Goal: Transaction & Acquisition: Purchase product/service

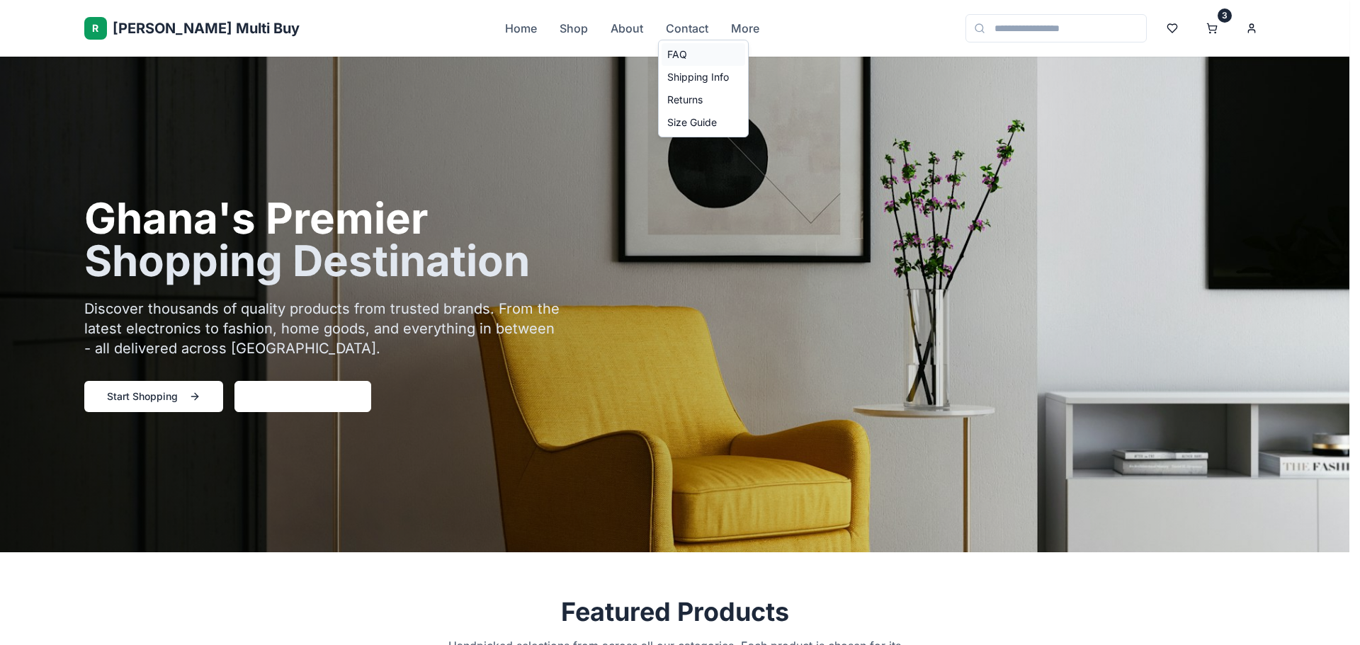
click at [699, 52] on link "FAQ" at bounding box center [704, 54] width 84 height 23
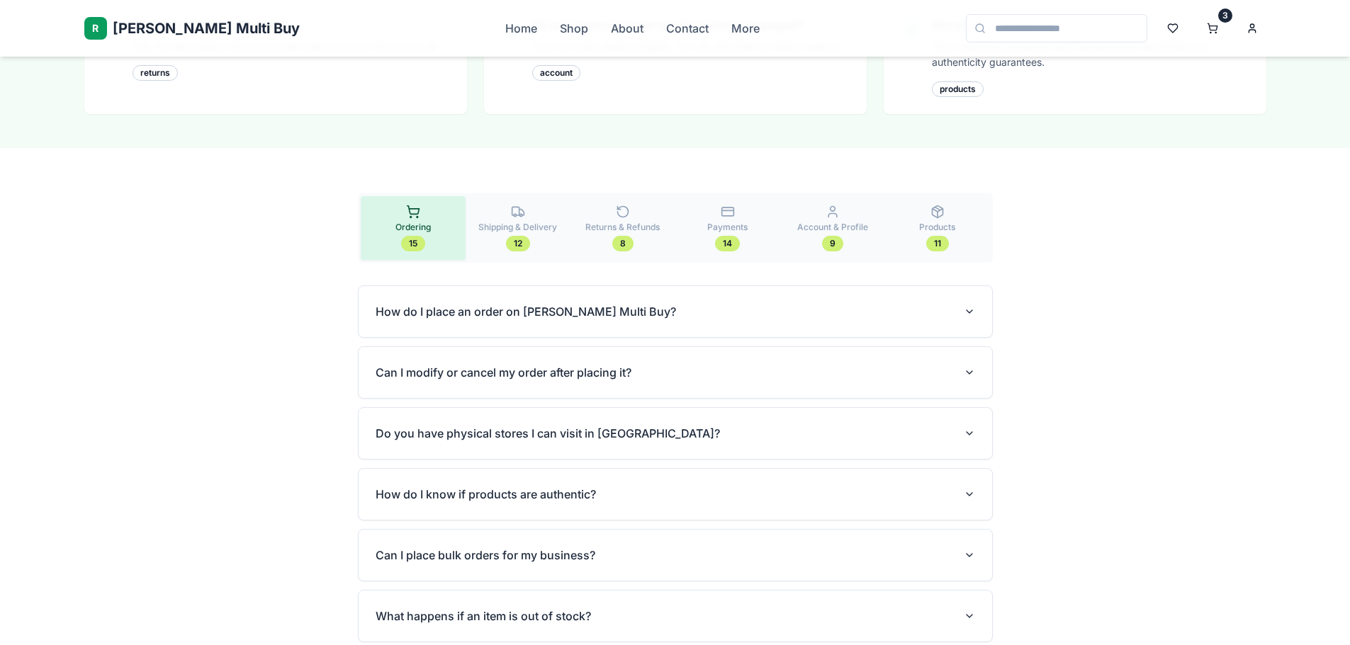
scroll to position [638, 0]
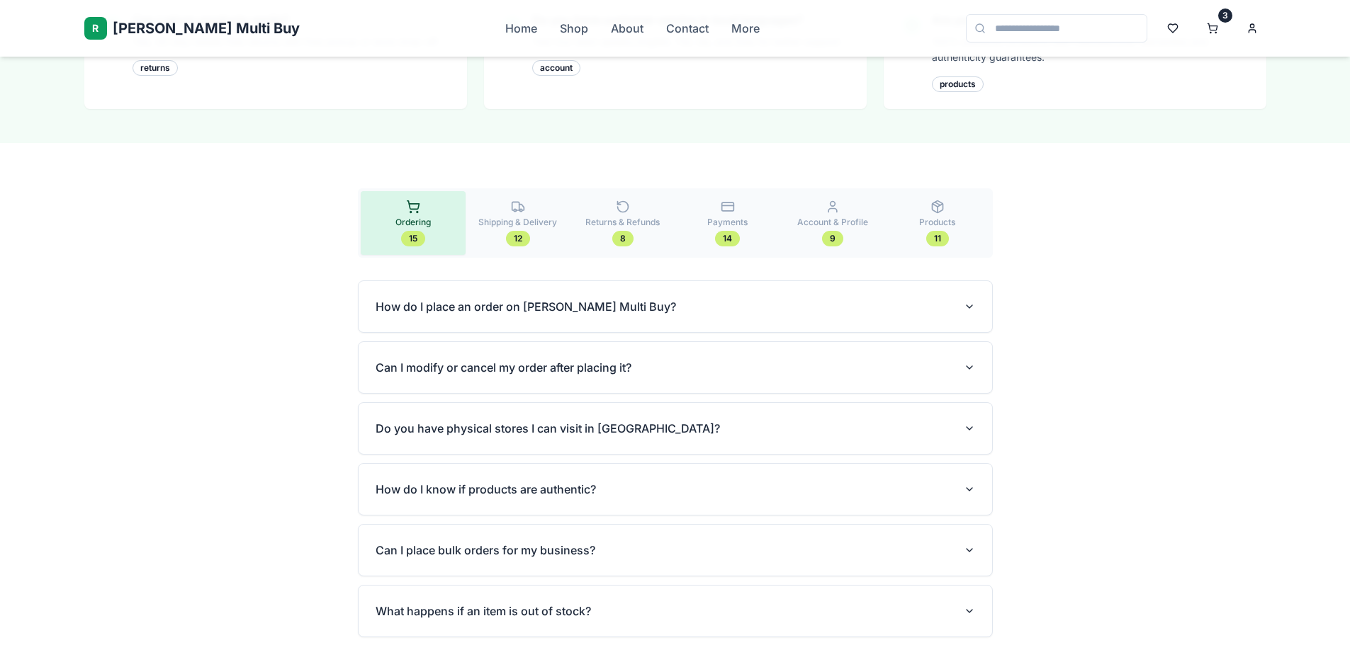
click at [505, 191] on button "Shipping & Delivery 12" at bounding box center [517, 223] width 105 height 64
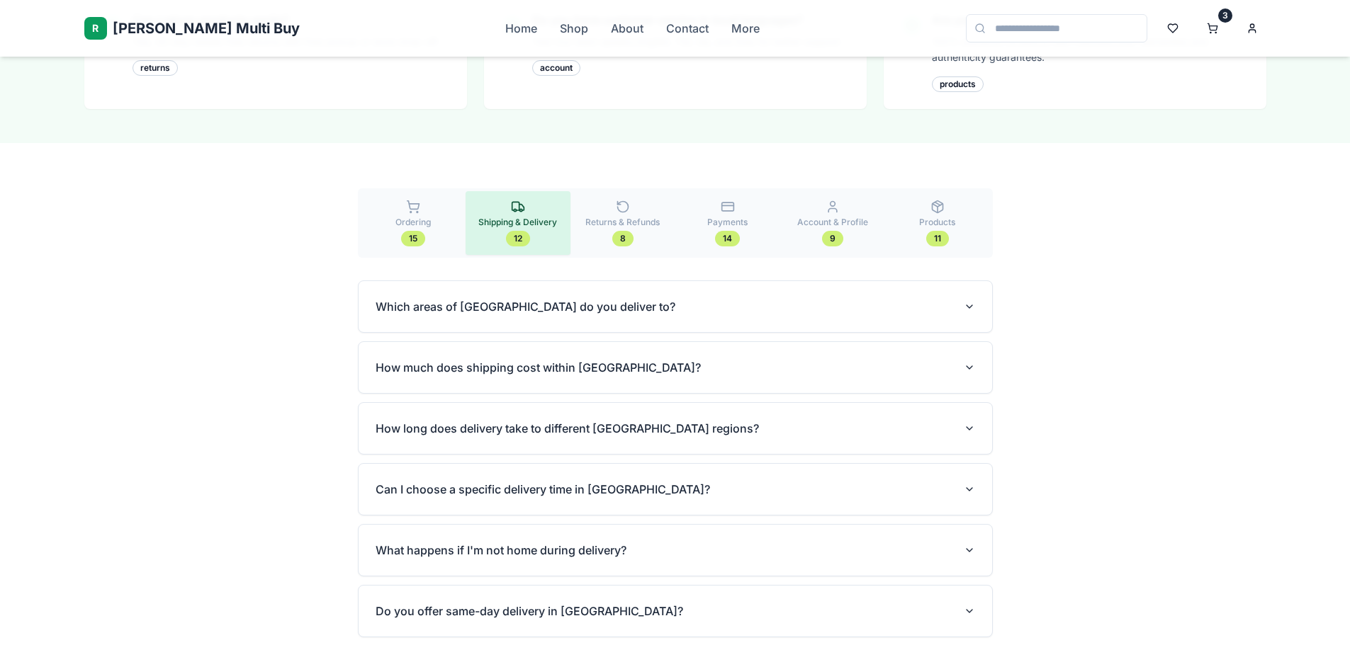
click at [638, 217] on span "Returns & Refunds" at bounding box center [622, 222] width 74 height 11
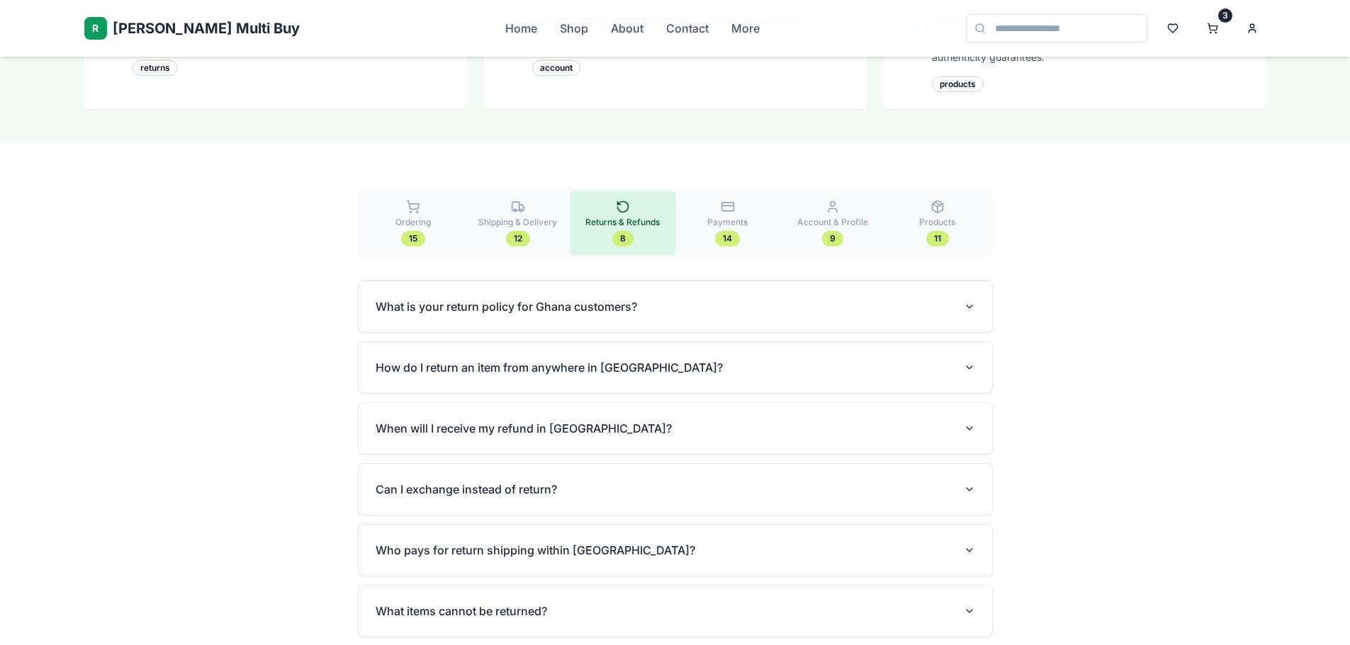
click at [724, 217] on span "Payments" at bounding box center [727, 222] width 40 height 11
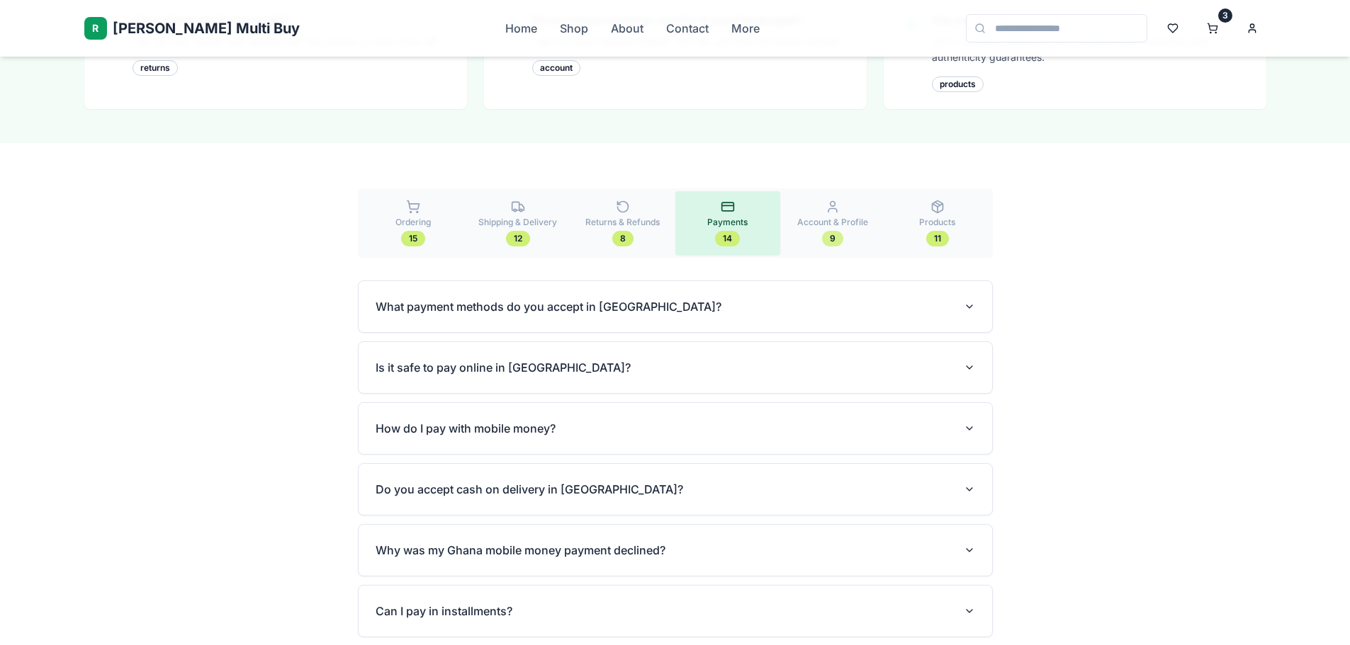
click at [824, 231] on div "9" at bounding box center [832, 239] width 21 height 16
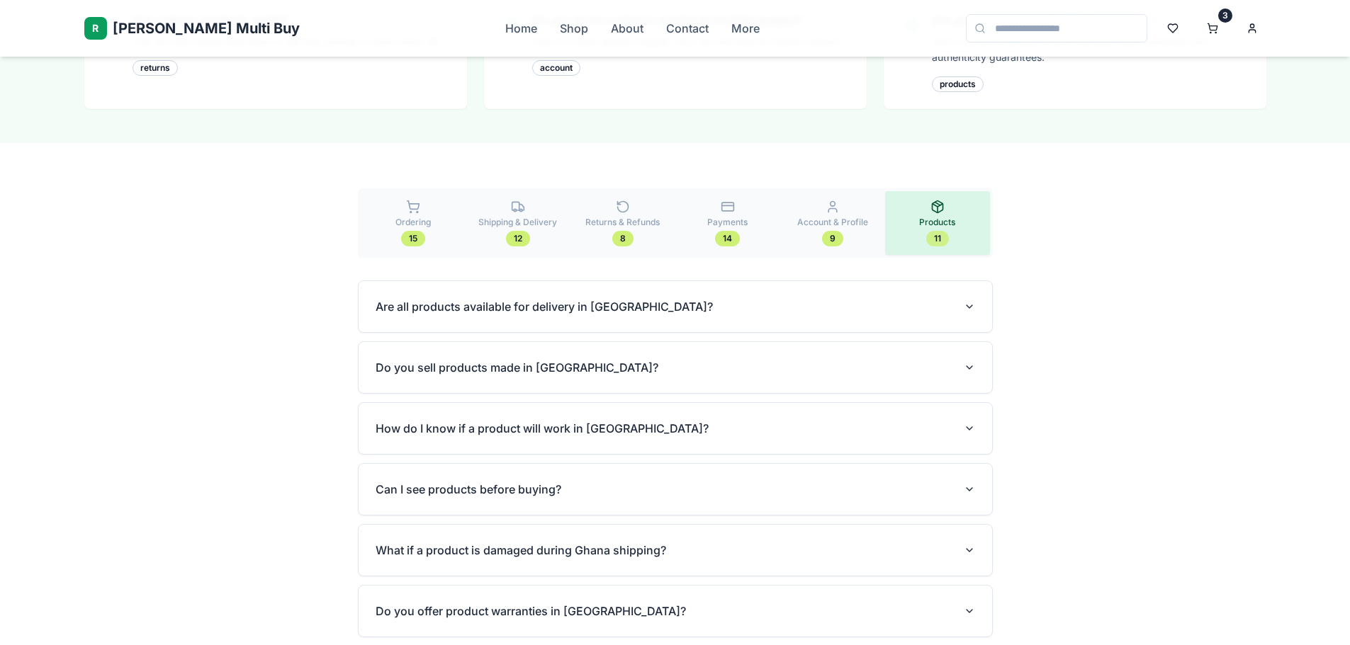
click at [927, 231] on div "11" at bounding box center [937, 239] width 23 height 16
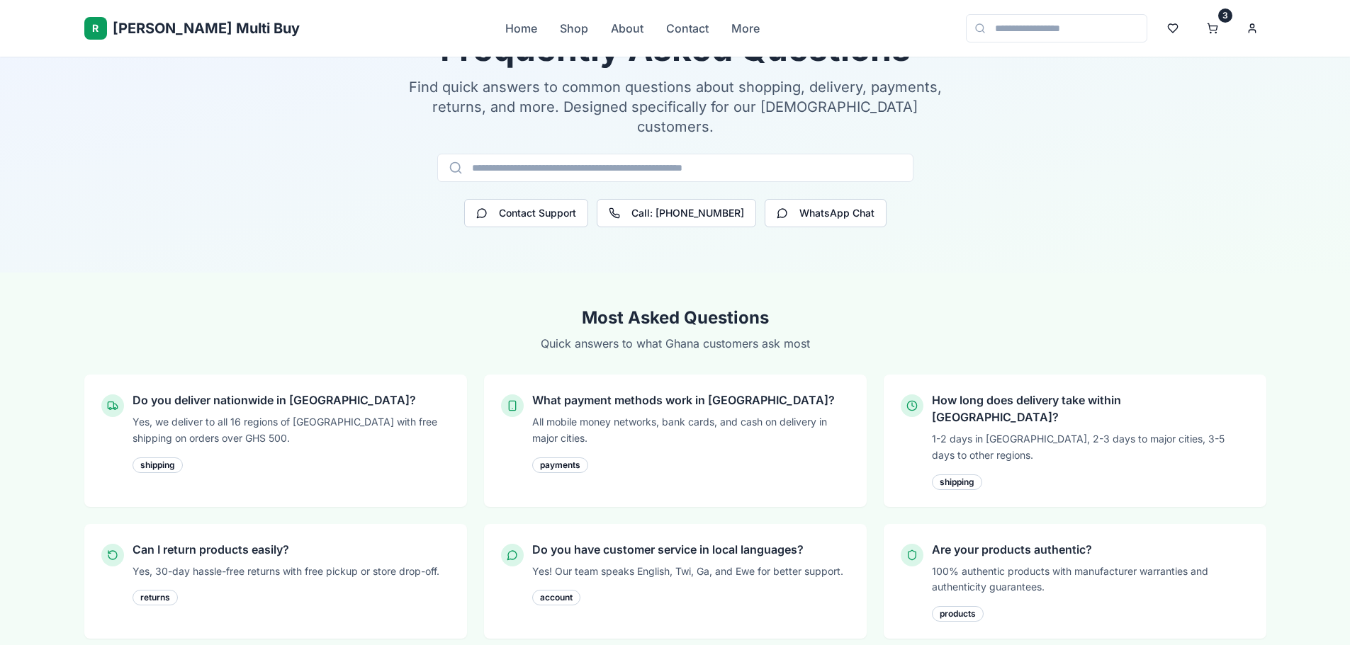
scroll to position [0, 0]
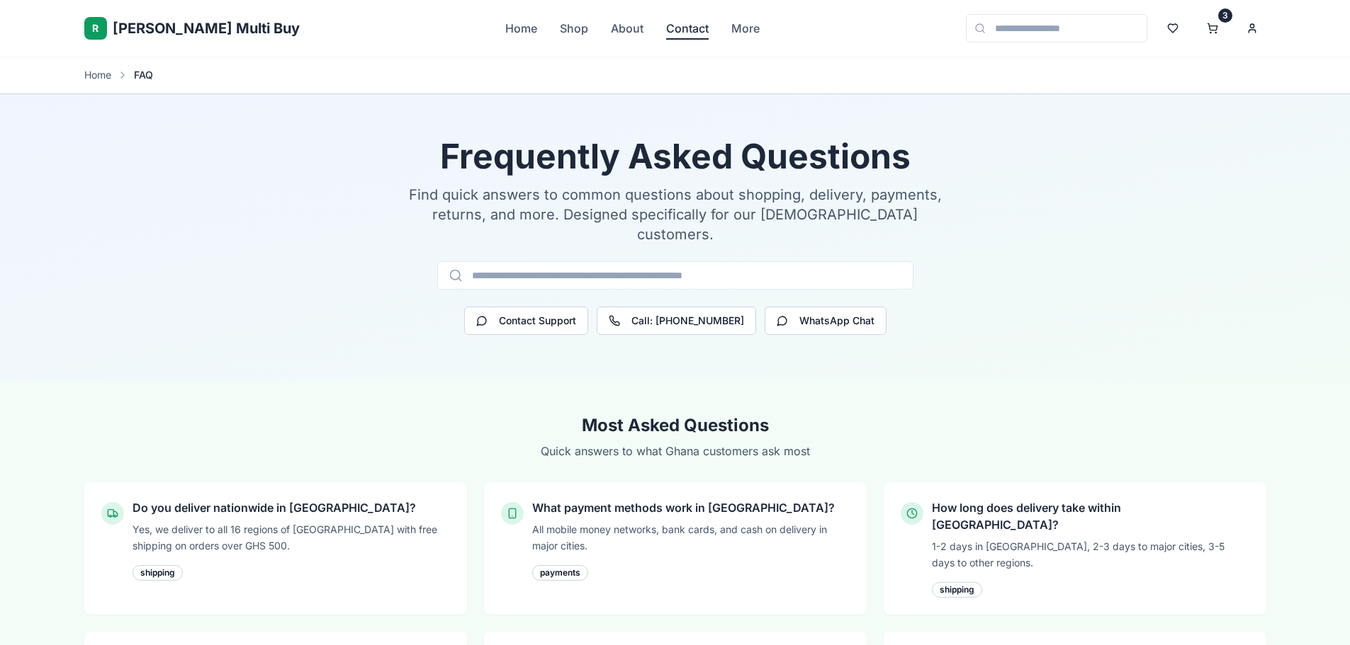
click at [666, 29] on link "Contact" at bounding box center [687, 28] width 43 height 17
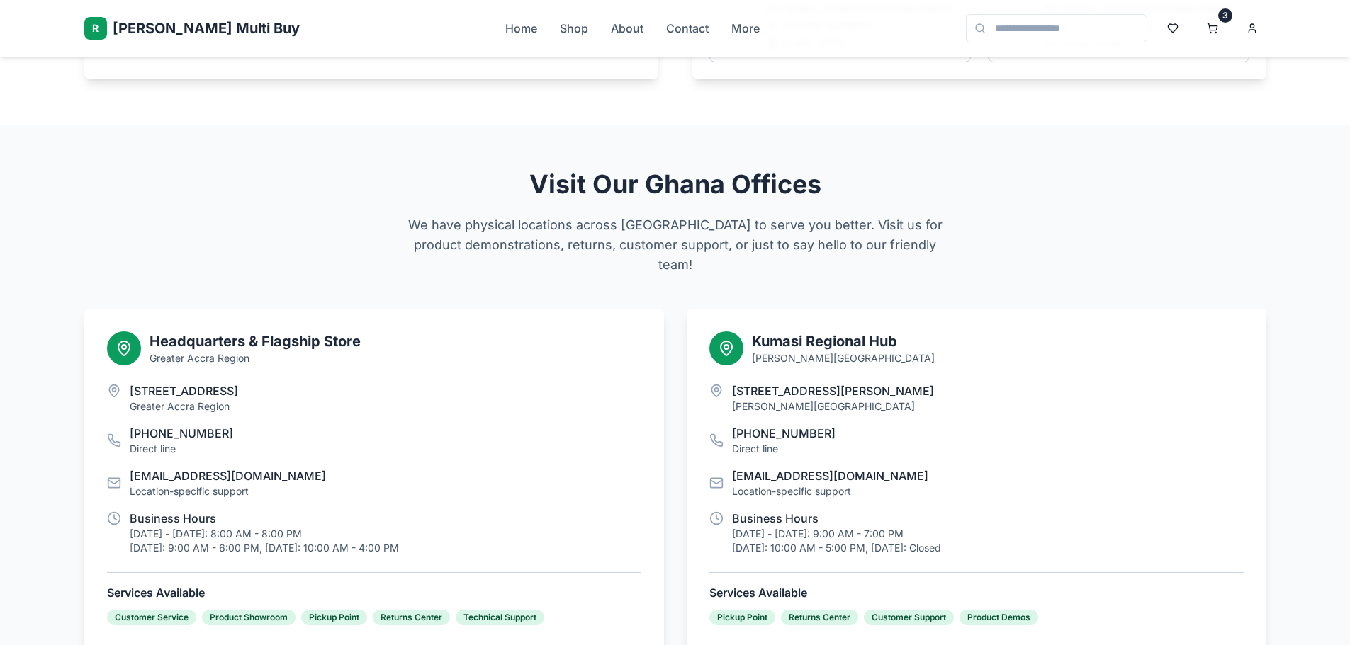
scroll to position [1133, 0]
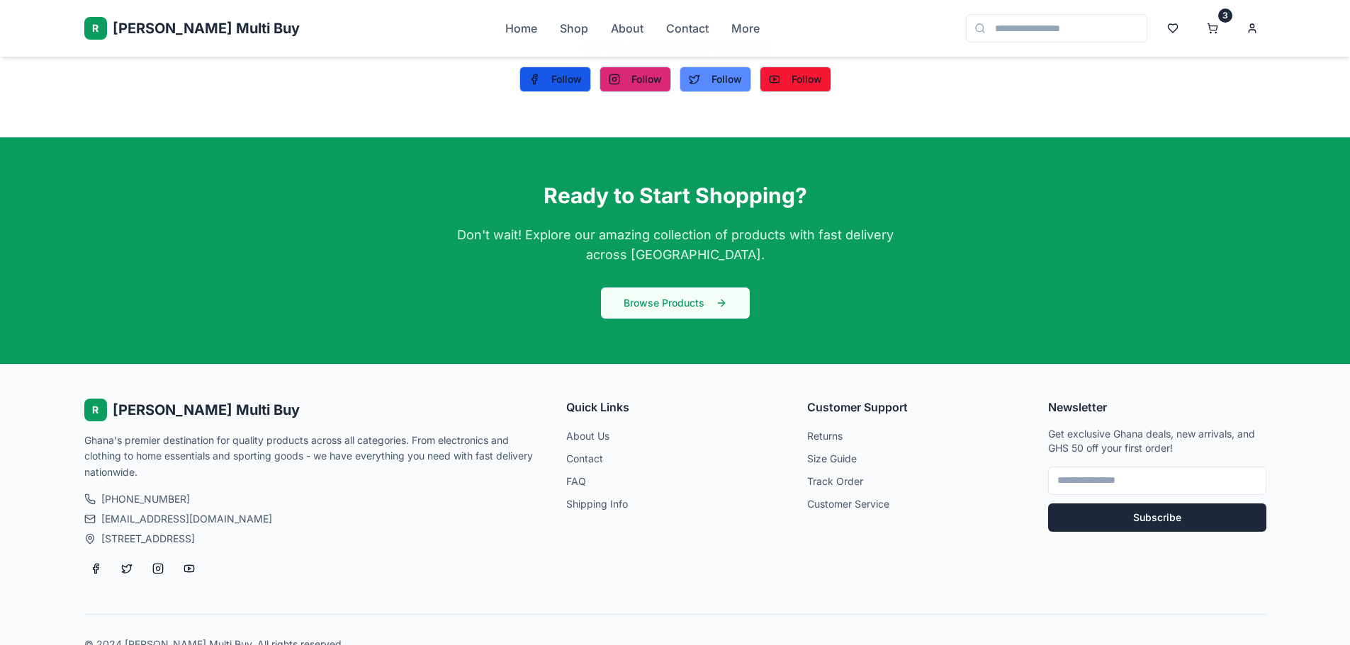
click at [679, 288] on button "Browse Products" at bounding box center [675, 303] width 149 height 31
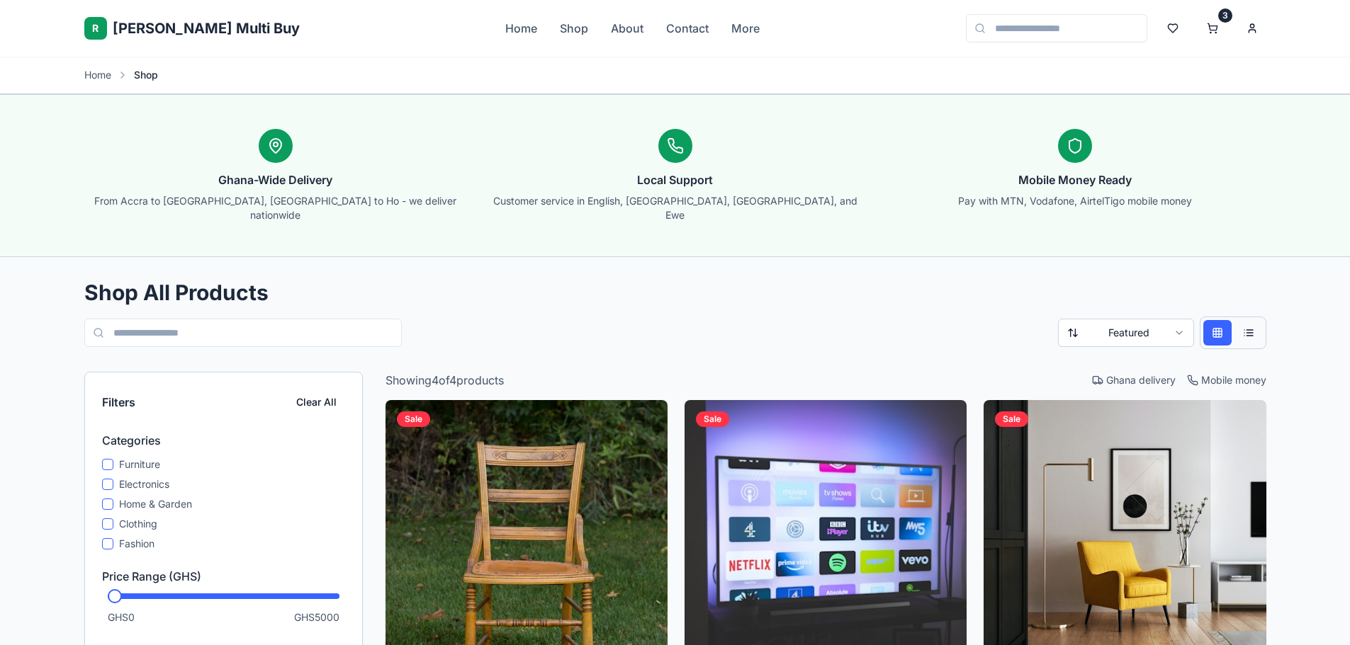
click at [1234, 320] on button at bounding box center [1248, 333] width 28 height 26
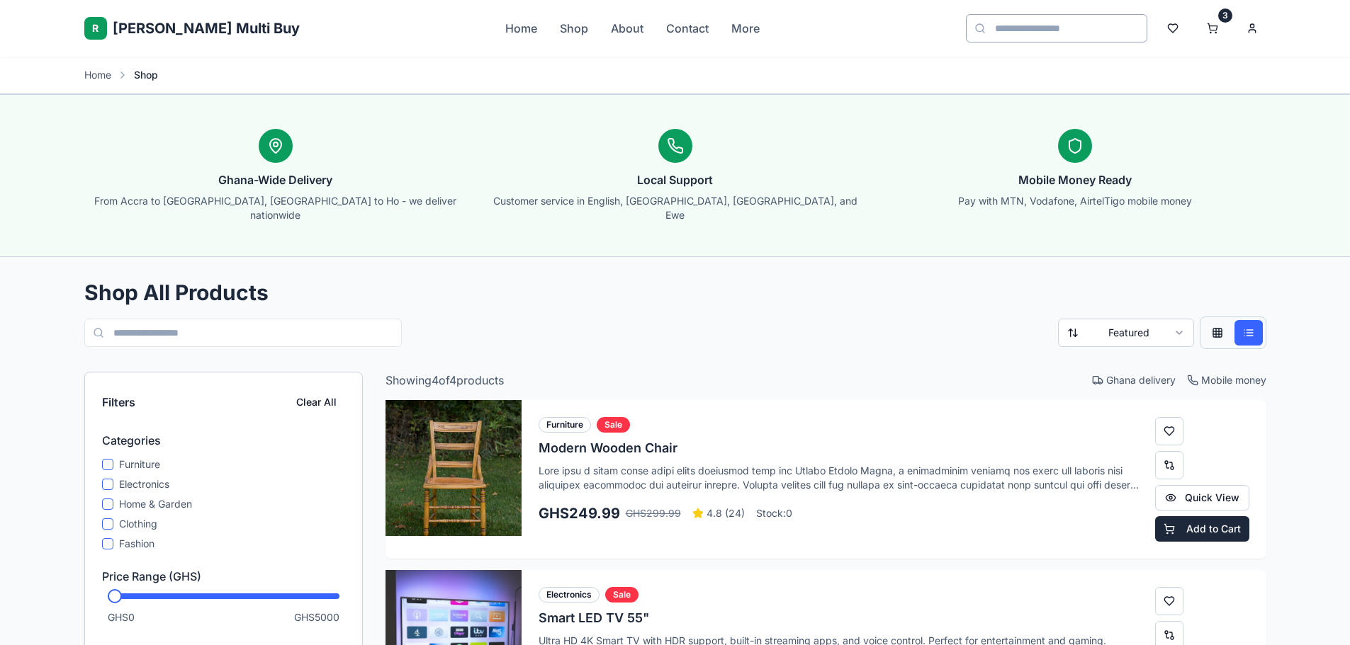
click at [1074, 30] on input at bounding box center [1056, 28] width 181 height 28
type input "*********"
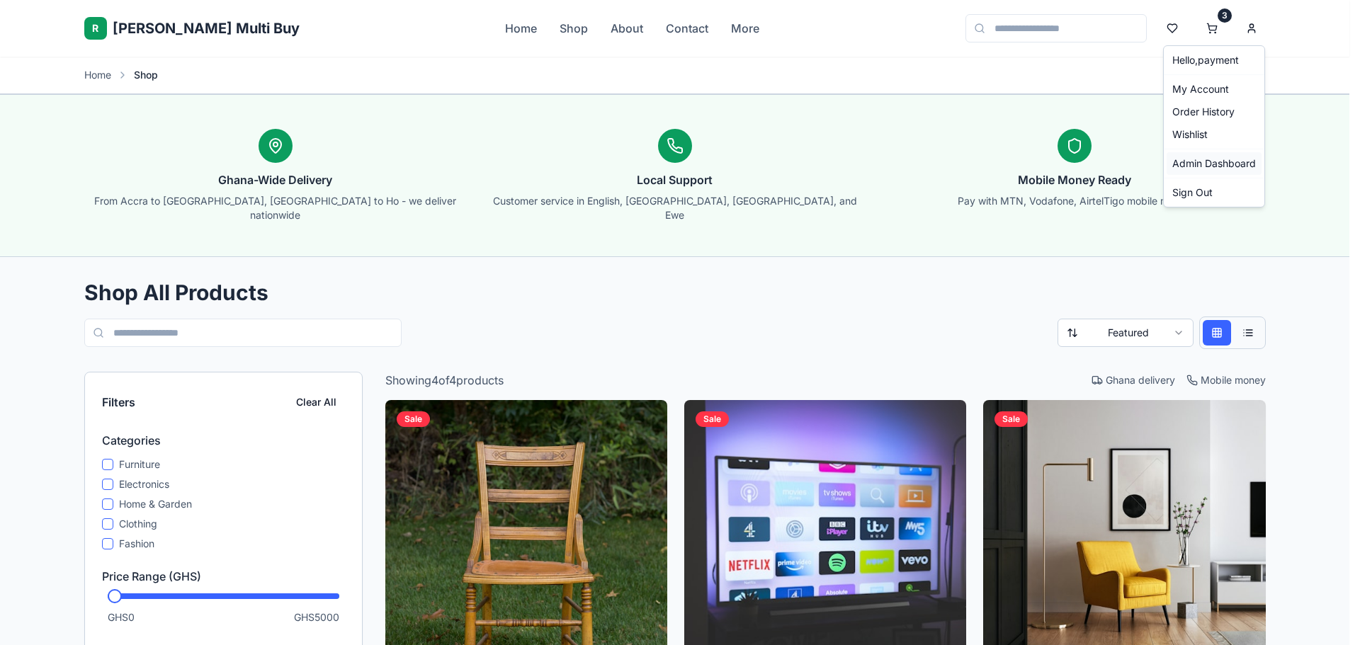
click at [1197, 168] on link "Admin Dashboard" at bounding box center [1214, 163] width 95 height 23
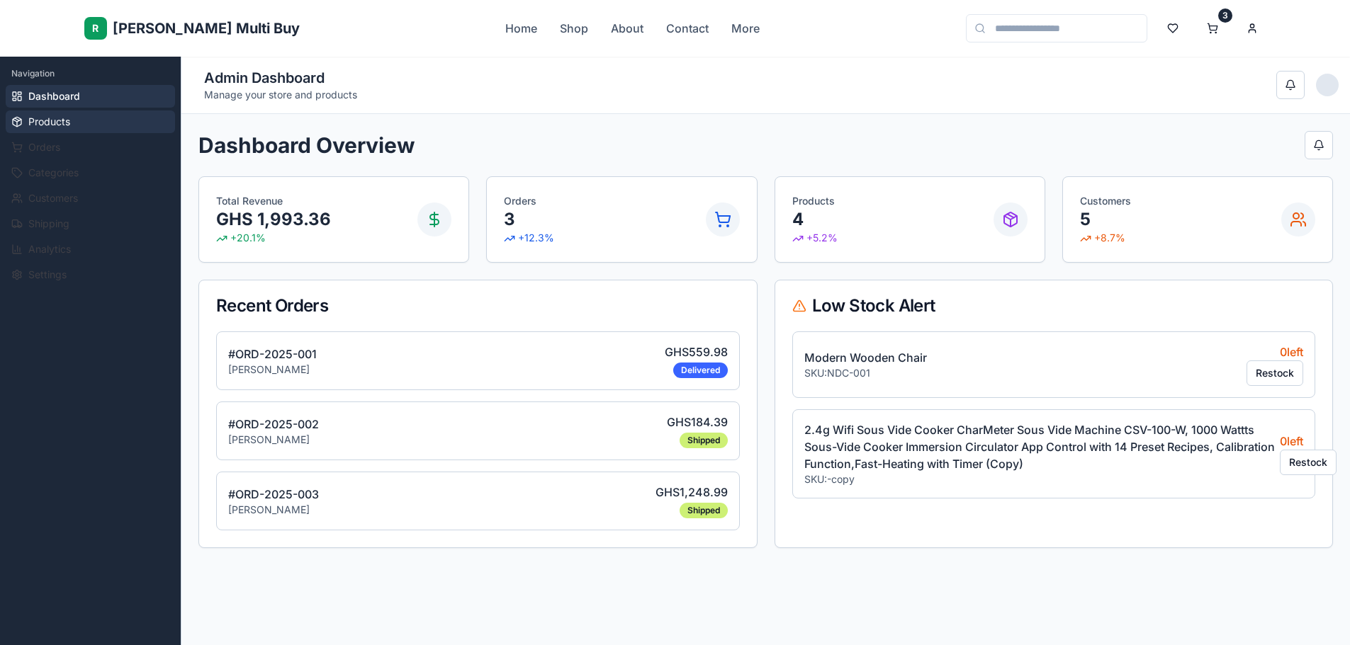
click at [65, 124] on span "Products" at bounding box center [49, 122] width 42 height 14
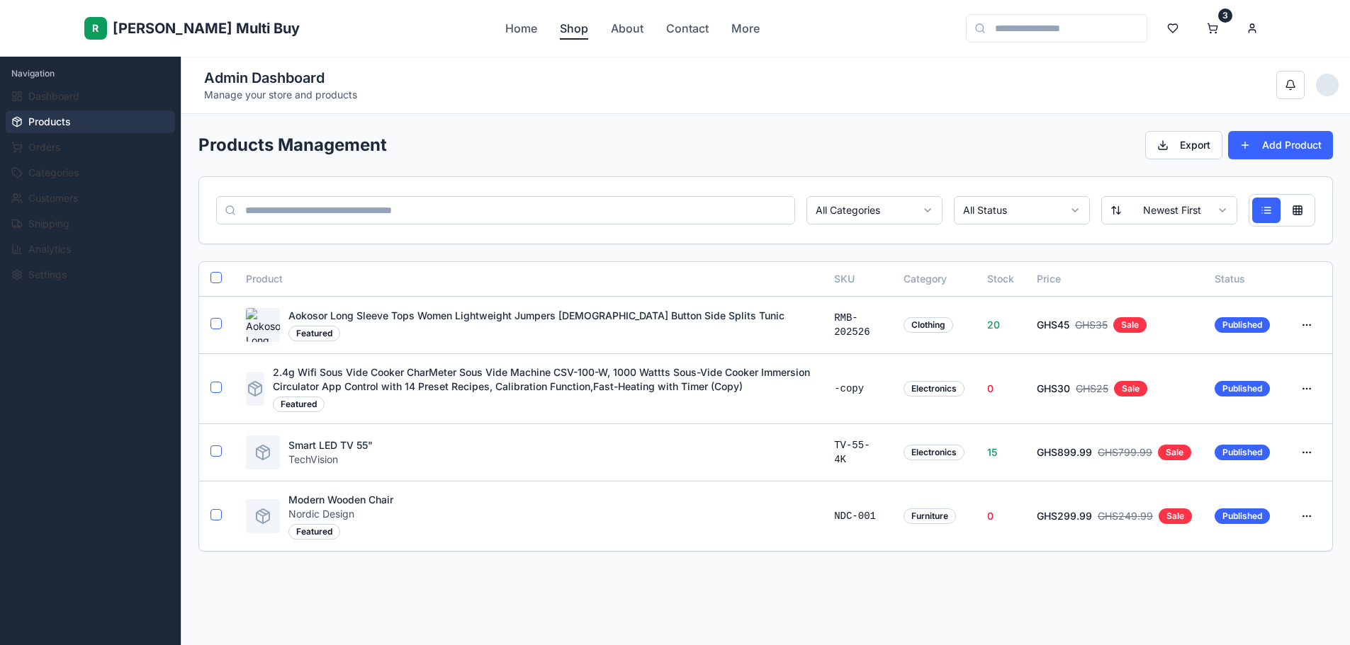
click at [560, 29] on link "Shop" at bounding box center [574, 28] width 28 height 17
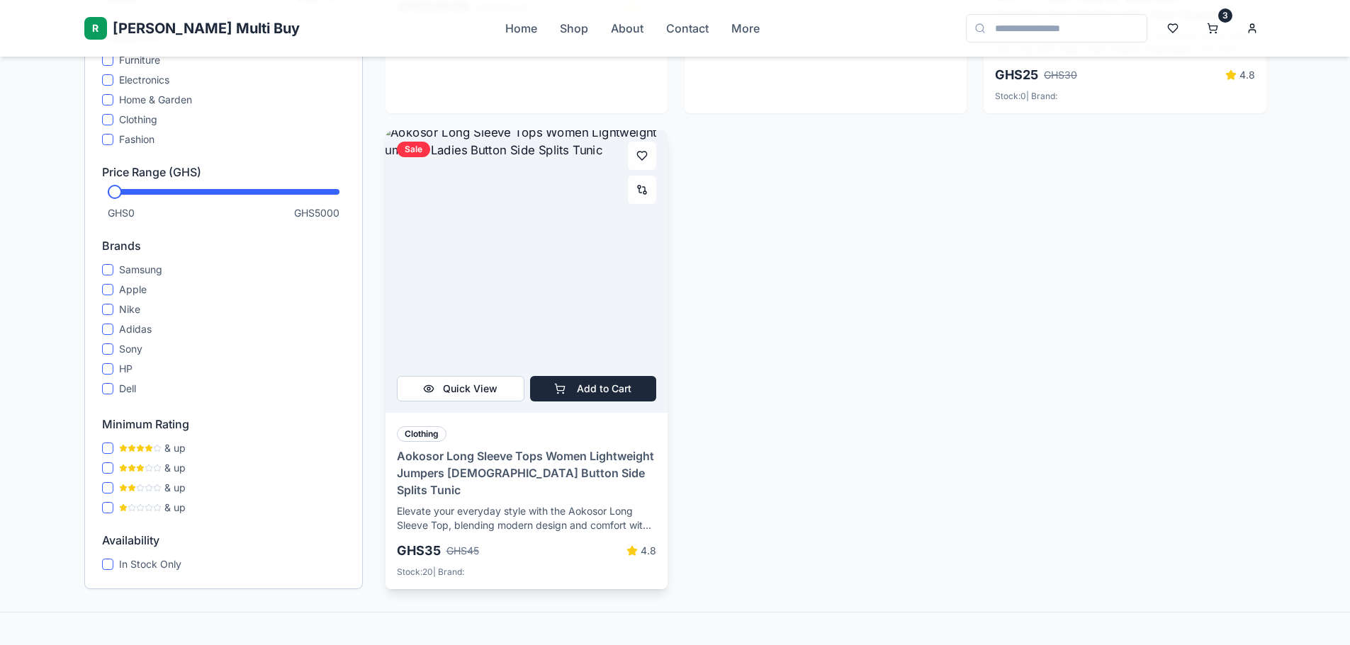
click at [545, 311] on img at bounding box center [526, 271] width 296 height 296
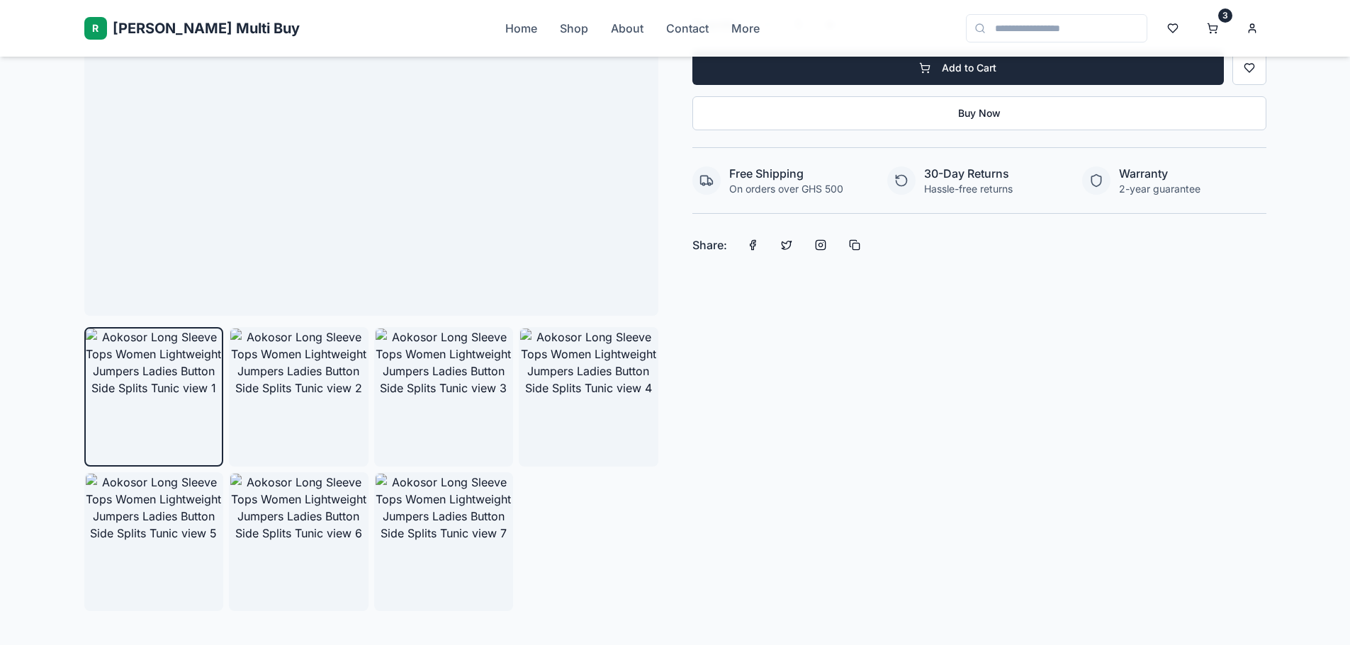
scroll to position [354, 0]
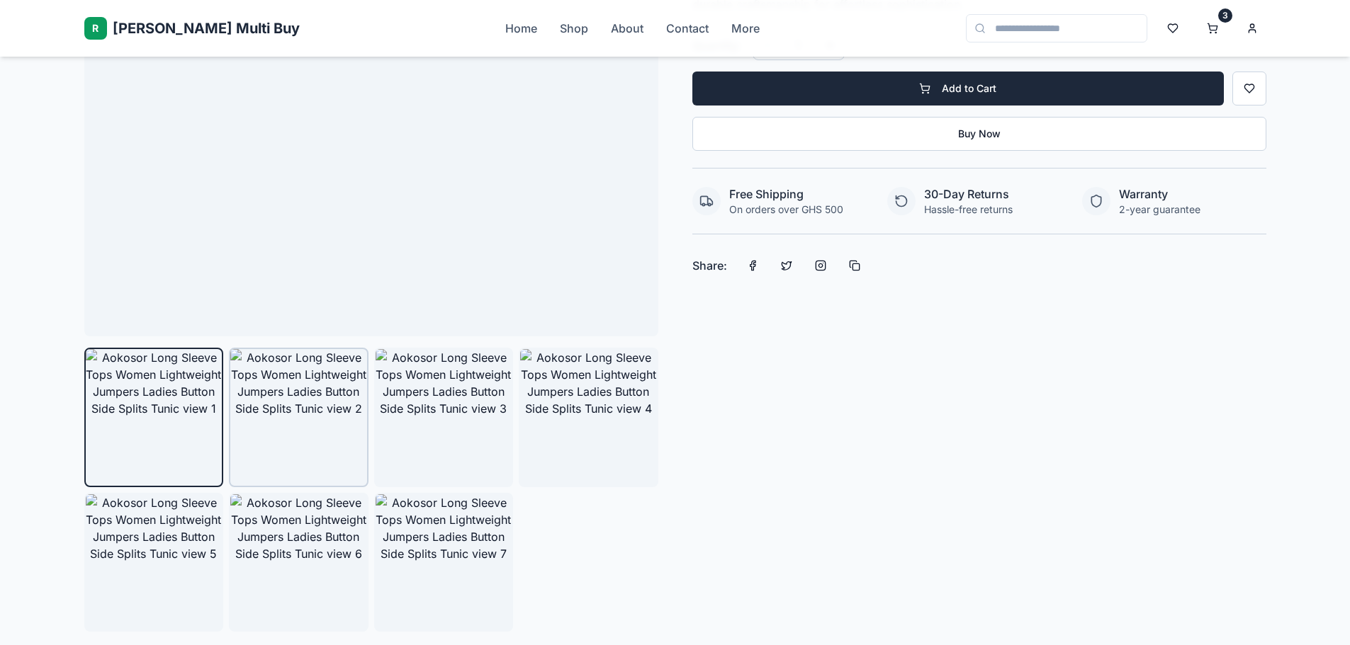
click at [266, 378] on img at bounding box center [298, 417] width 137 height 137
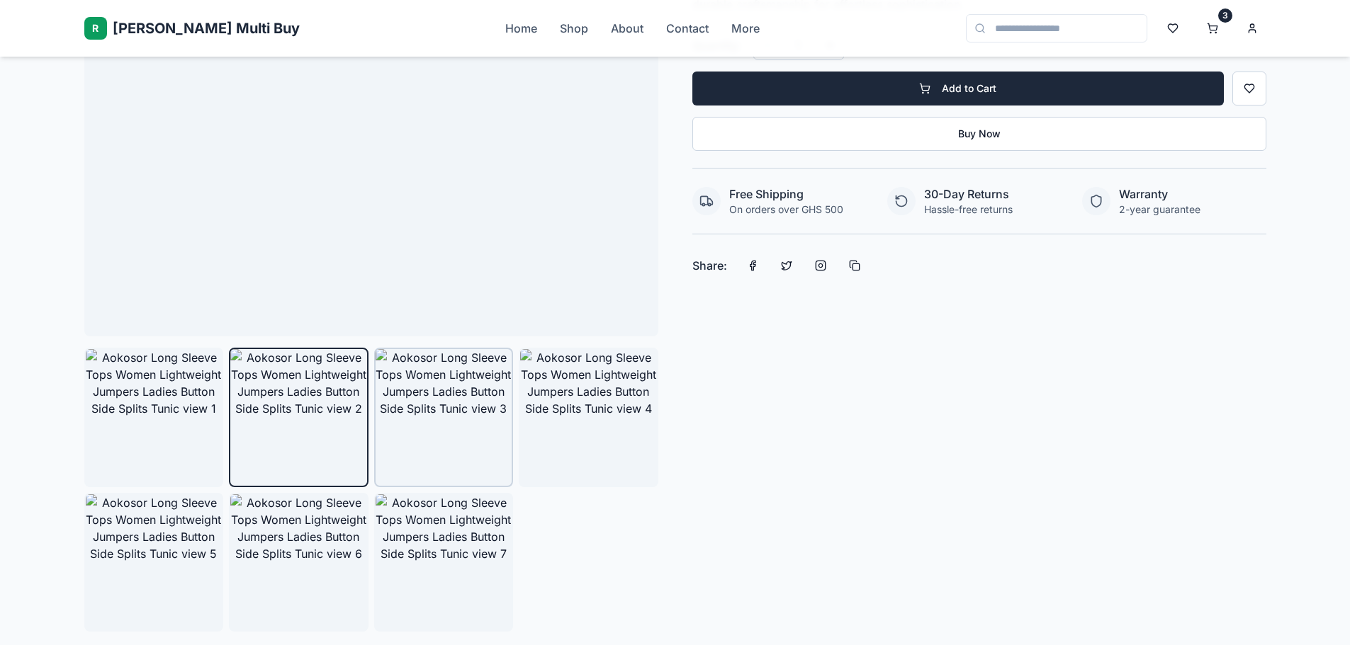
click at [424, 409] on img at bounding box center [443, 417] width 137 height 137
click at [596, 435] on img at bounding box center [588, 417] width 137 height 137
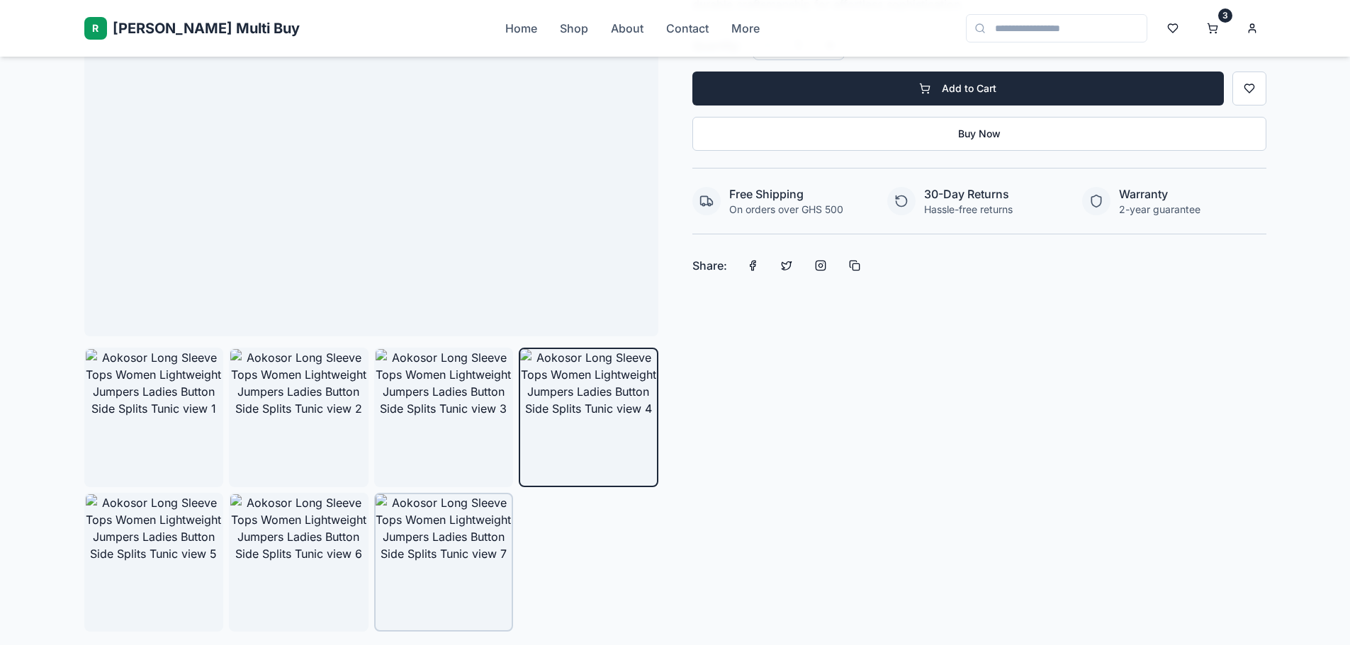
click at [423, 503] on img at bounding box center [443, 562] width 137 height 137
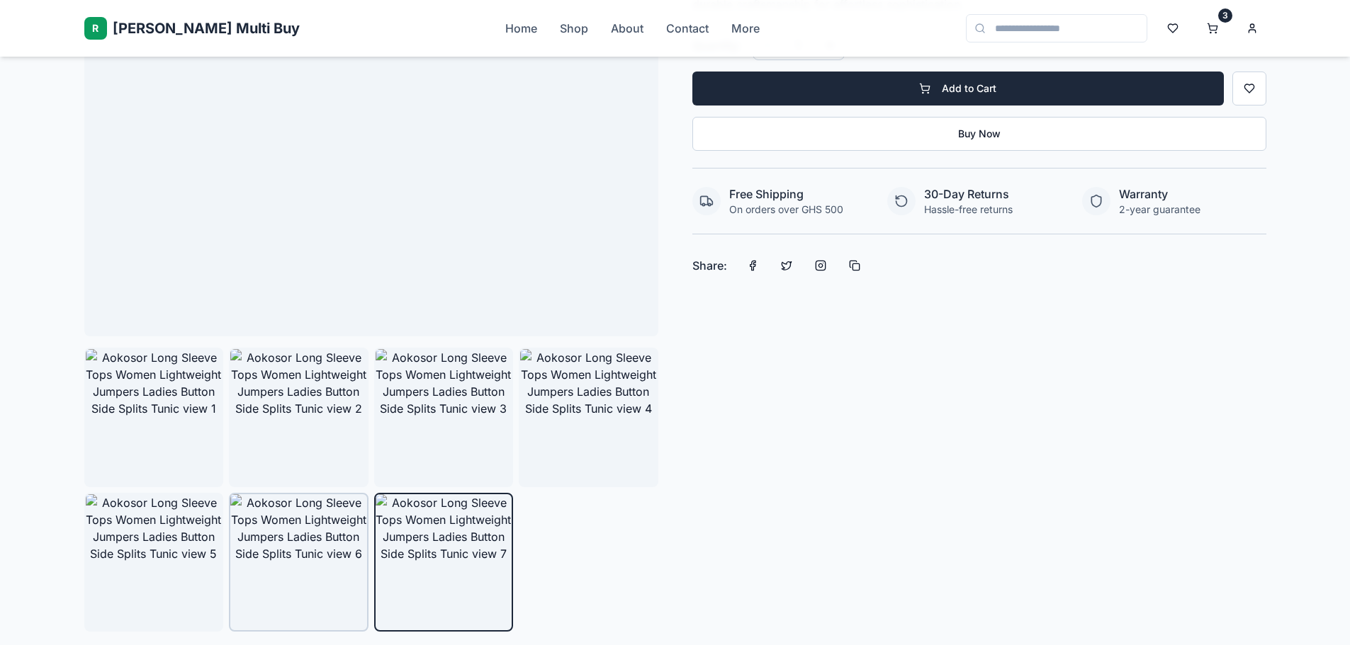
click at [340, 536] on img at bounding box center [298, 562] width 137 height 137
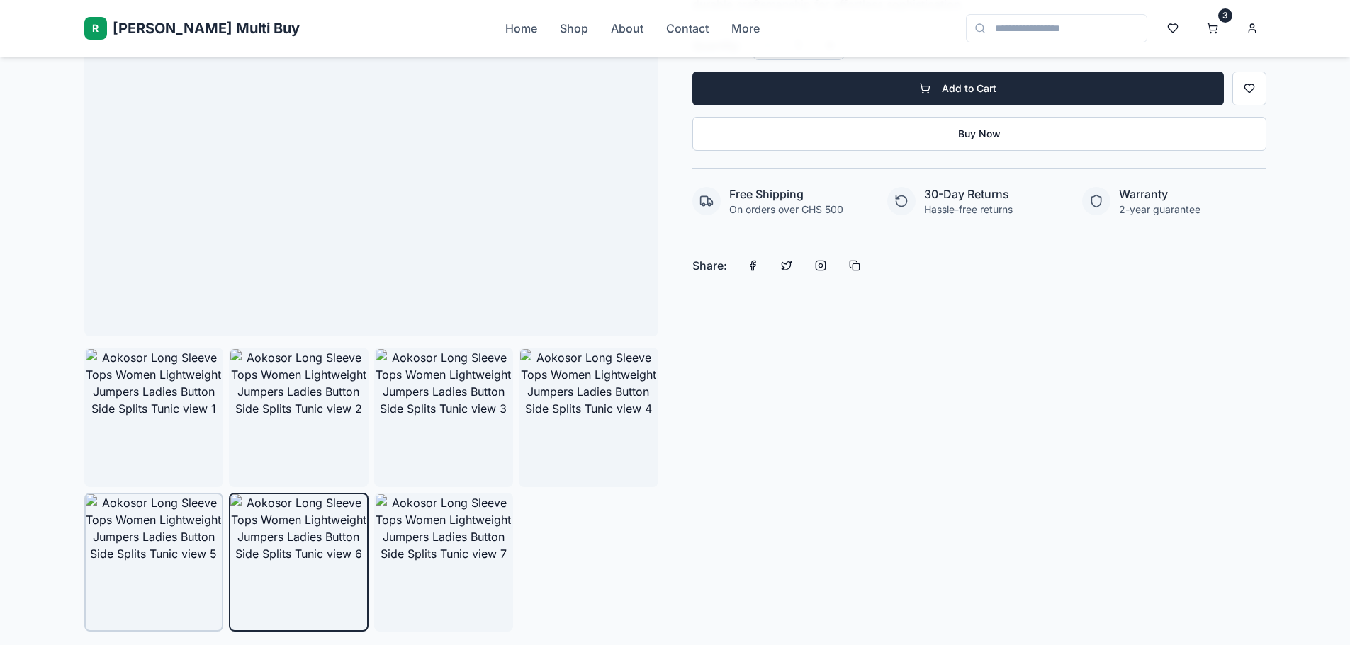
click at [200, 533] on img at bounding box center [154, 562] width 137 height 137
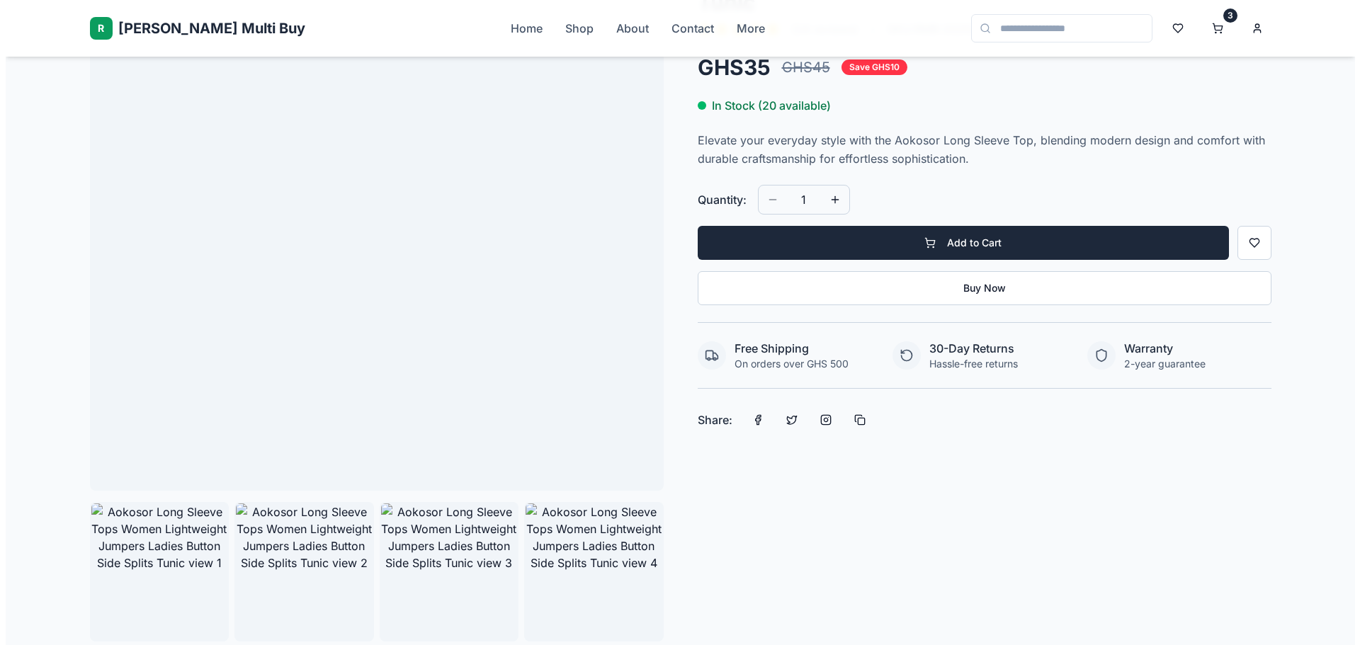
scroll to position [0, 0]
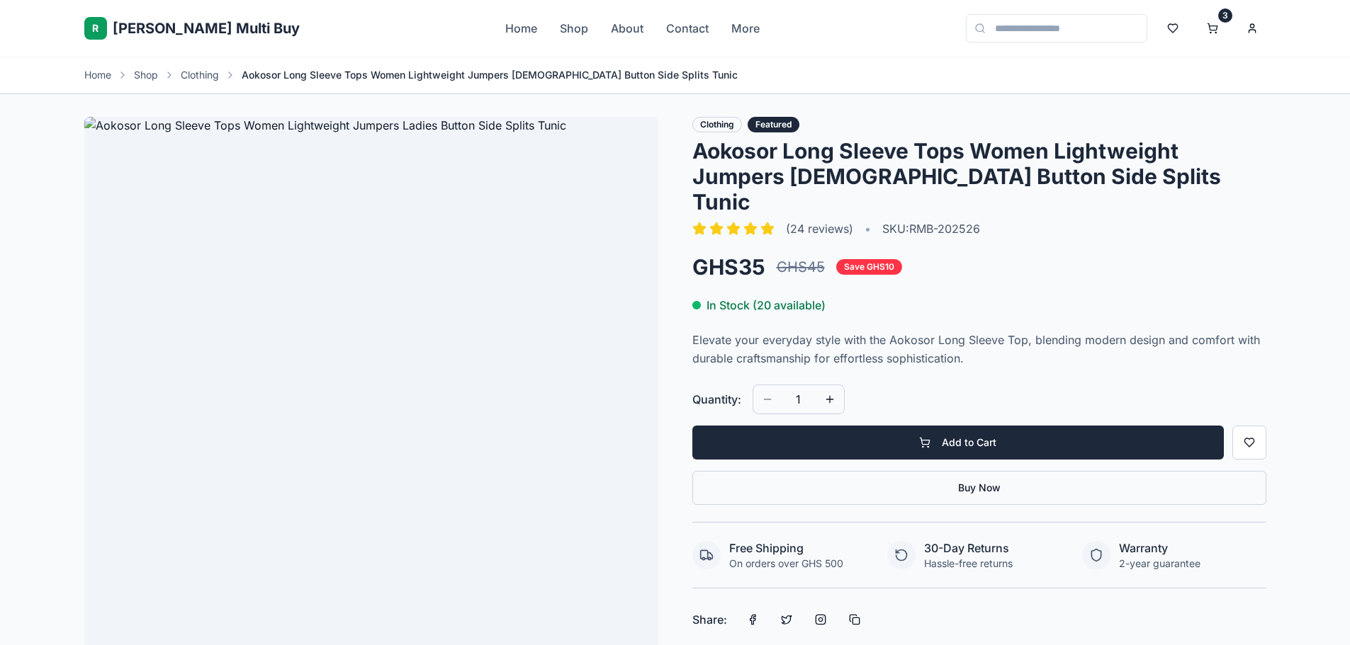
click at [922, 471] on button "Buy Now" at bounding box center [979, 488] width 574 height 34
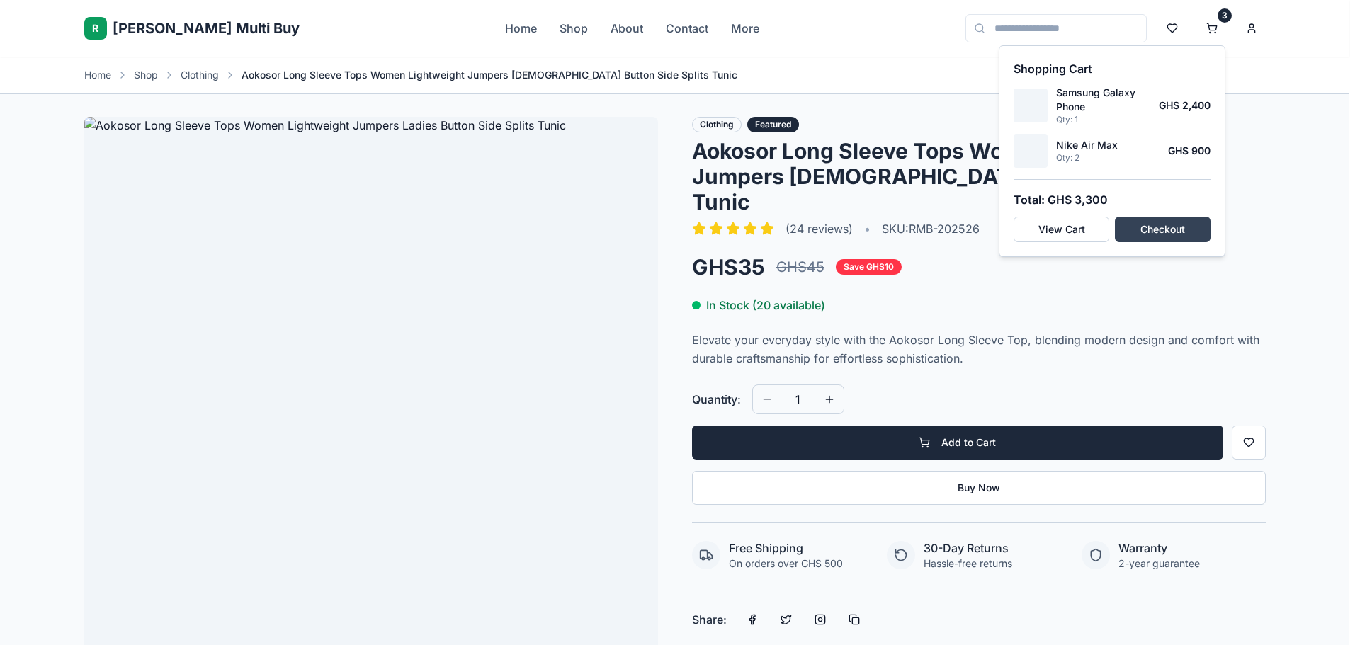
click at [1163, 225] on button "Checkout" at bounding box center [1163, 230] width 96 height 26
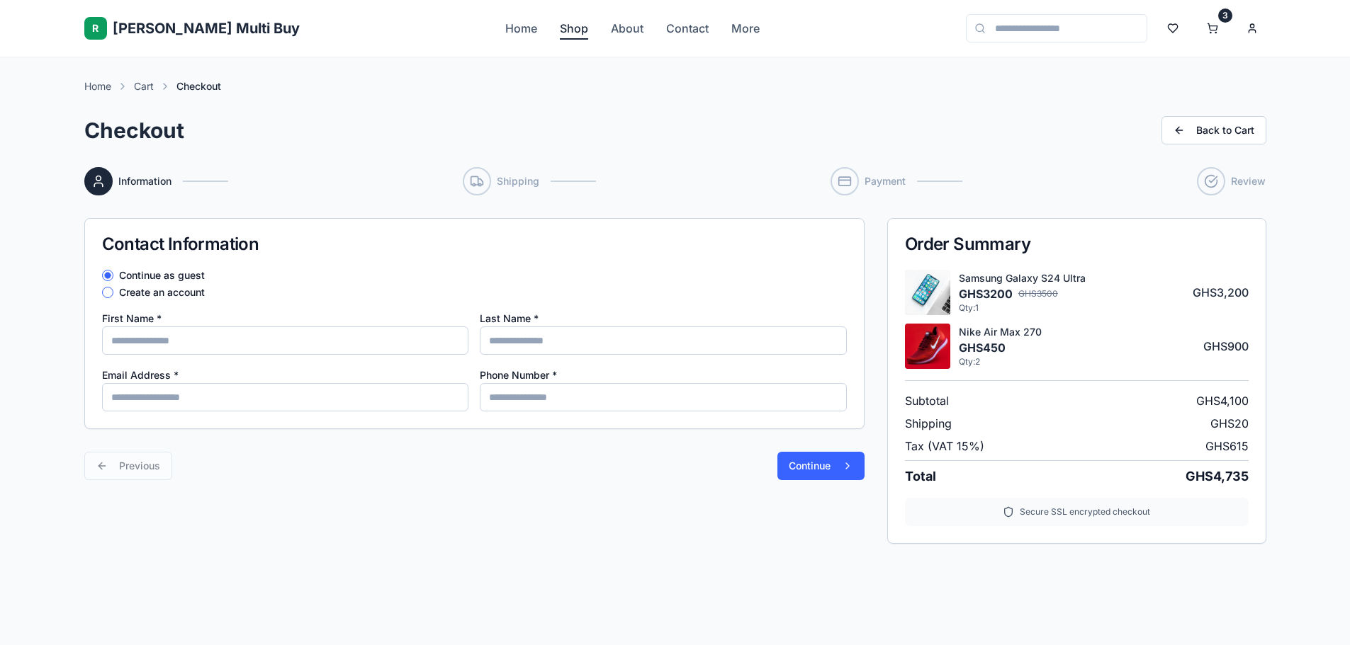
click at [560, 34] on link "Shop" at bounding box center [574, 28] width 28 height 17
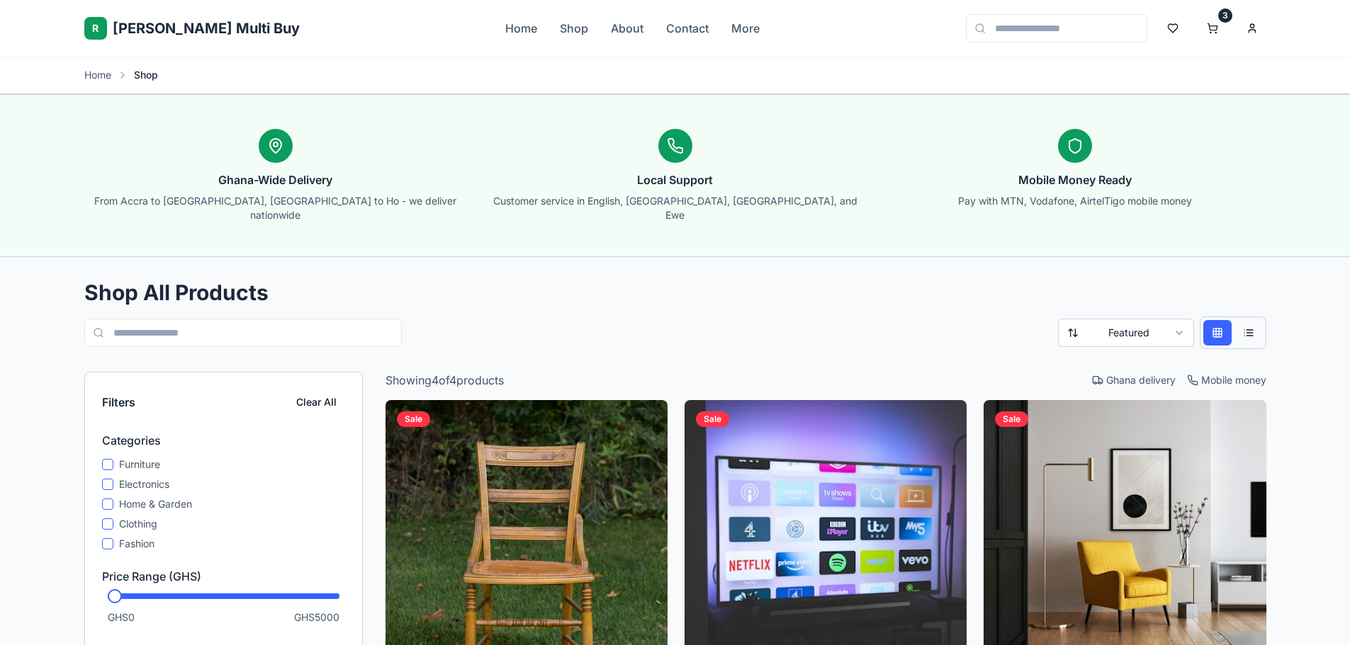
click at [1260, 324] on button at bounding box center [1248, 333] width 28 height 26
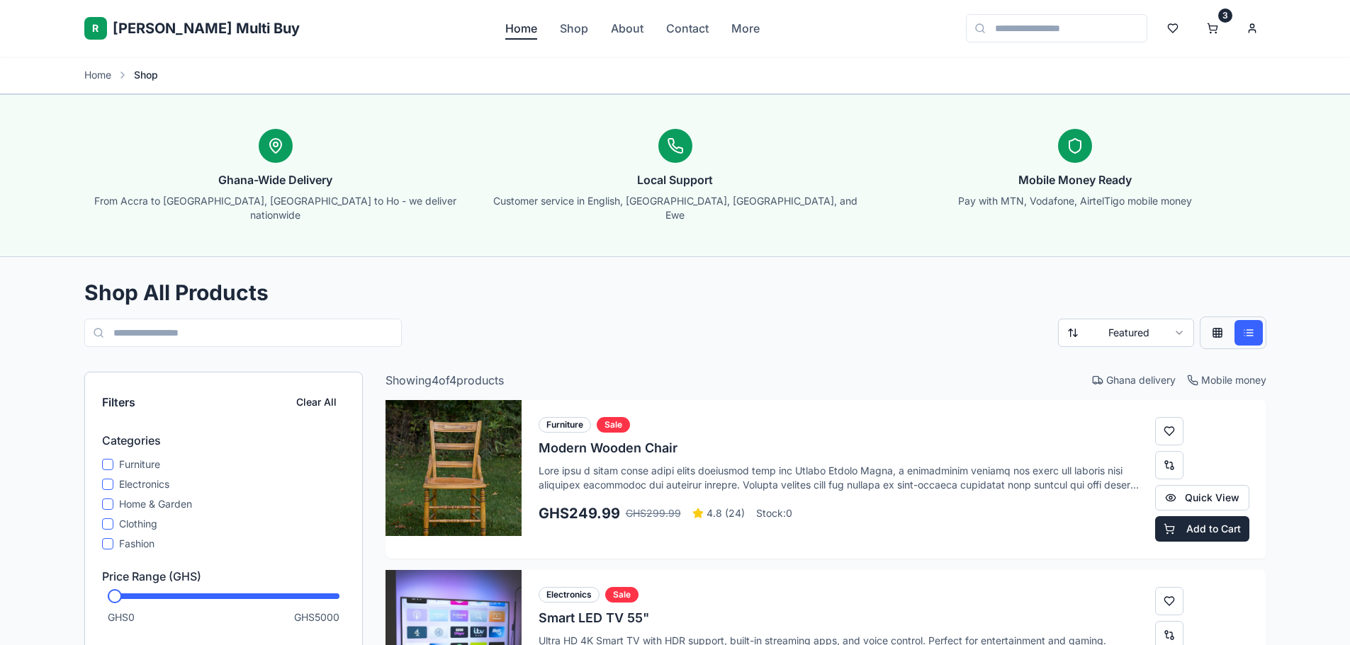
click at [505, 28] on link "Home" at bounding box center [521, 28] width 32 height 17
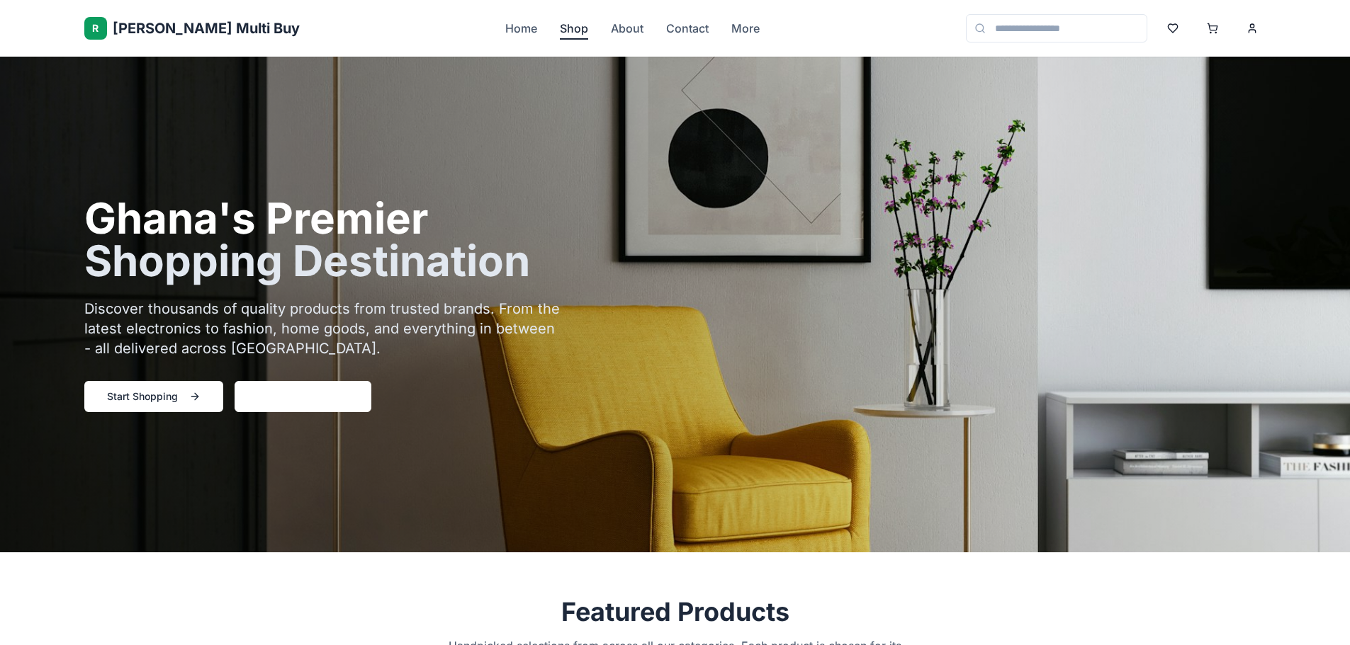
click at [560, 25] on link "Shop" at bounding box center [574, 28] width 28 height 17
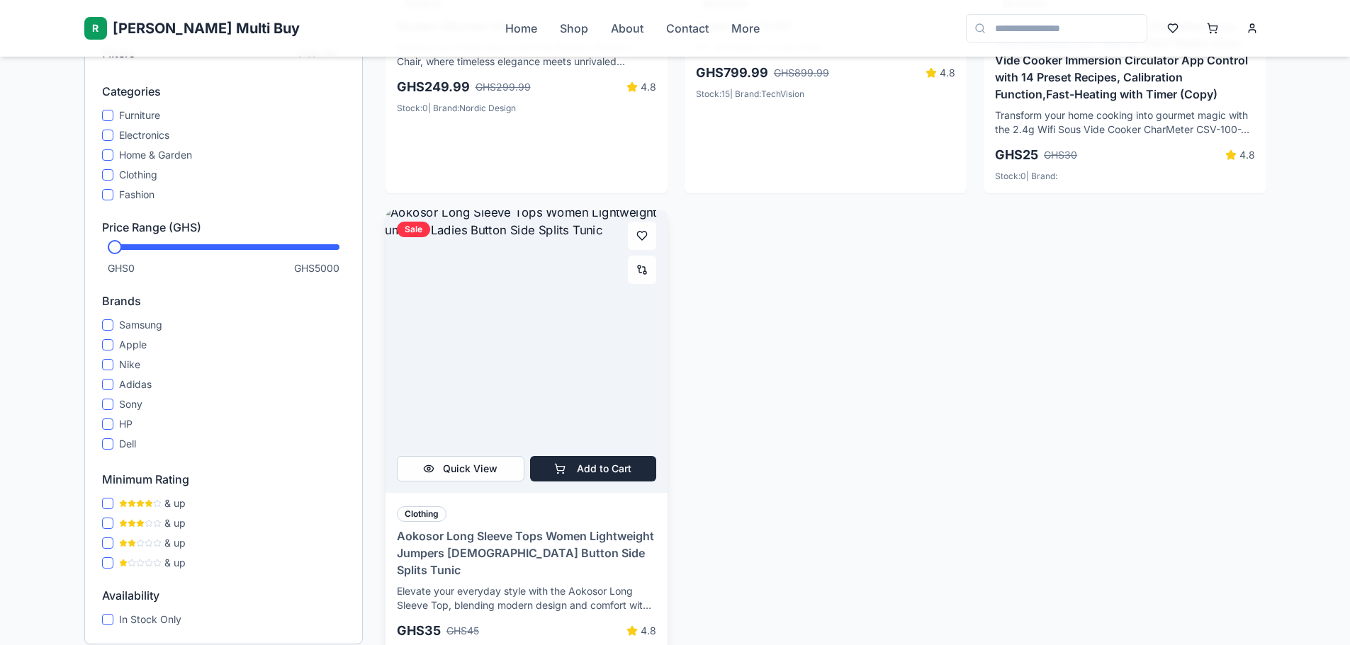
click at [592, 376] on img at bounding box center [526, 351] width 296 height 296
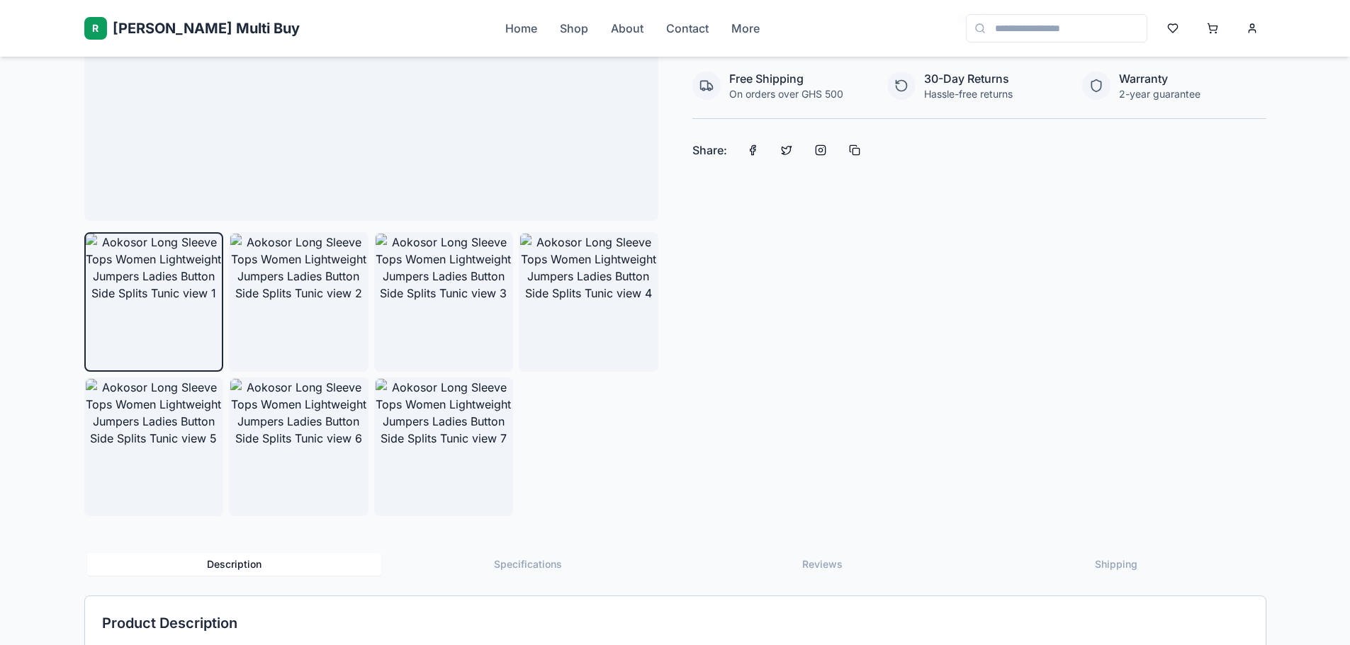
scroll to position [638, 0]
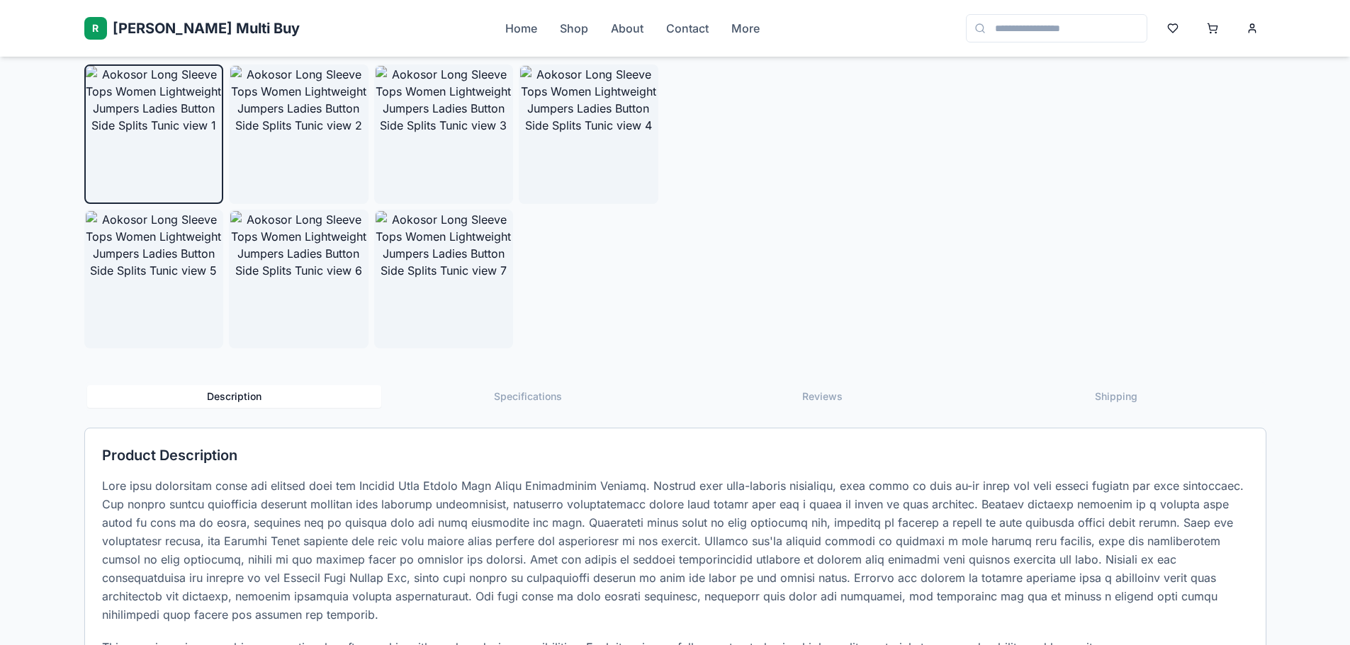
click at [496, 395] on button "Specifications" at bounding box center [528, 396] width 294 height 23
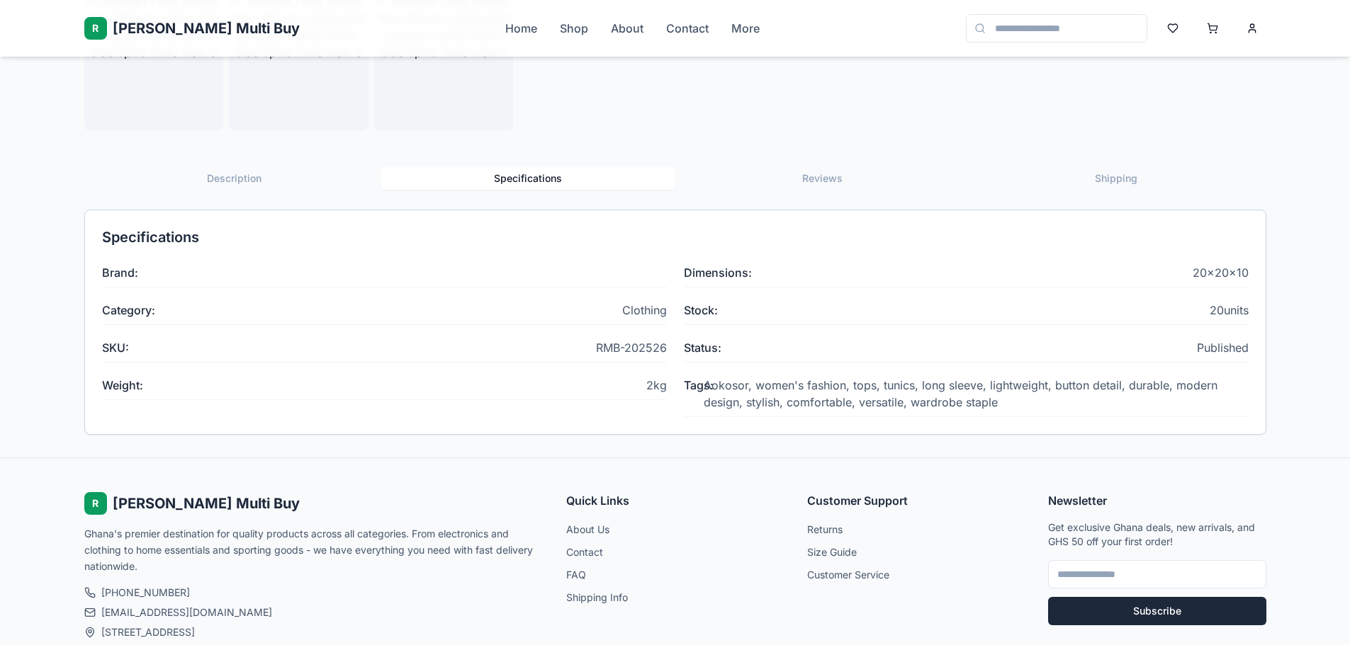
scroll to position [850, 0]
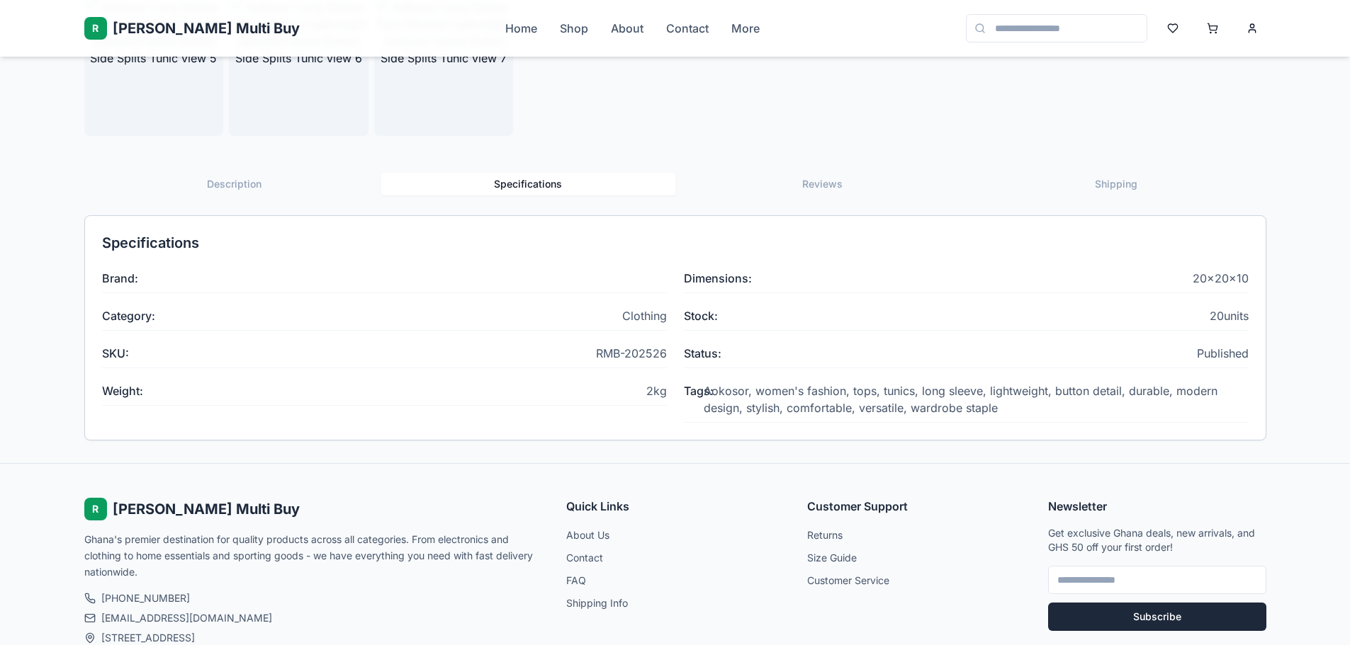
click at [772, 181] on button "Reviews" at bounding box center [822, 184] width 294 height 23
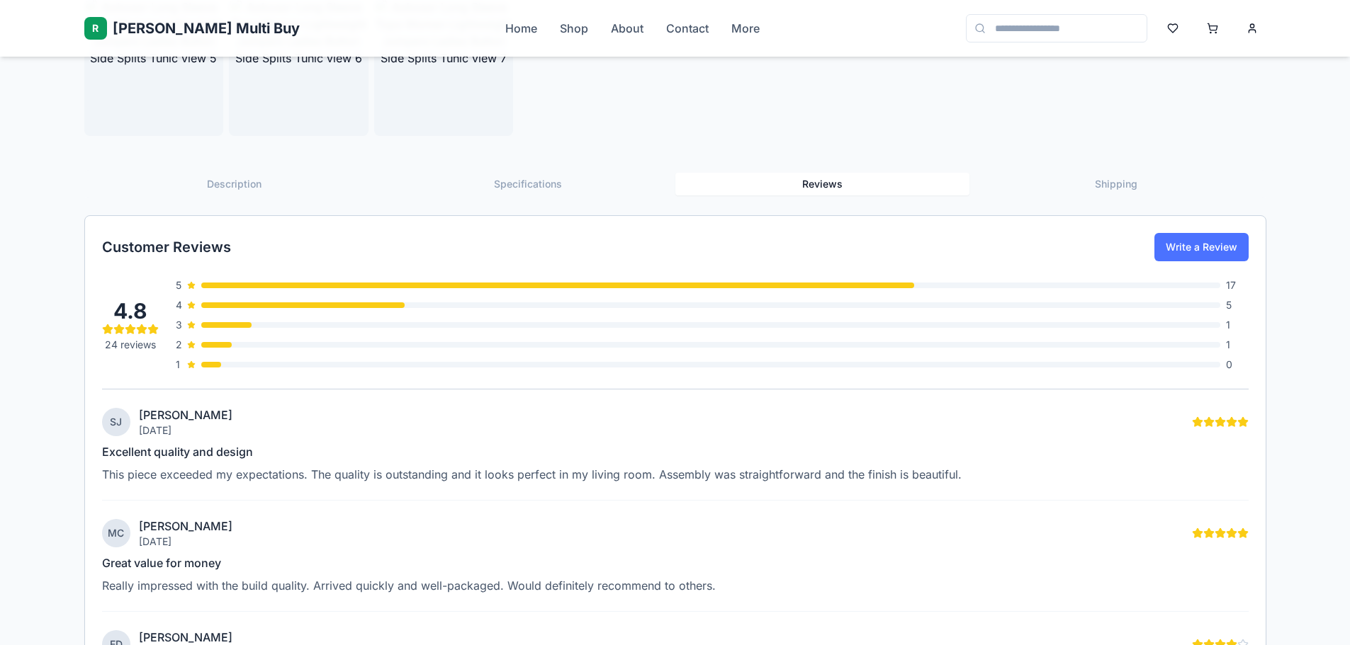
click at [1182, 249] on button "Write a Review" at bounding box center [1201, 247] width 94 height 28
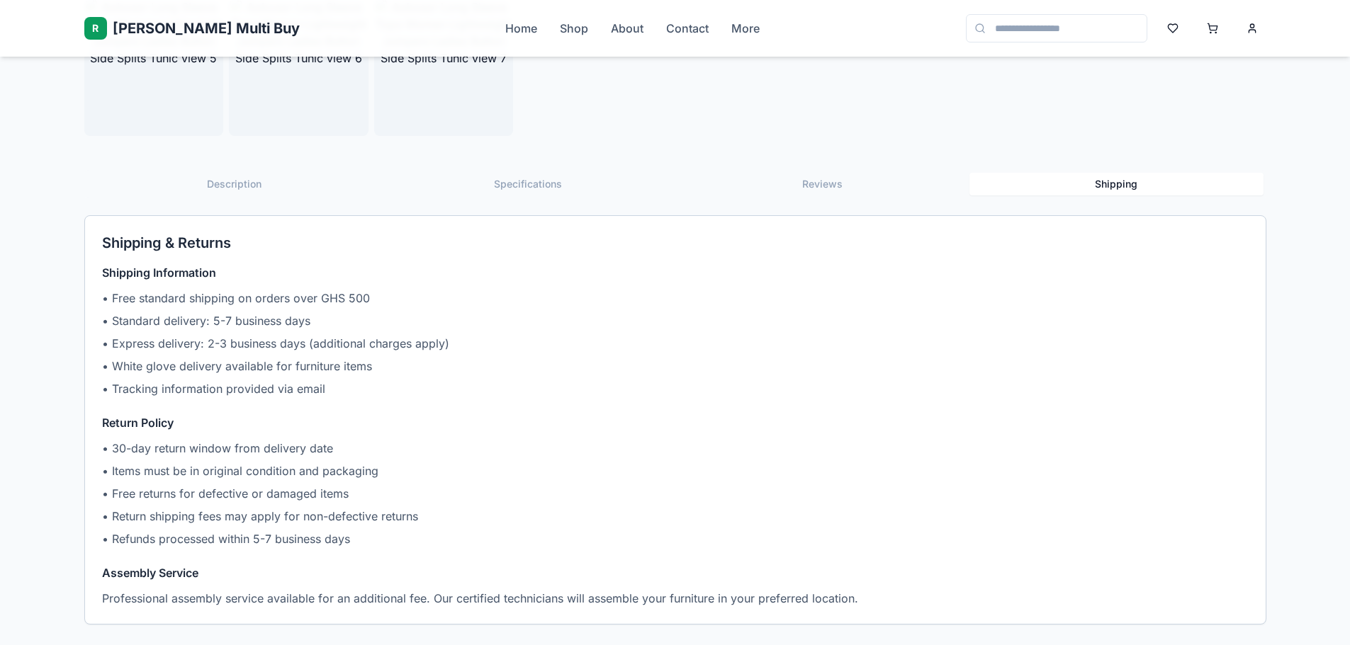
click at [1103, 186] on button "Shipping" at bounding box center [1116, 184] width 294 height 23
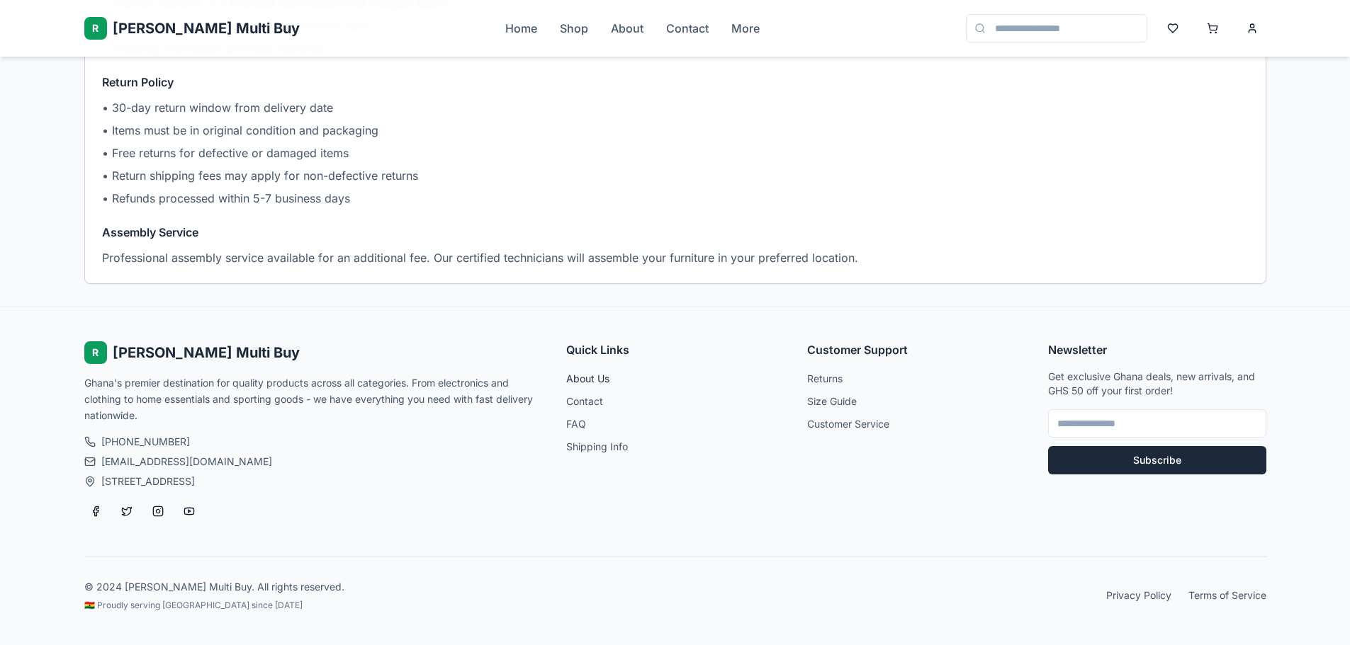
click at [571, 376] on link "About Us" at bounding box center [587, 379] width 43 height 12
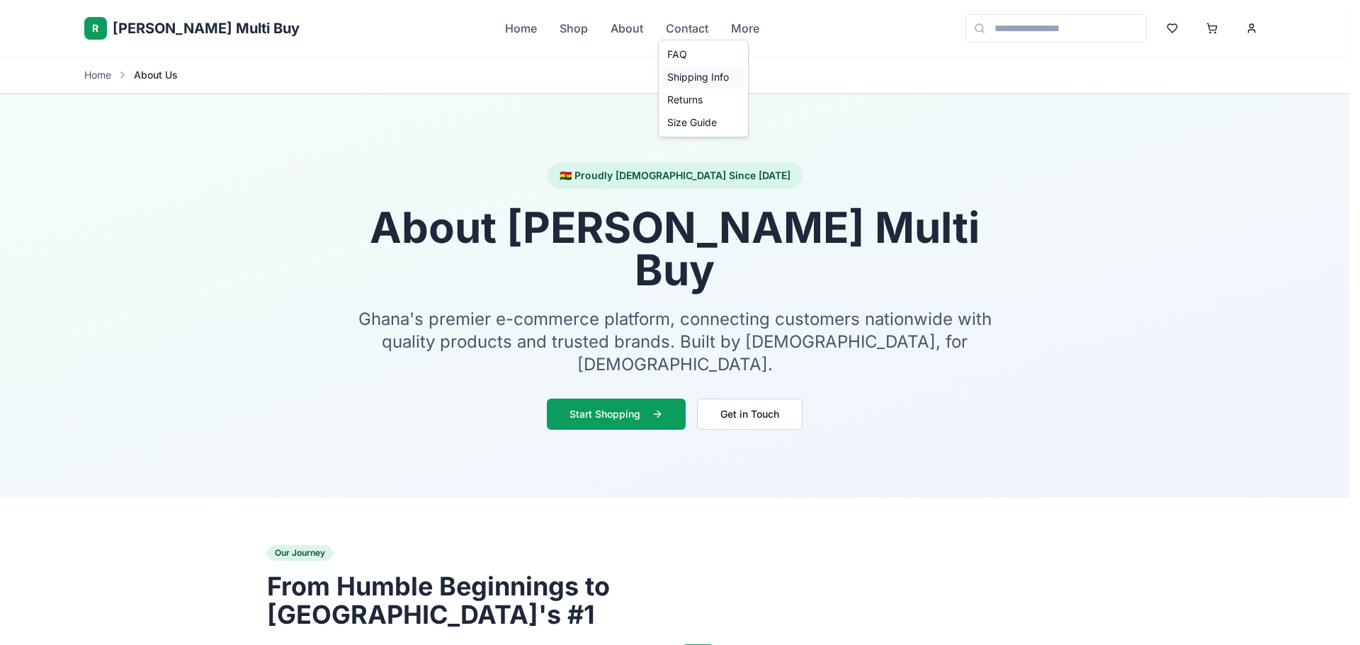
click at [693, 77] on link "Shipping Info" at bounding box center [704, 77] width 84 height 23
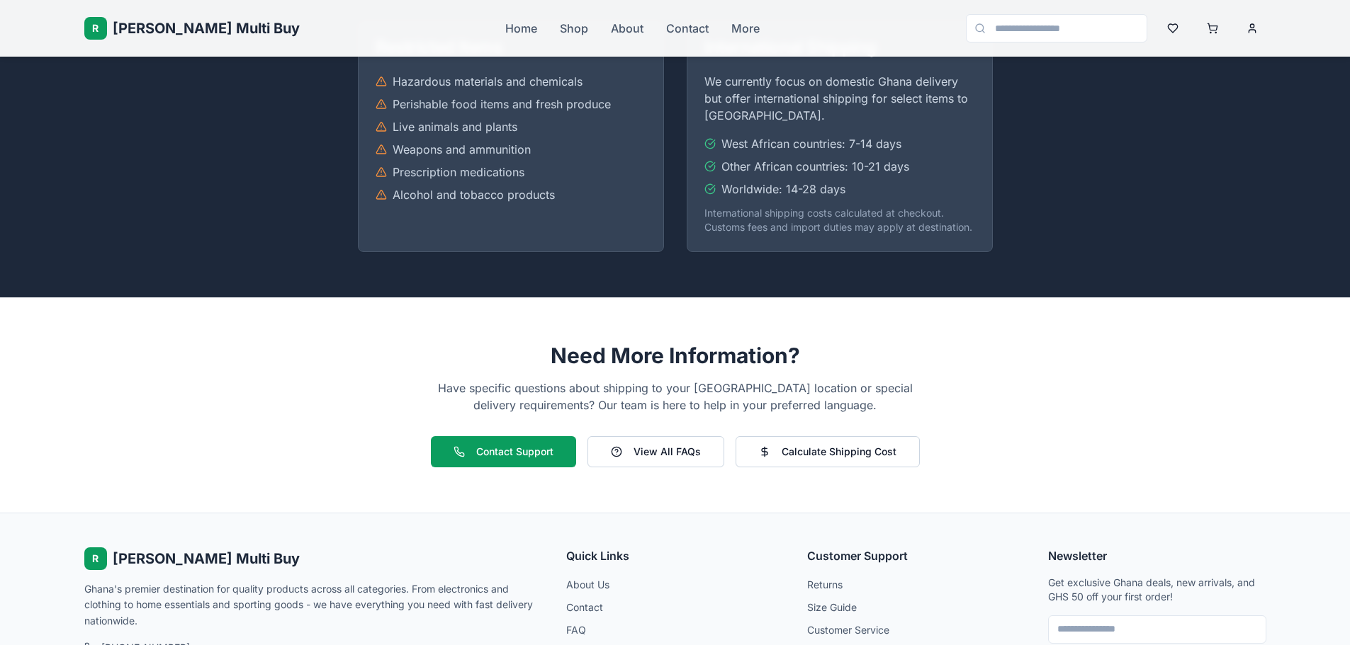
scroll to position [2543, 0]
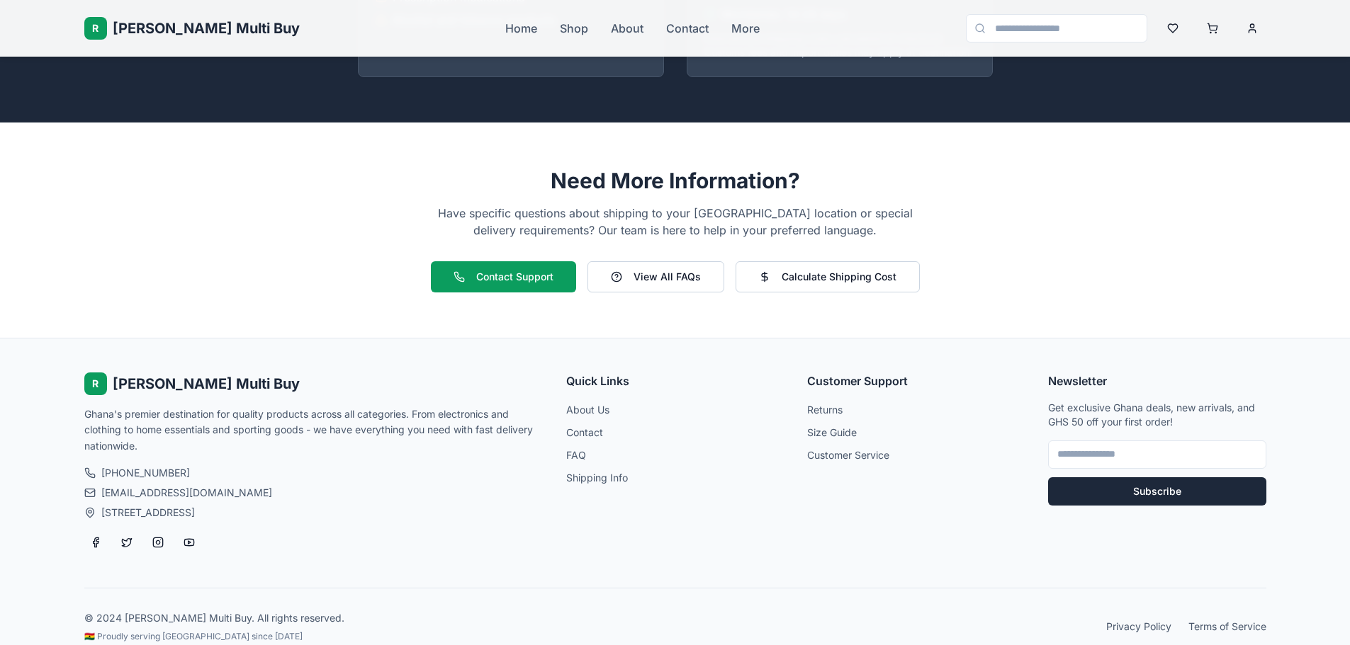
click at [169, 30] on span "Rene Multi Buy" at bounding box center [206, 28] width 187 height 20
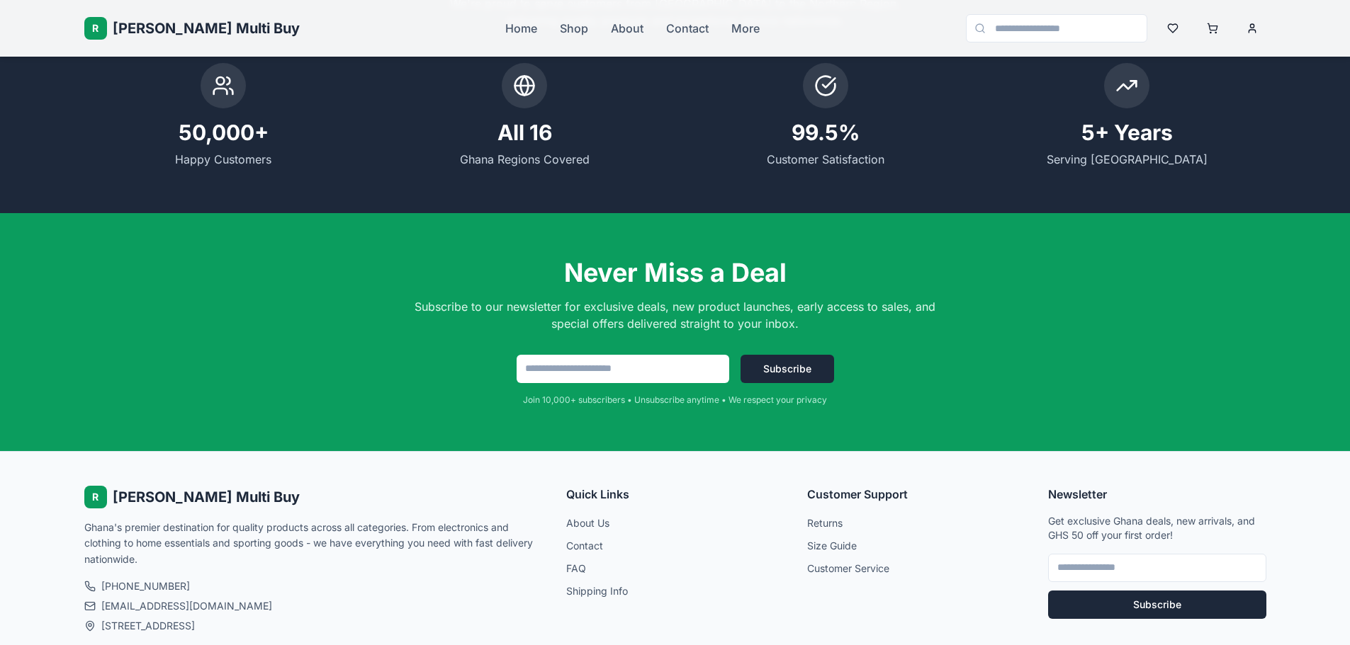
scroll to position [3157, 0]
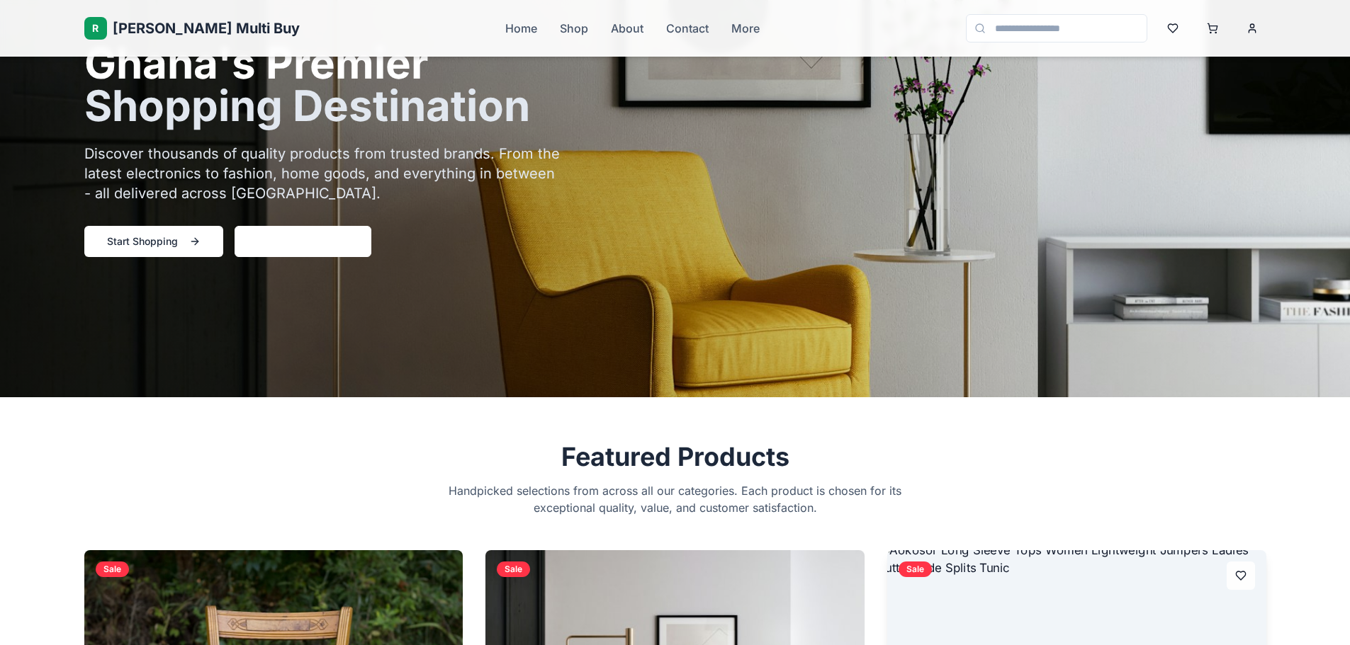
scroll to position [0, 0]
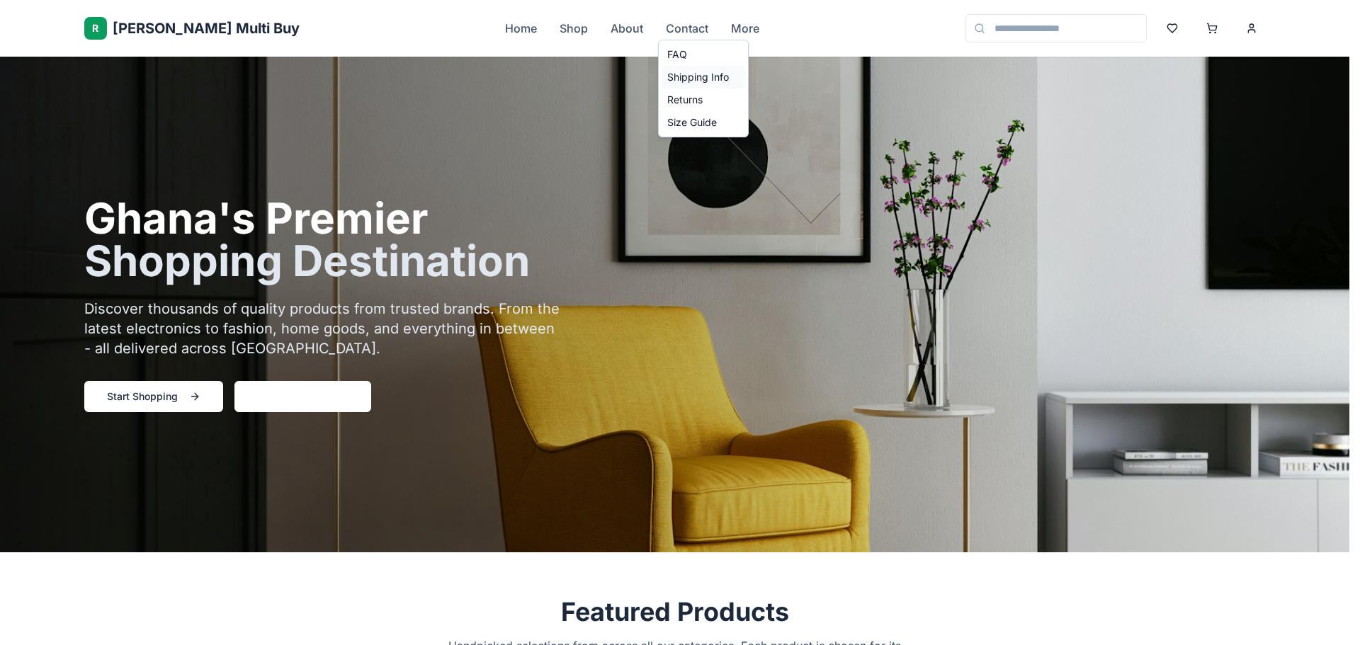
click at [701, 72] on link "Shipping Info" at bounding box center [704, 77] width 84 height 23
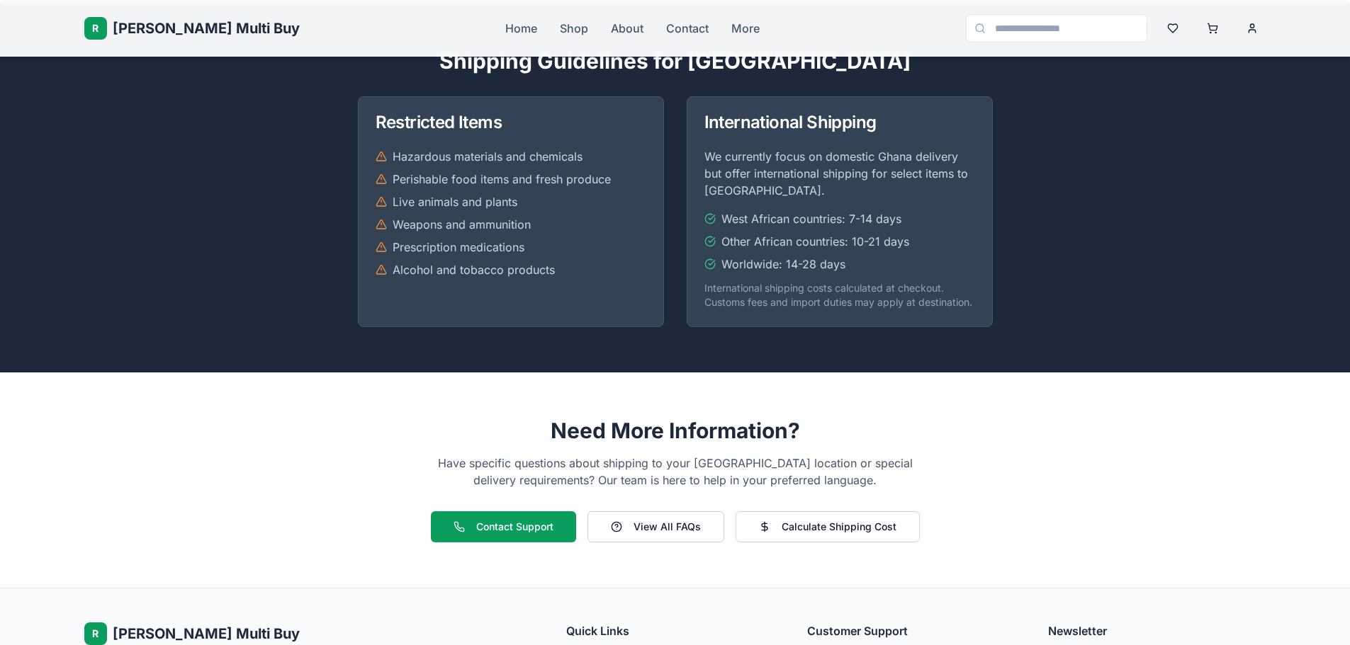
scroll to position [2479, 0]
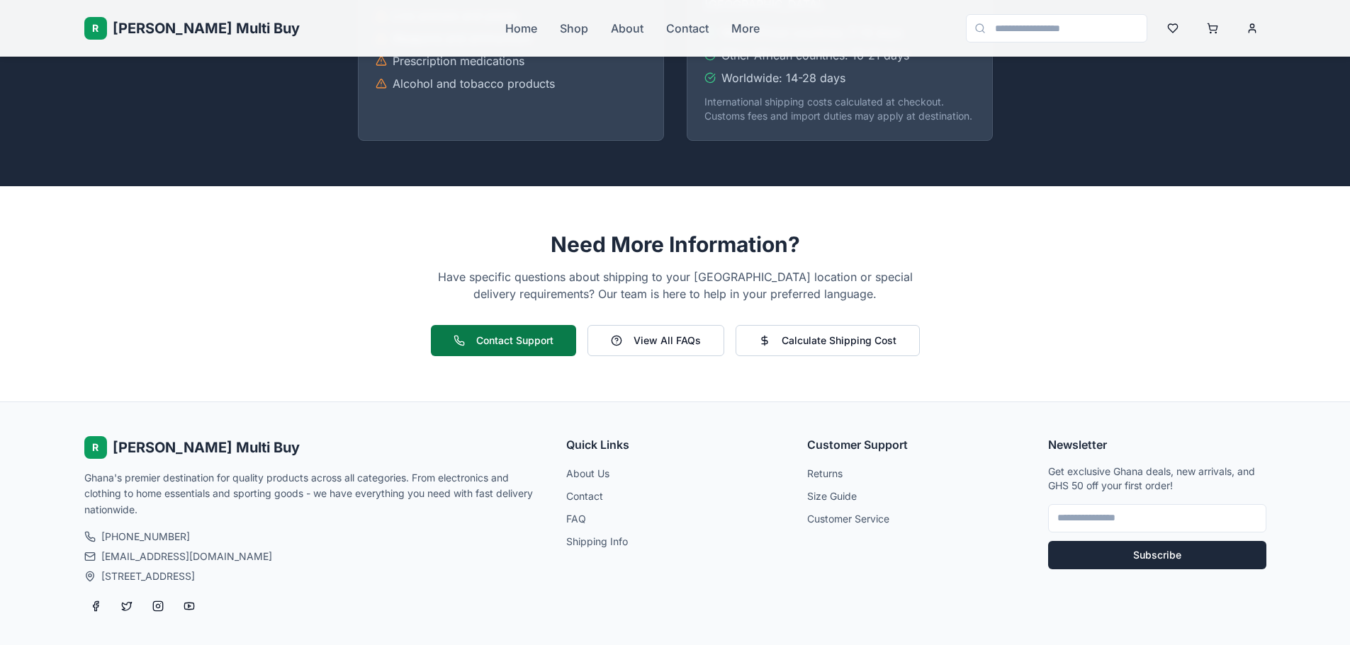
click at [509, 325] on button "Contact Support" at bounding box center [503, 340] width 145 height 31
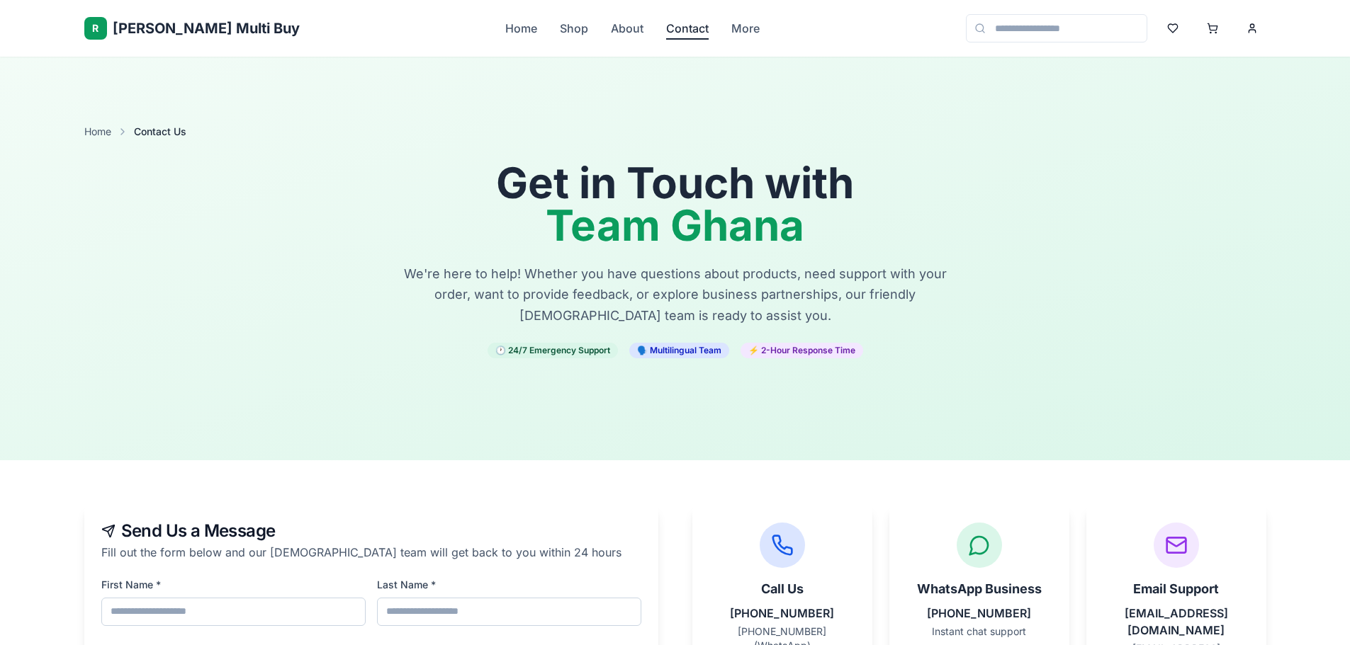
click at [666, 23] on link "Contact" at bounding box center [687, 28] width 43 height 17
click at [611, 32] on link "About" at bounding box center [627, 28] width 33 height 17
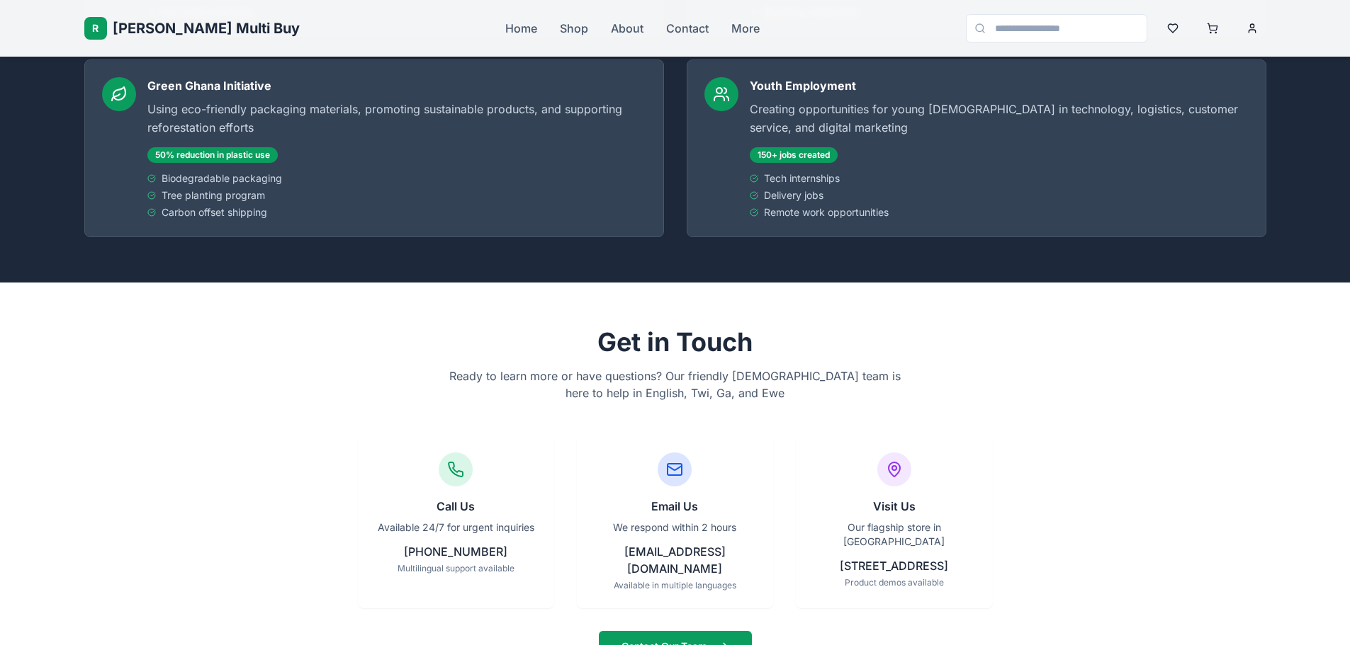
scroll to position [4729, 0]
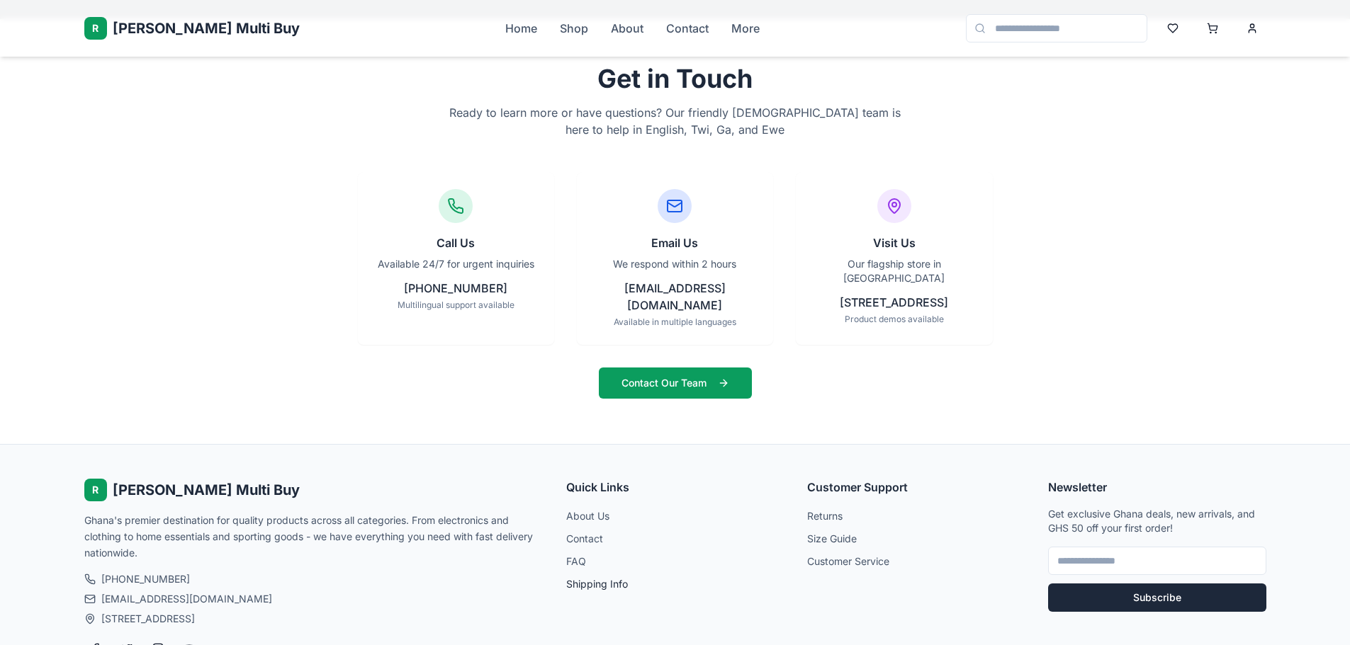
click at [601, 578] on link "Shipping Info" at bounding box center [597, 584] width 62 height 12
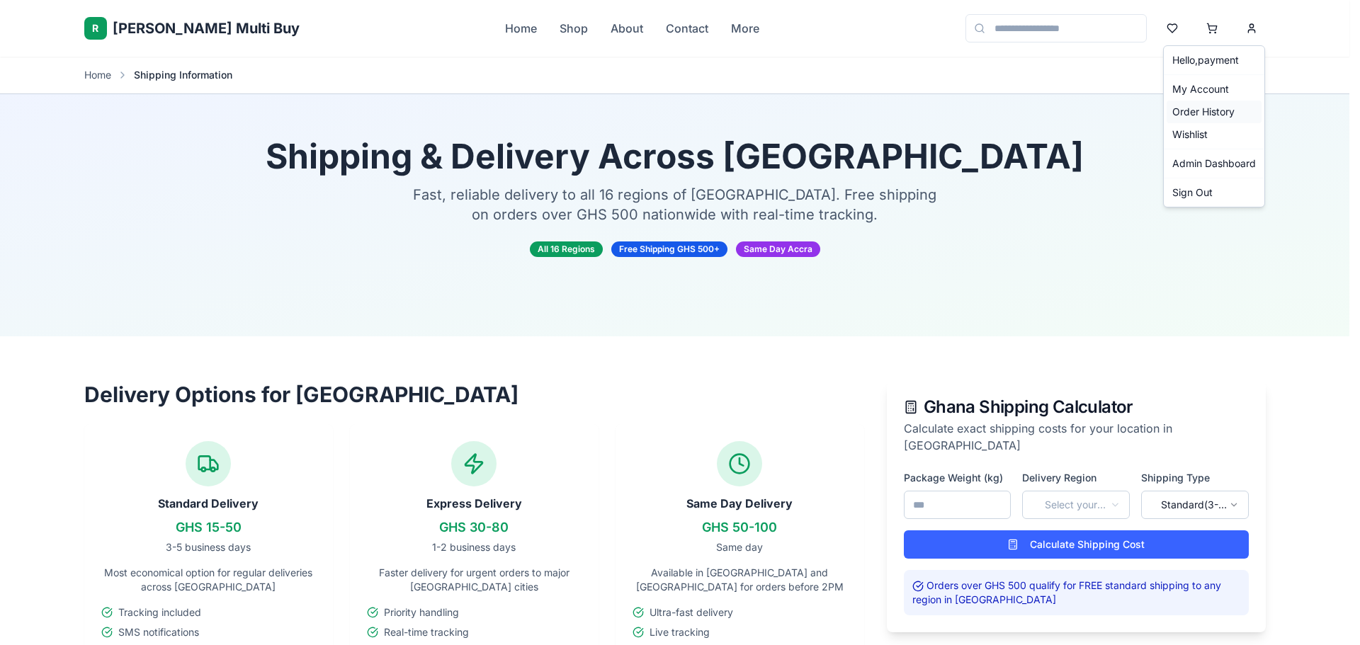
click at [1231, 108] on div "Order History" at bounding box center [1214, 112] width 95 height 23
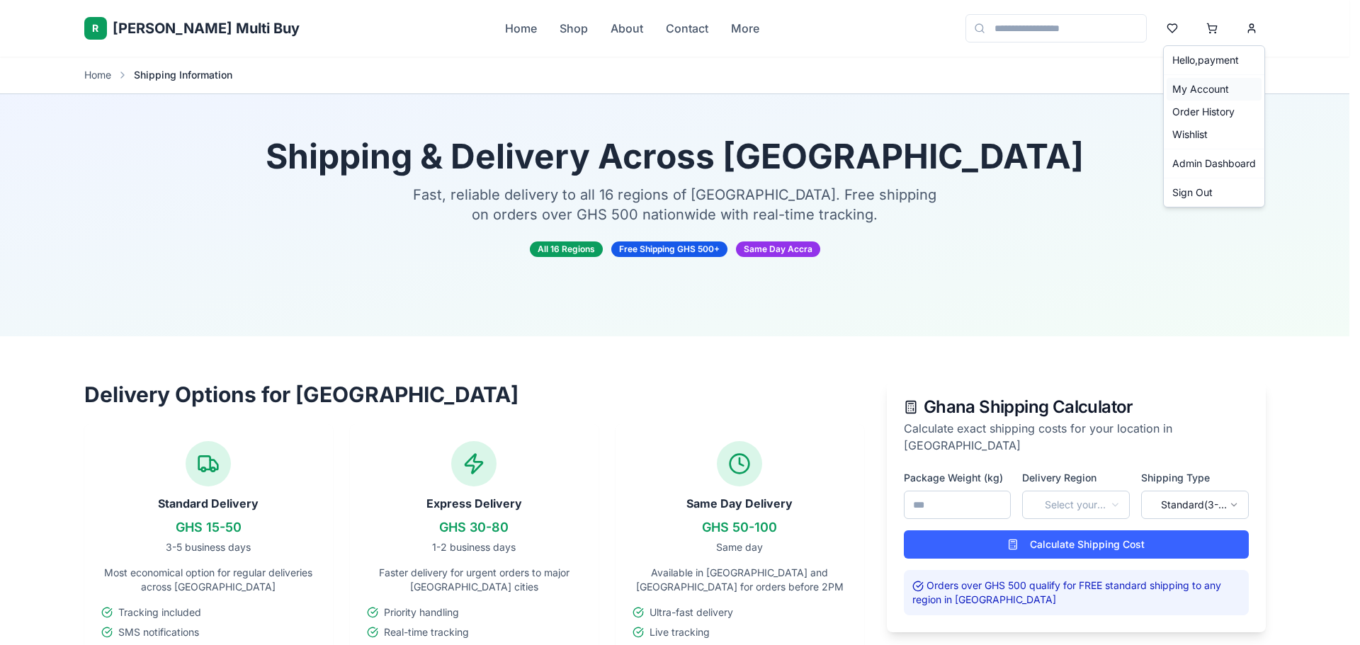
click at [1205, 93] on div "My Account" at bounding box center [1214, 89] width 95 height 23
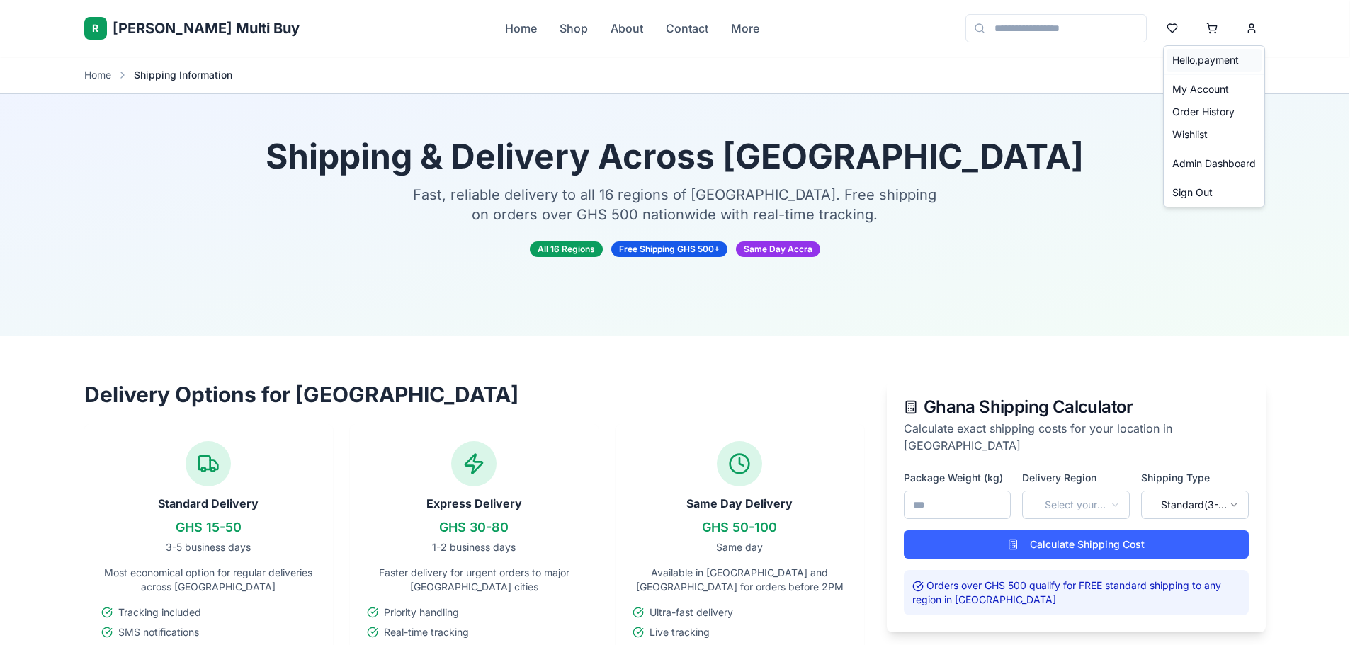
click at [1201, 60] on span "Hello, payment" at bounding box center [1205, 60] width 67 height 14
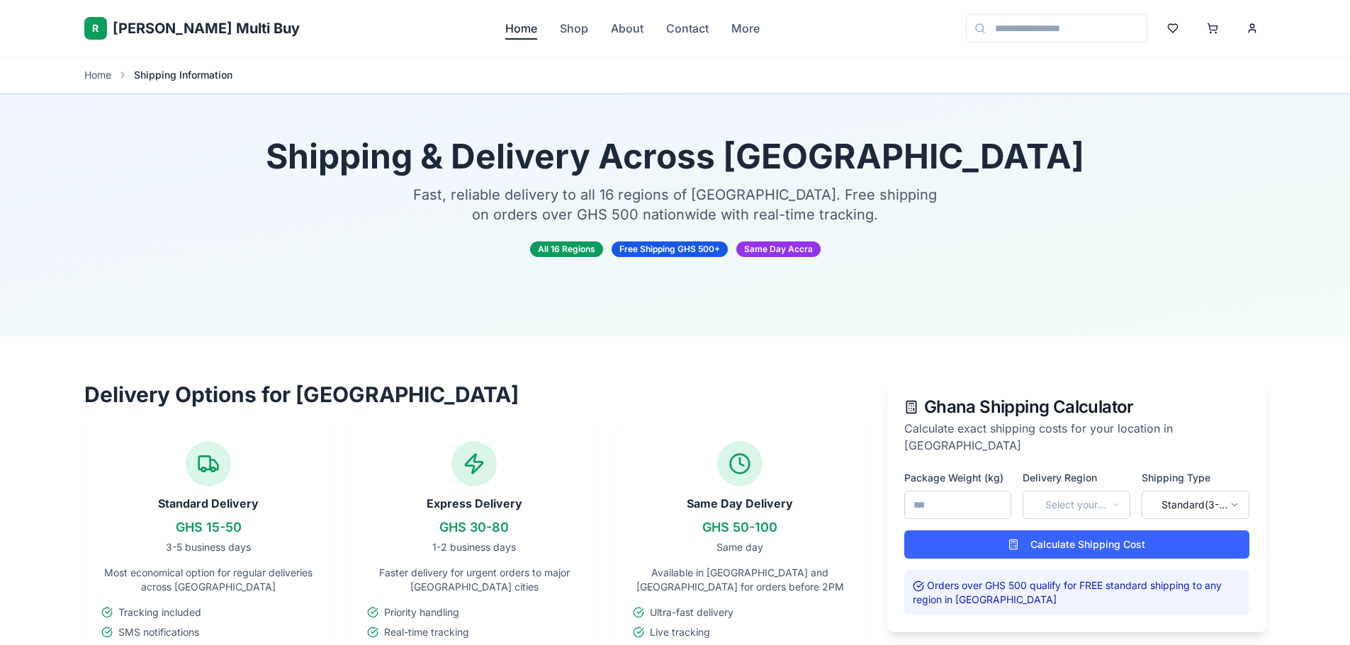
click at [505, 31] on link "Home" at bounding box center [521, 28] width 32 height 17
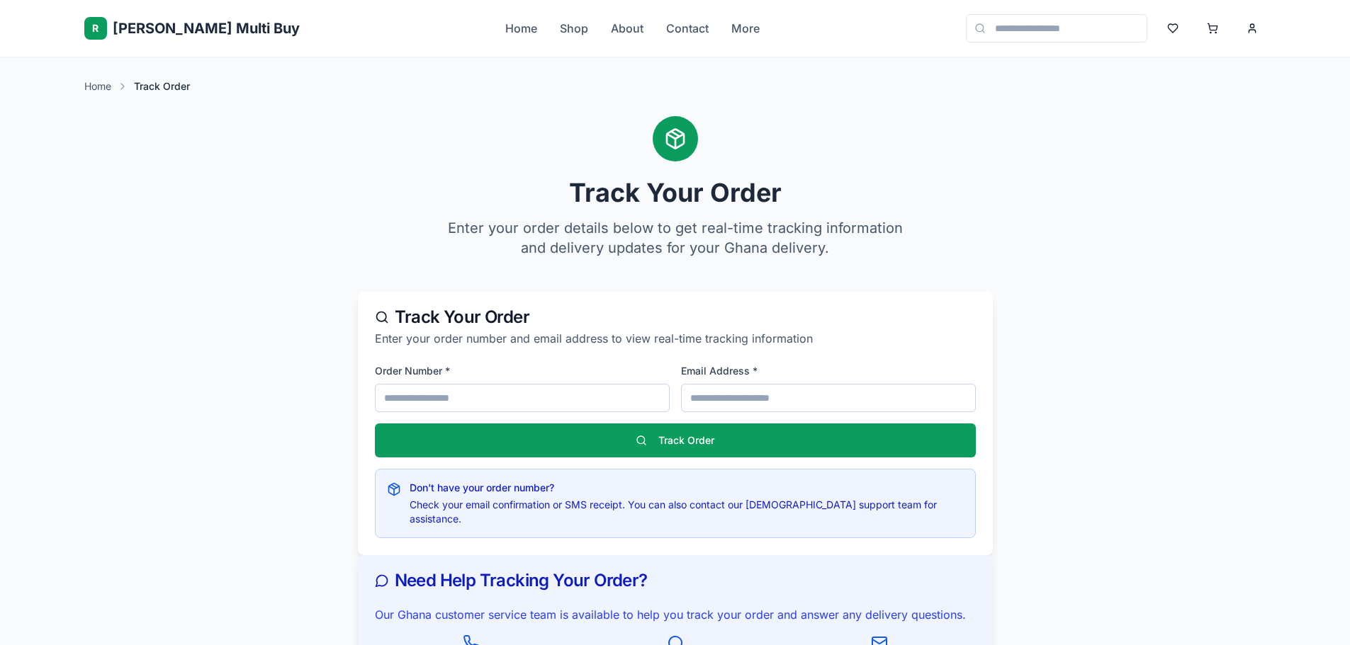
click at [452, 400] on input at bounding box center [522, 398] width 295 height 28
paste input "**********"
type input "**********"
click at [706, 390] on input "email" at bounding box center [828, 398] width 295 height 28
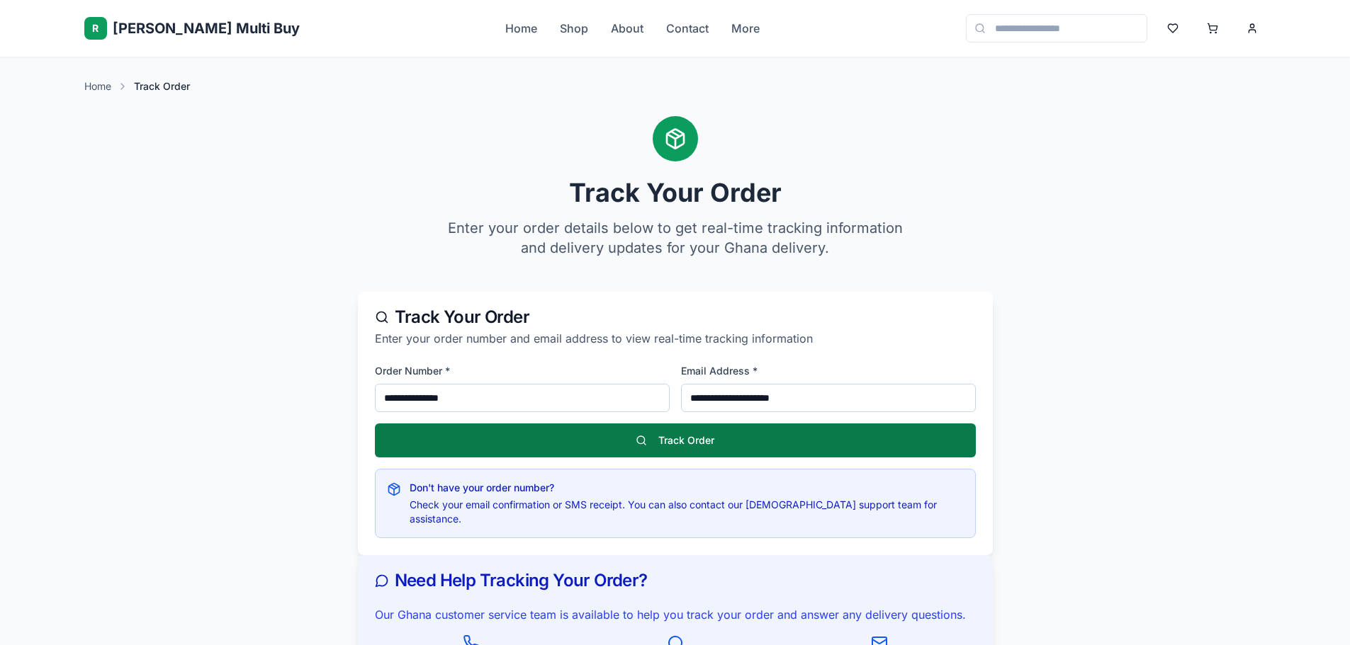
type input "**********"
click at [676, 443] on button "Track Order" at bounding box center [675, 441] width 601 height 34
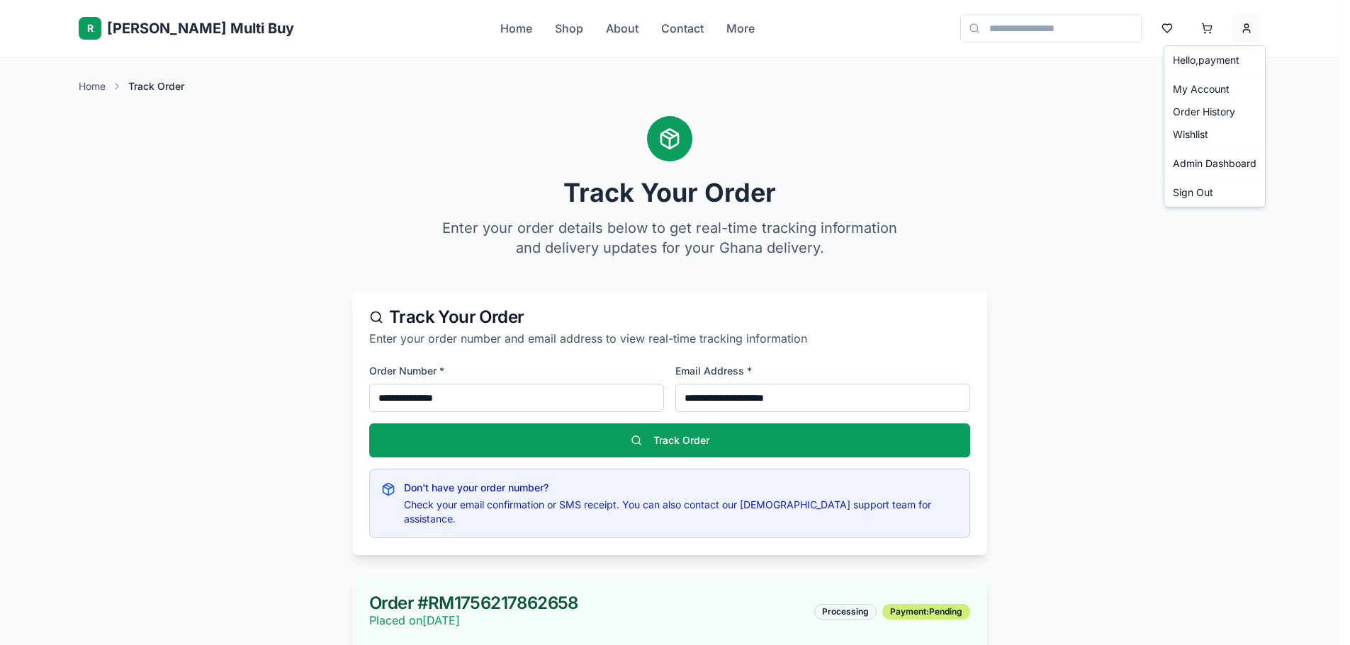
click at [1221, 158] on link "Admin Dashboard" at bounding box center [1214, 163] width 95 height 23
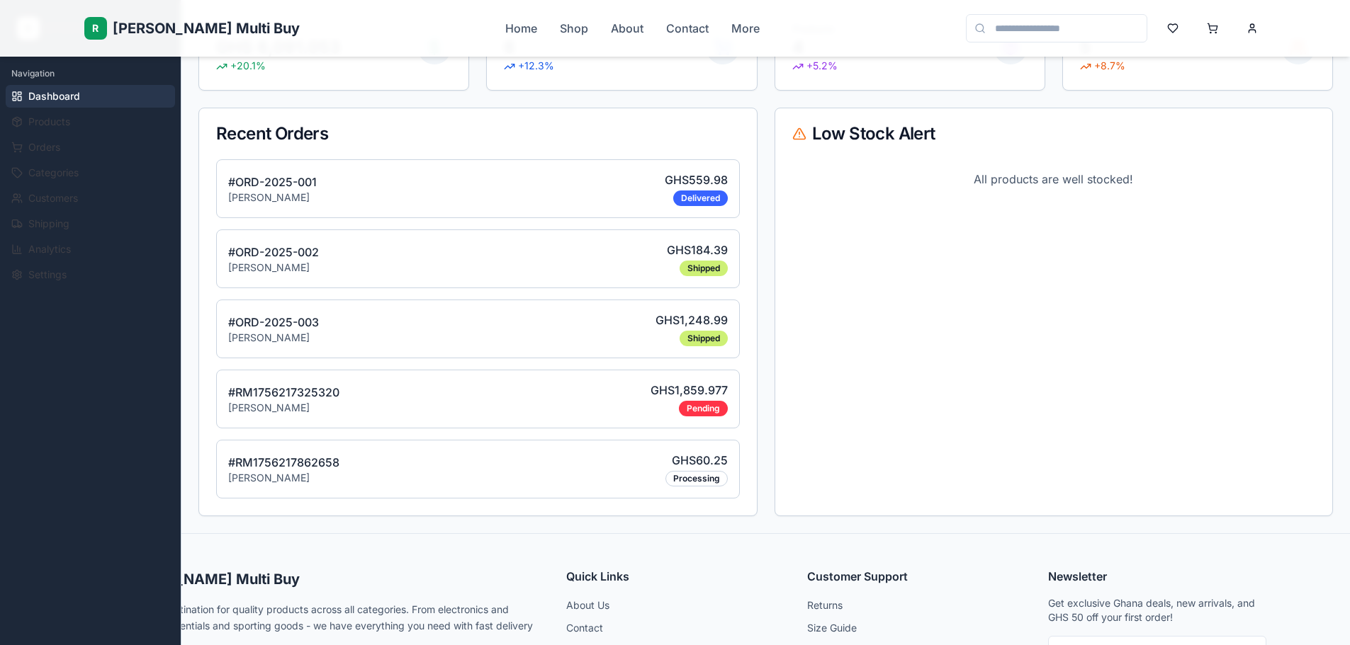
scroll to position [283, 0]
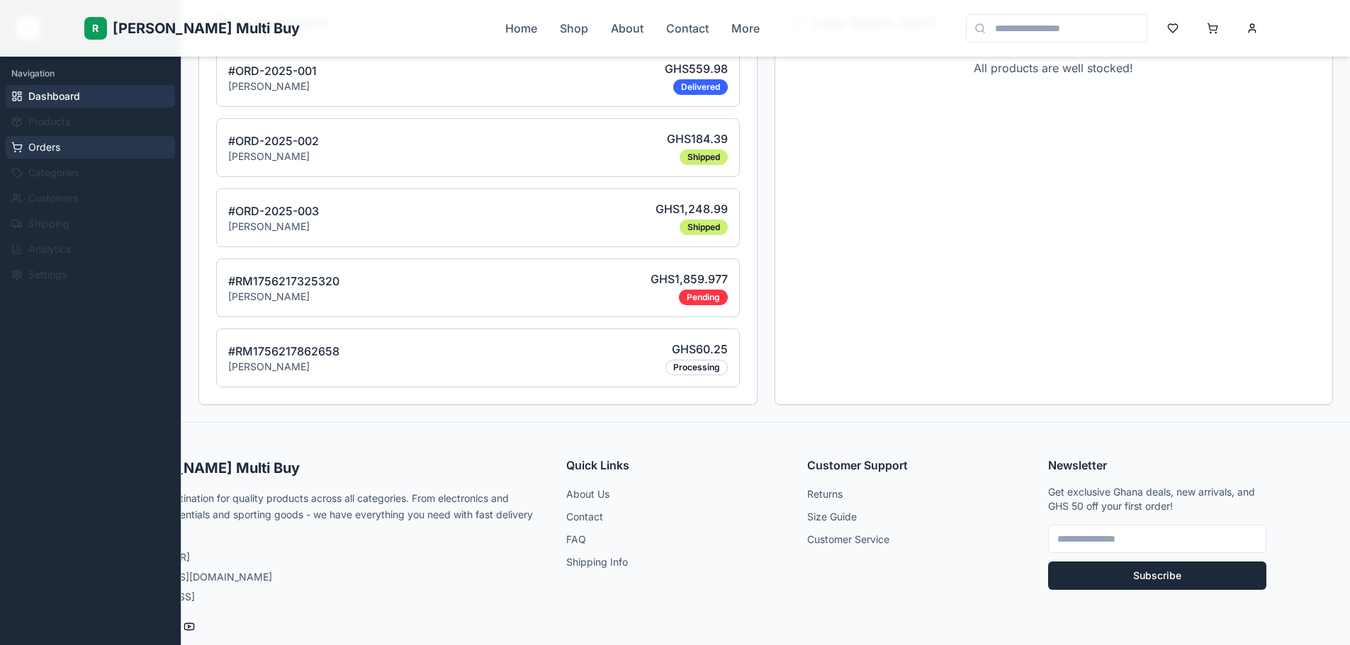
click at [63, 150] on button "Orders" at bounding box center [90, 147] width 169 height 23
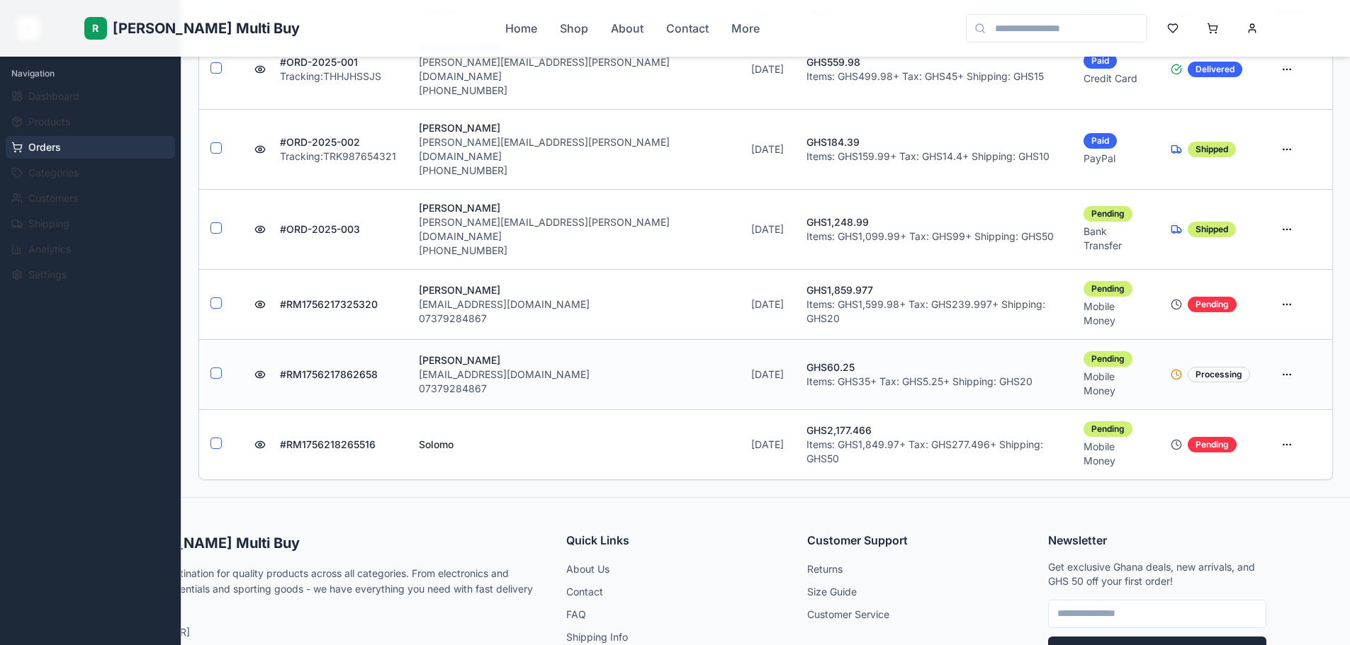
scroll to position [354, 0]
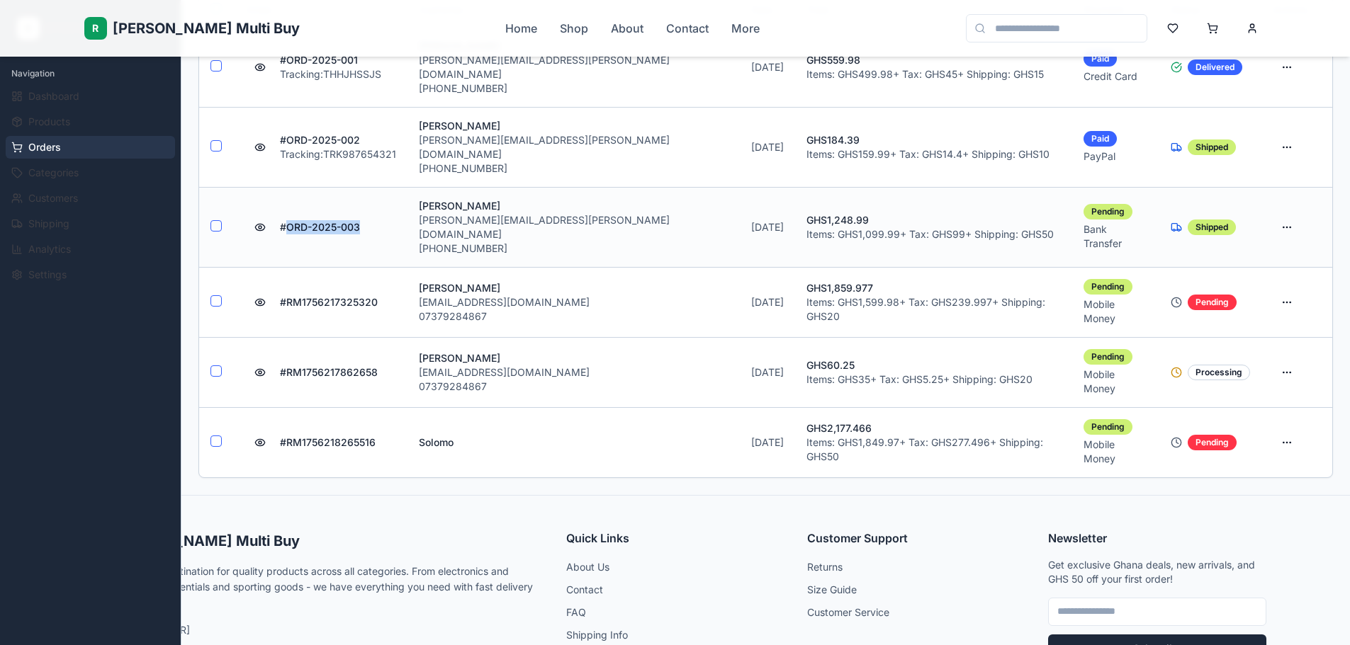
drag, startPoint x: 368, startPoint y: 191, endPoint x: 285, endPoint y: 191, distance: 82.9
click at [285, 215] on div "# ORD-2025-003" at bounding box center [321, 228] width 150 height 26
copy p "ORD-2025-003"
drag, startPoint x: 443, startPoint y: 193, endPoint x: 573, endPoint y: 184, distance: 130.0
click at [573, 187] on td "Mike Johnson mike.johnson@email.com +1-555-0789" at bounding box center [573, 227] width 332 height 80
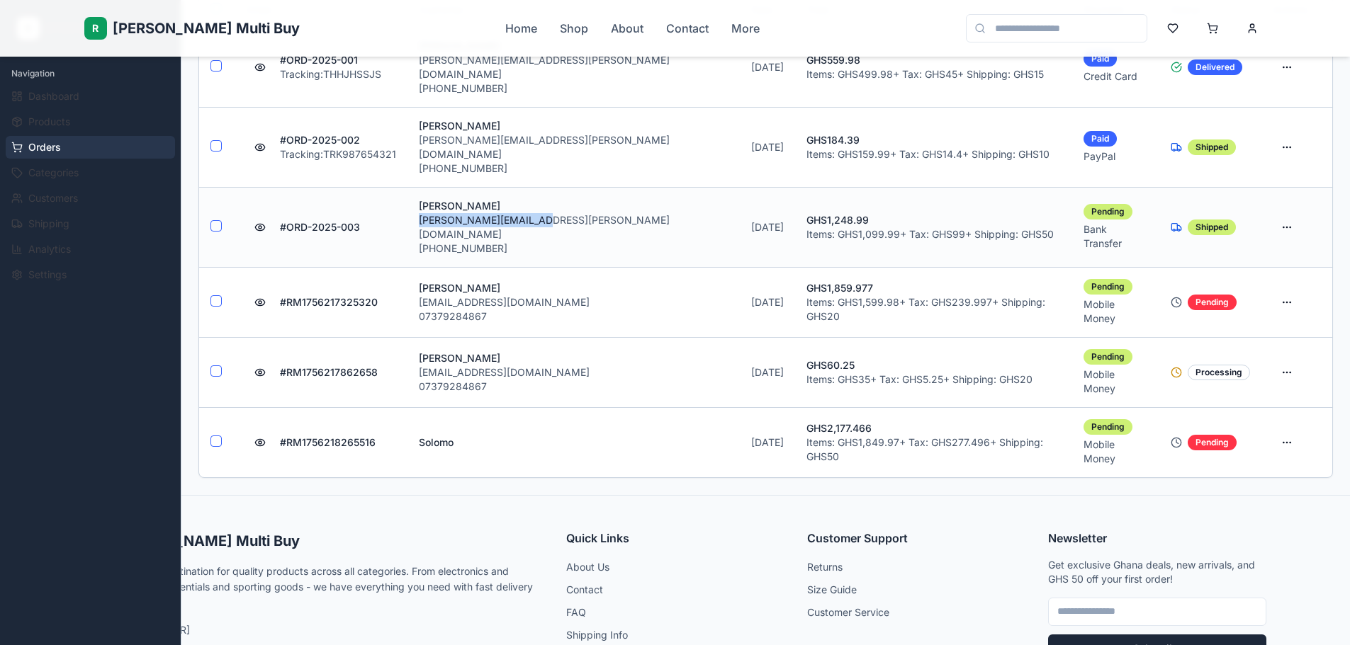
copy p "mike.johnson@email.com"
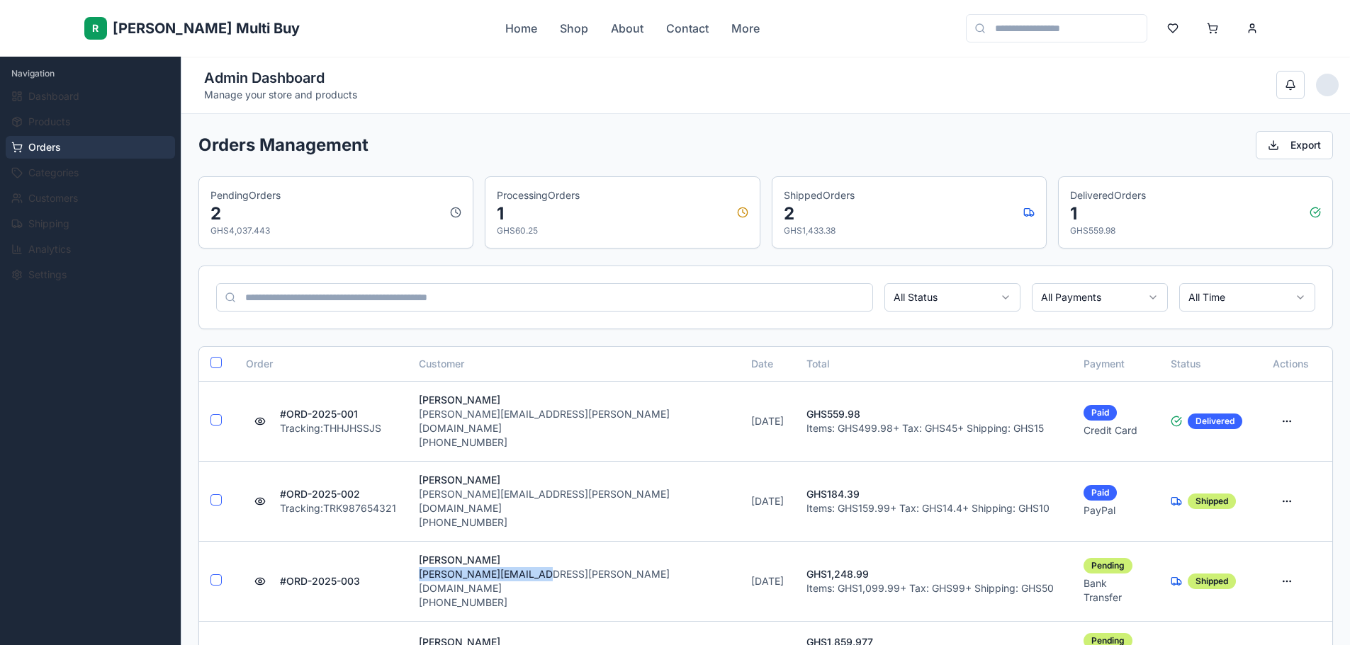
click at [192, 24] on span "[PERSON_NAME] Multi Buy" at bounding box center [206, 28] width 187 height 20
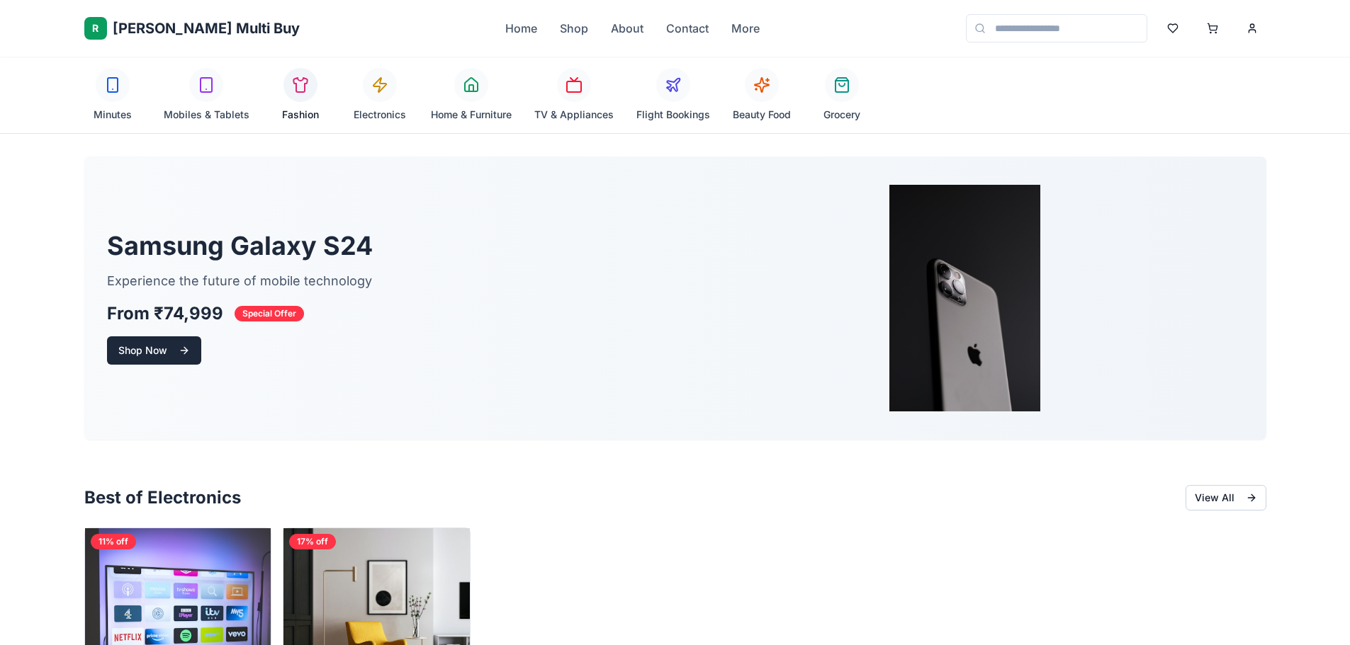
click at [310, 96] on div at bounding box center [300, 85] width 34 height 34
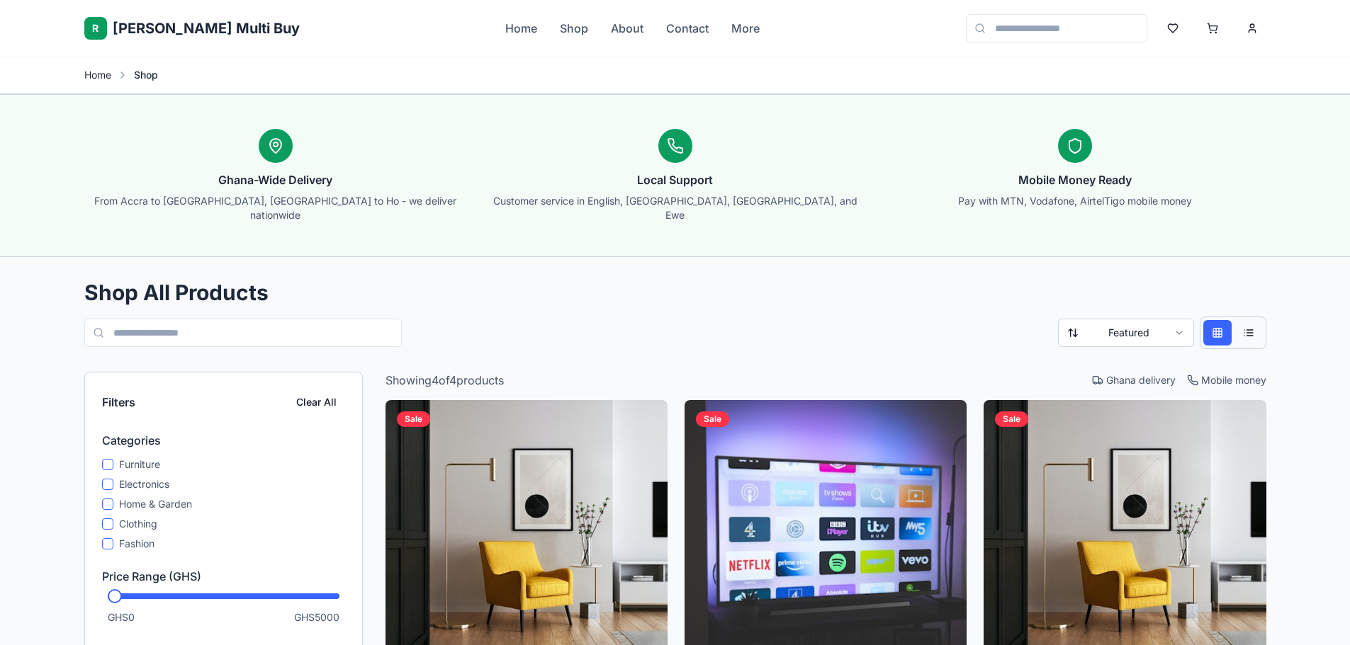
click at [100, 74] on link "Home" at bounding box center [97, 75] width 27 height 14
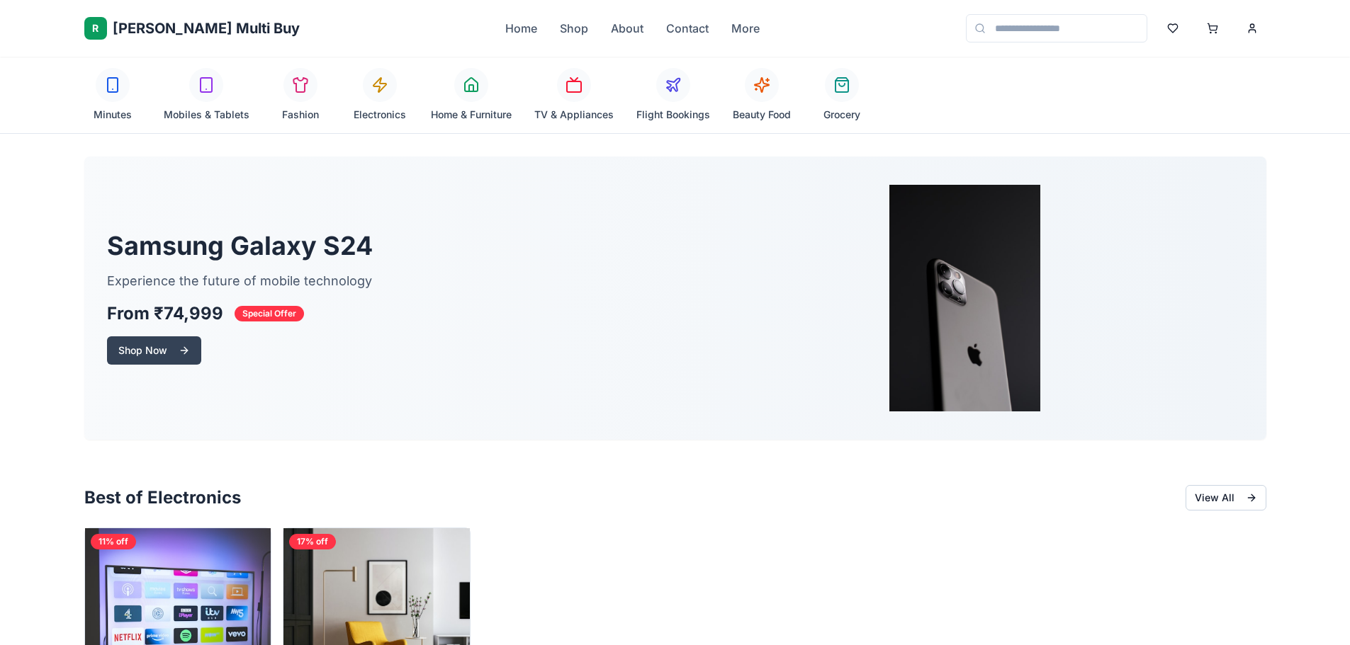
click at [168, 346] on button "Shop Now" at bounding box center [154, 351] width 94 height 28
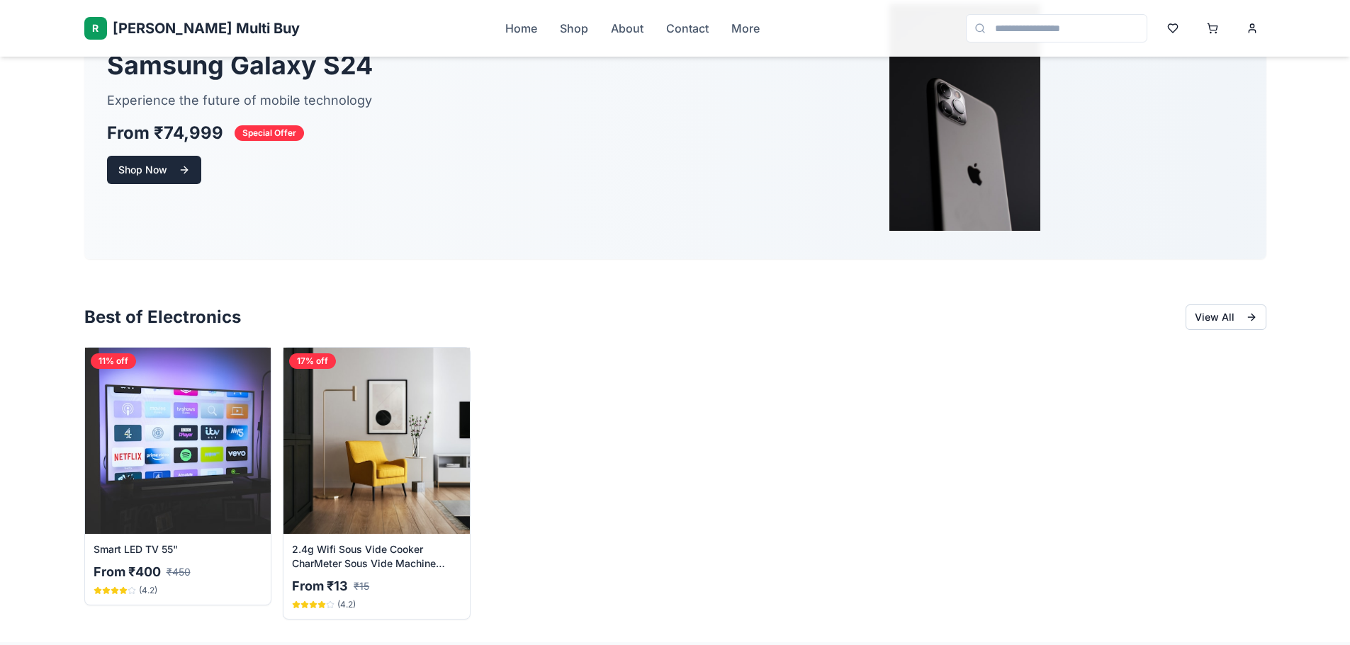
scroll to position [213, 0]
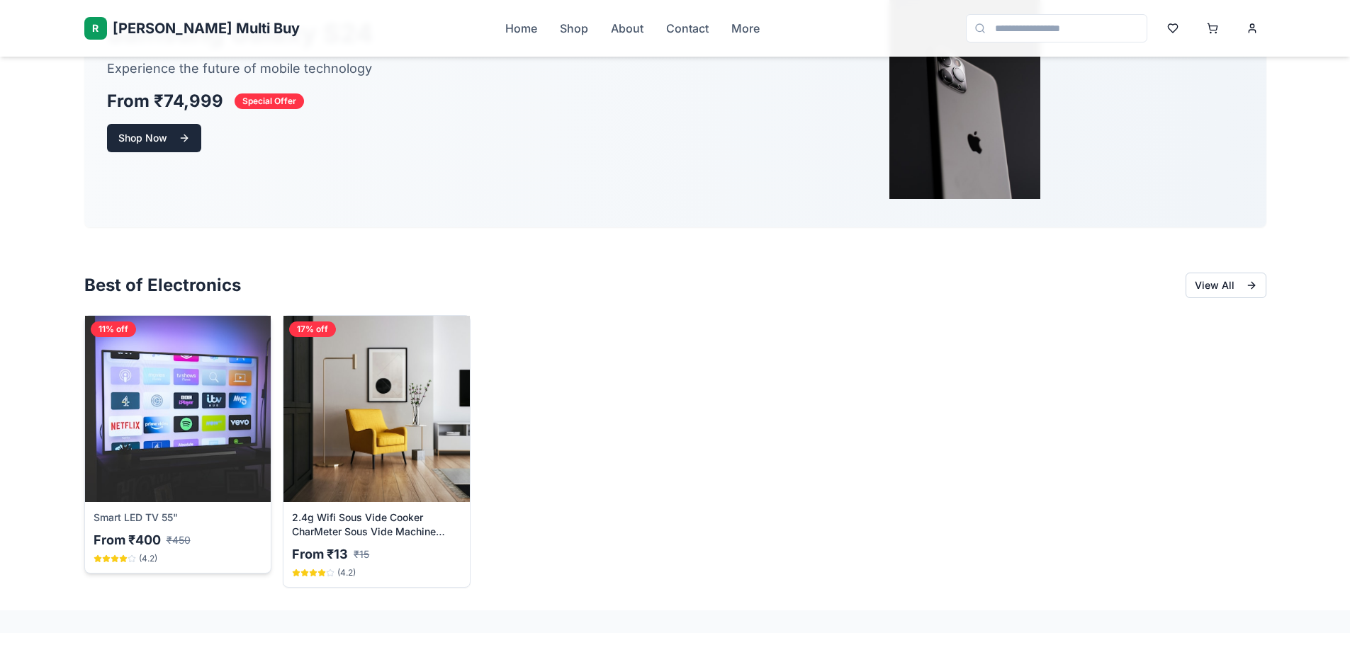
click at [230, 451] on img at bounding box center [178, 409] width 196 height 196
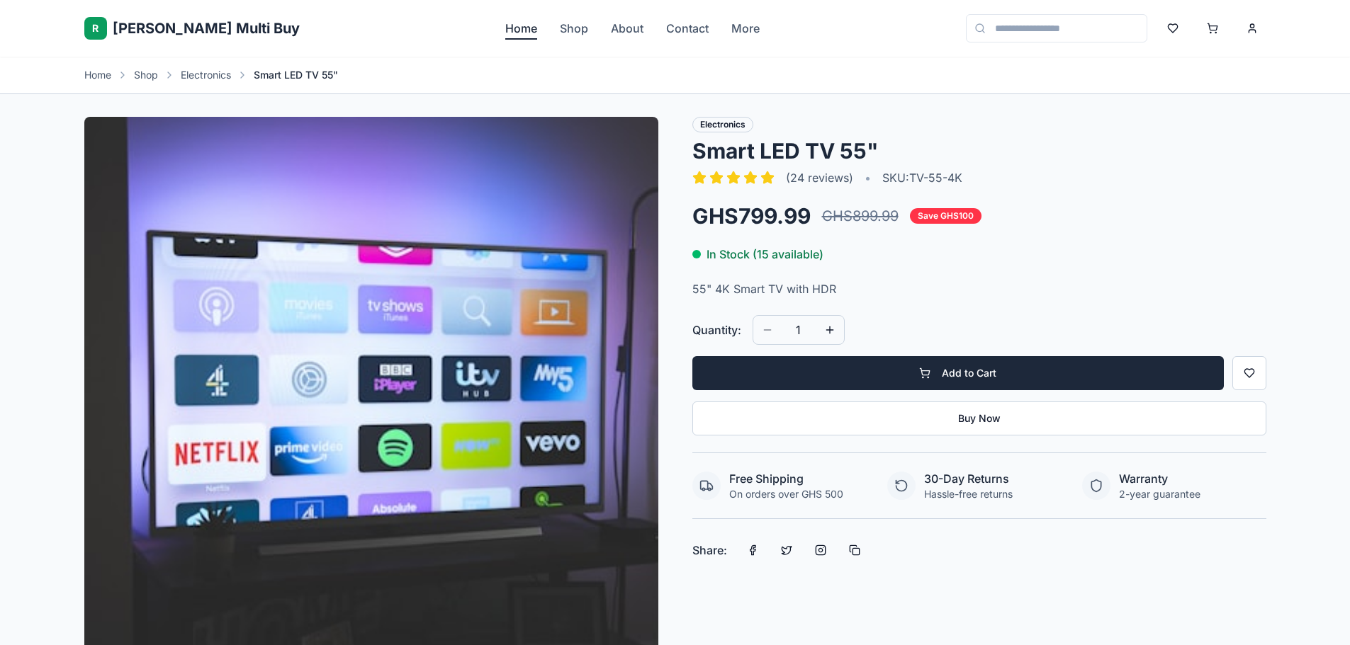
click at [505, 25] on link "Home" at bounding box center [521, 28] width 32 height 17
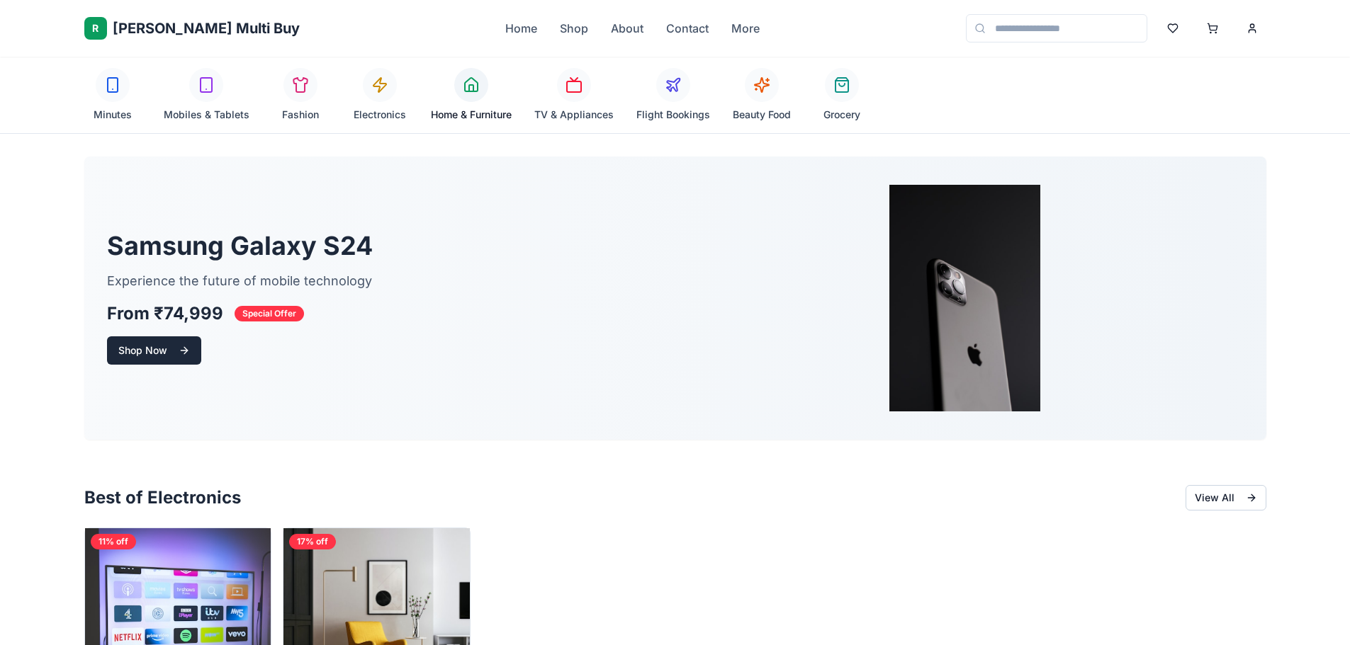
click at [477, 108] on span "Home & Furniture" at bounding box center [471, 115] width 81 height 14
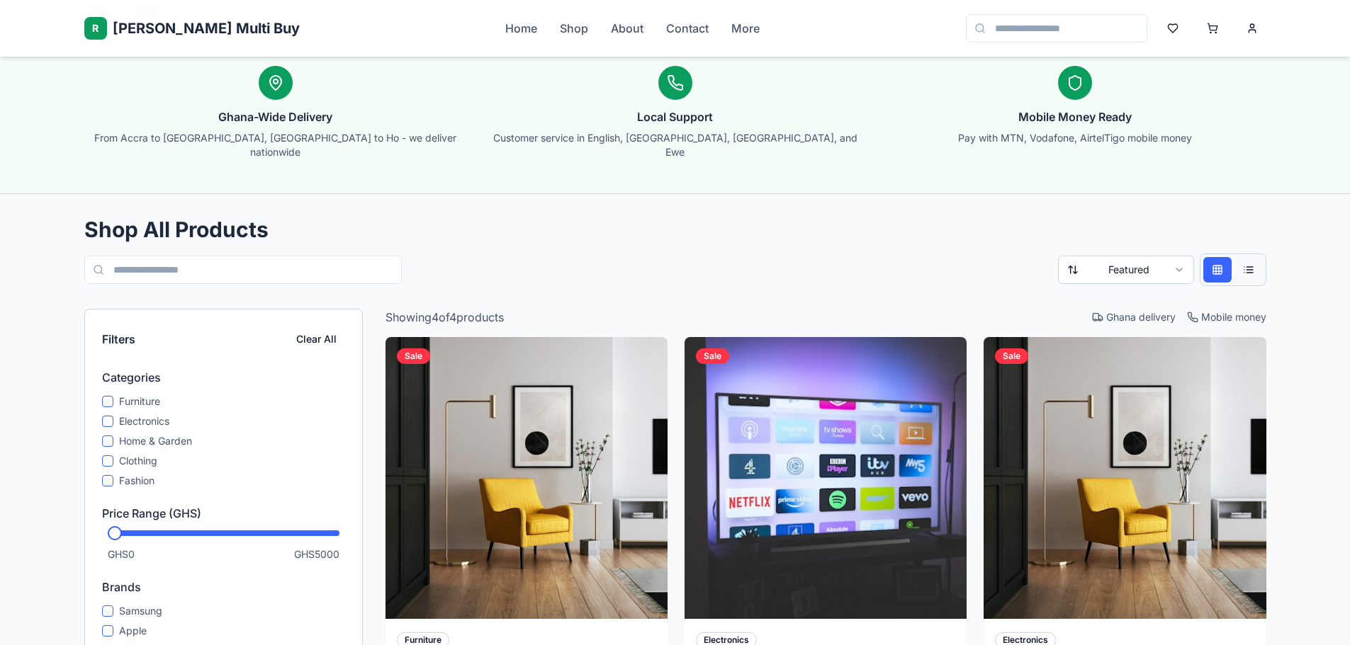
scroll to position [62, 0]
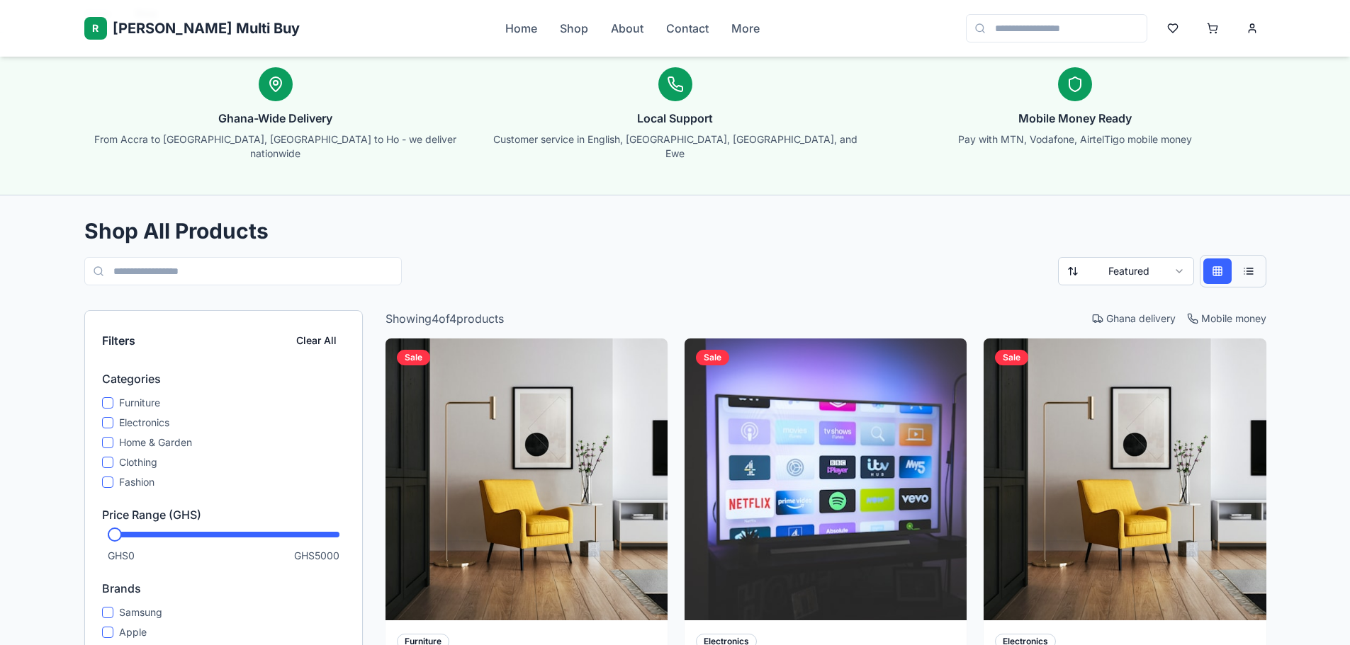
click at [1243, 259] on button at bounding box center [1248, 272] width 28 height 26
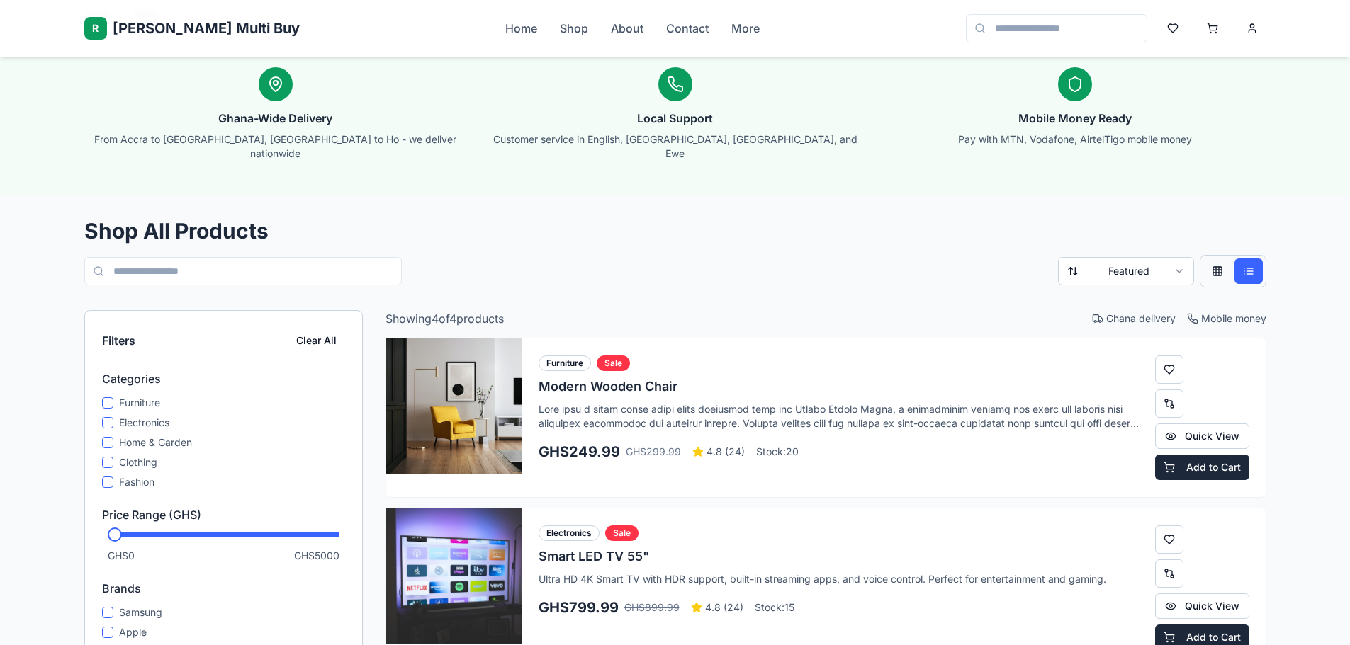
scroll to position [0, 0]
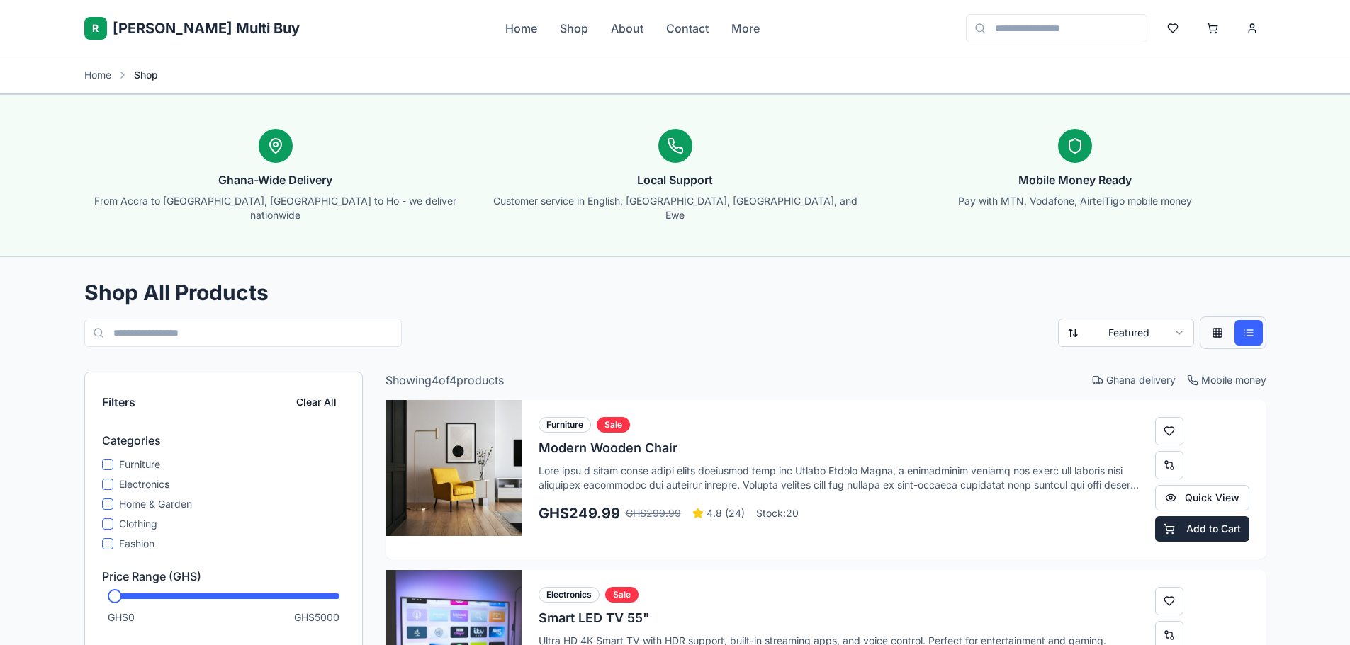
click at [1211, 320] on button at bounding box center [1217, 333] width 28 height 26
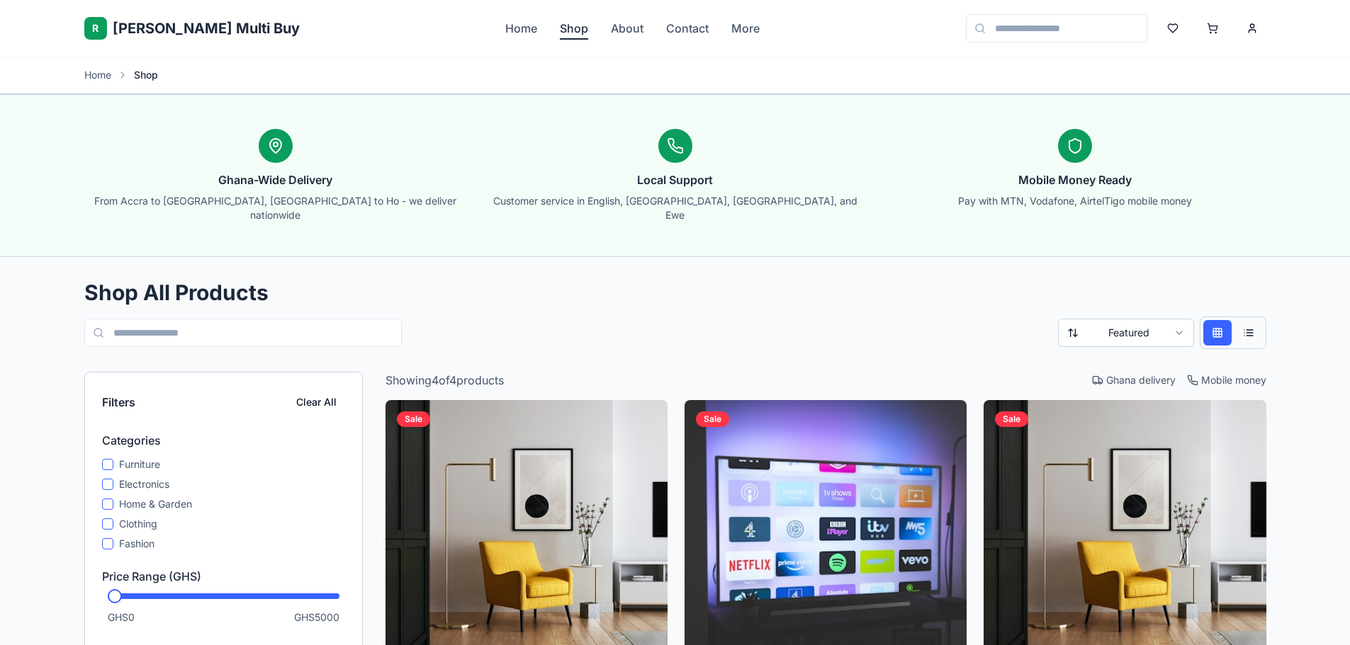
click at [560, 27] on link "Shop" at bounding box center [574, 28] width 28 height 17
click at [611, 26] on link "About" at bounding box center [627, 28] width 33 height 17
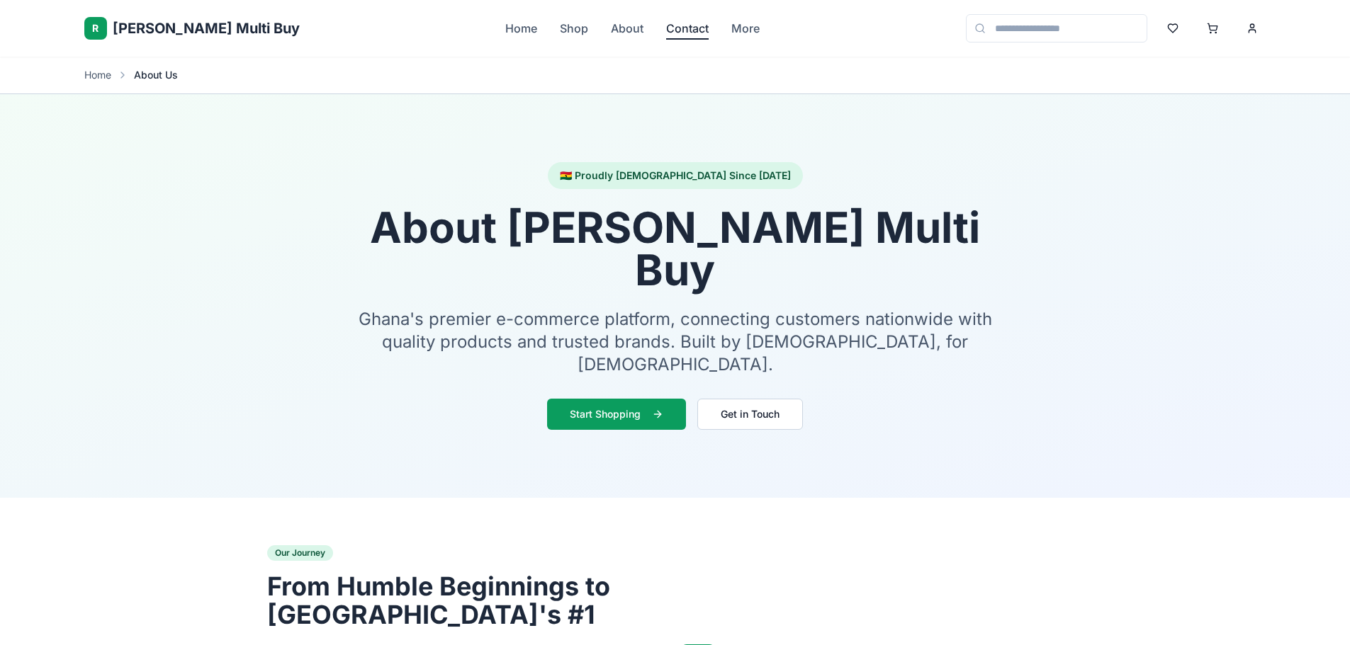
click at [666, 26] on link "Contact" at bounding box center [687, 28] width 43 height 17
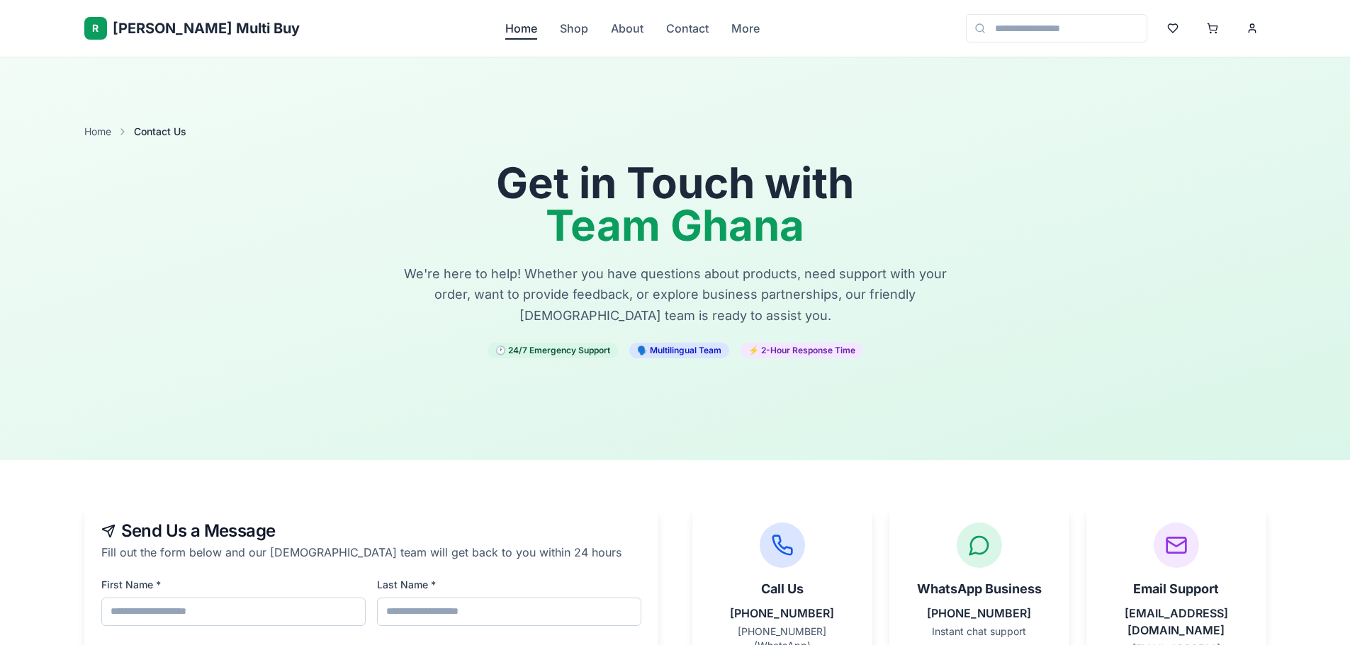
click at [505, 32] on link "Home" at bounding box center [521, 28] width 32 height 17
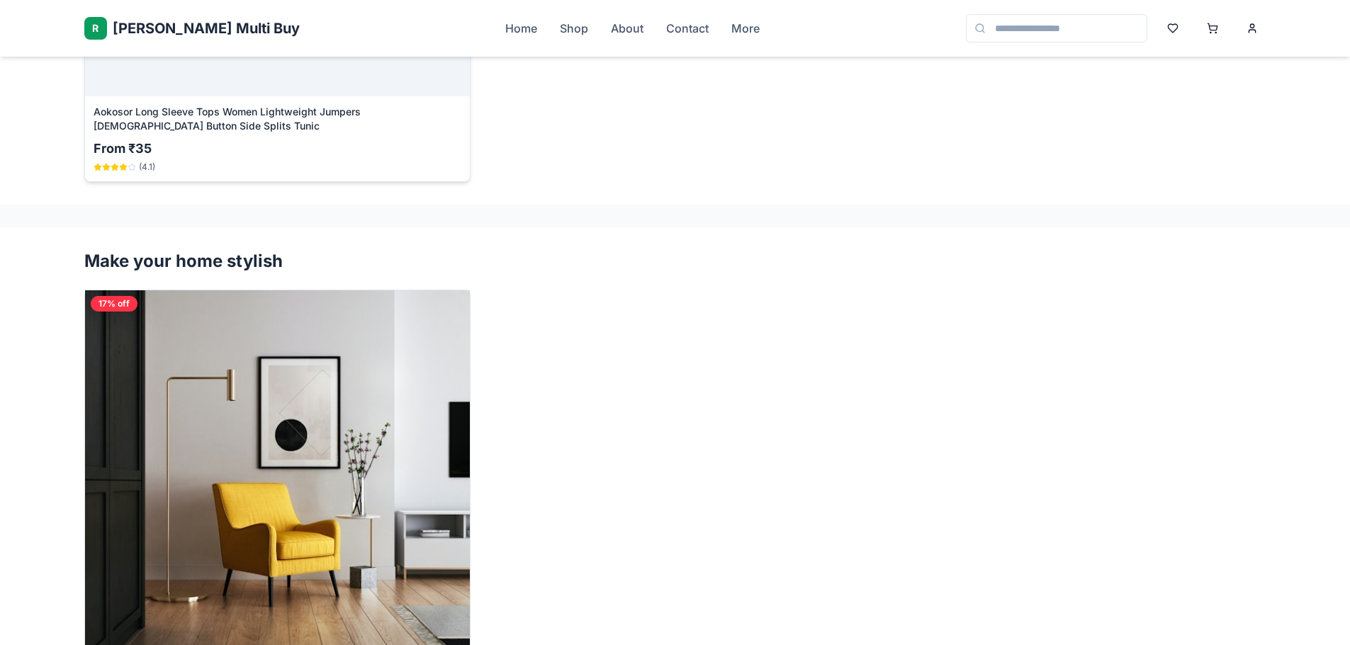
scroll to position [1559, 0]
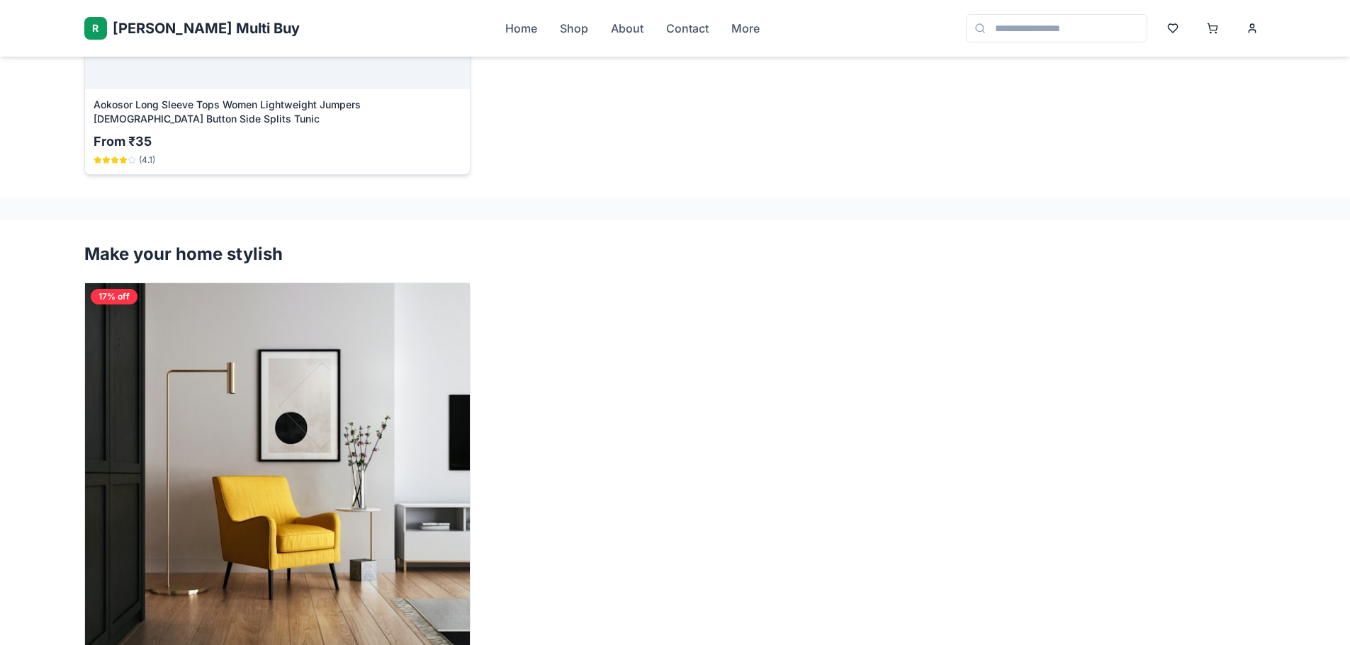
click at [358, 410] on img at bounding box center [277, 475] width 385 height 385
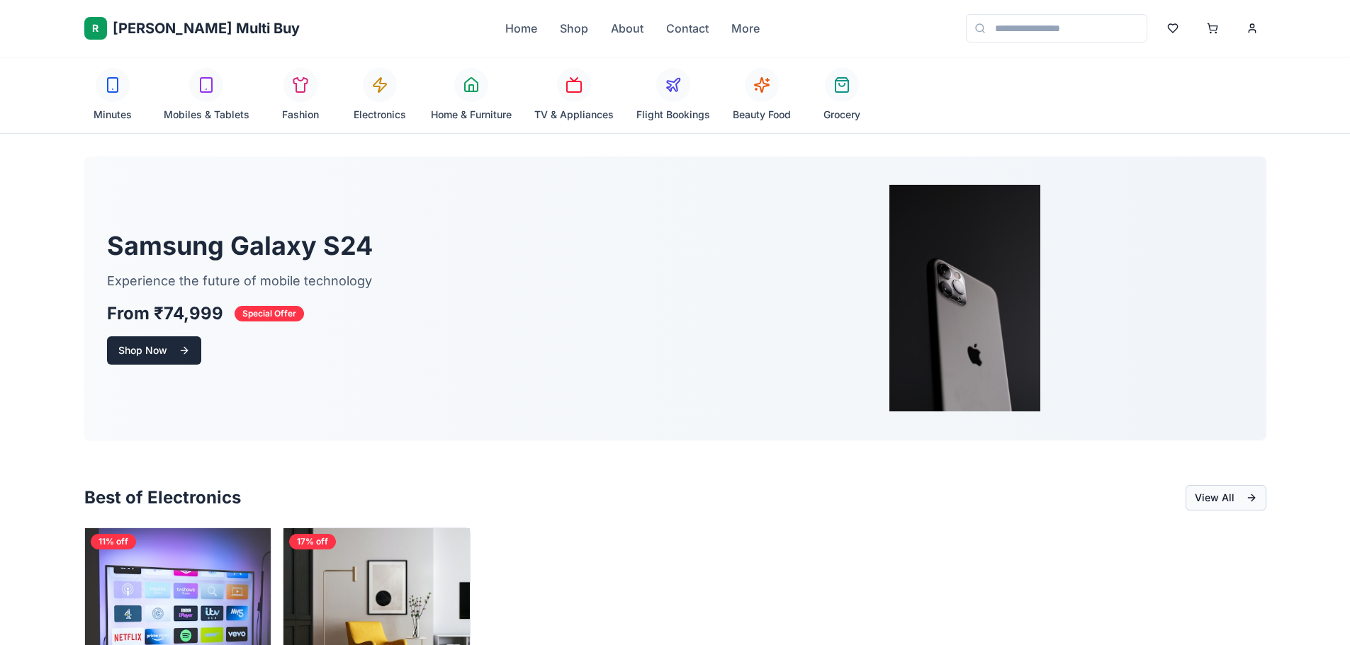
click at [1251, 501] on button "View All" at bounding box center [1225, 498] width 81 height 26
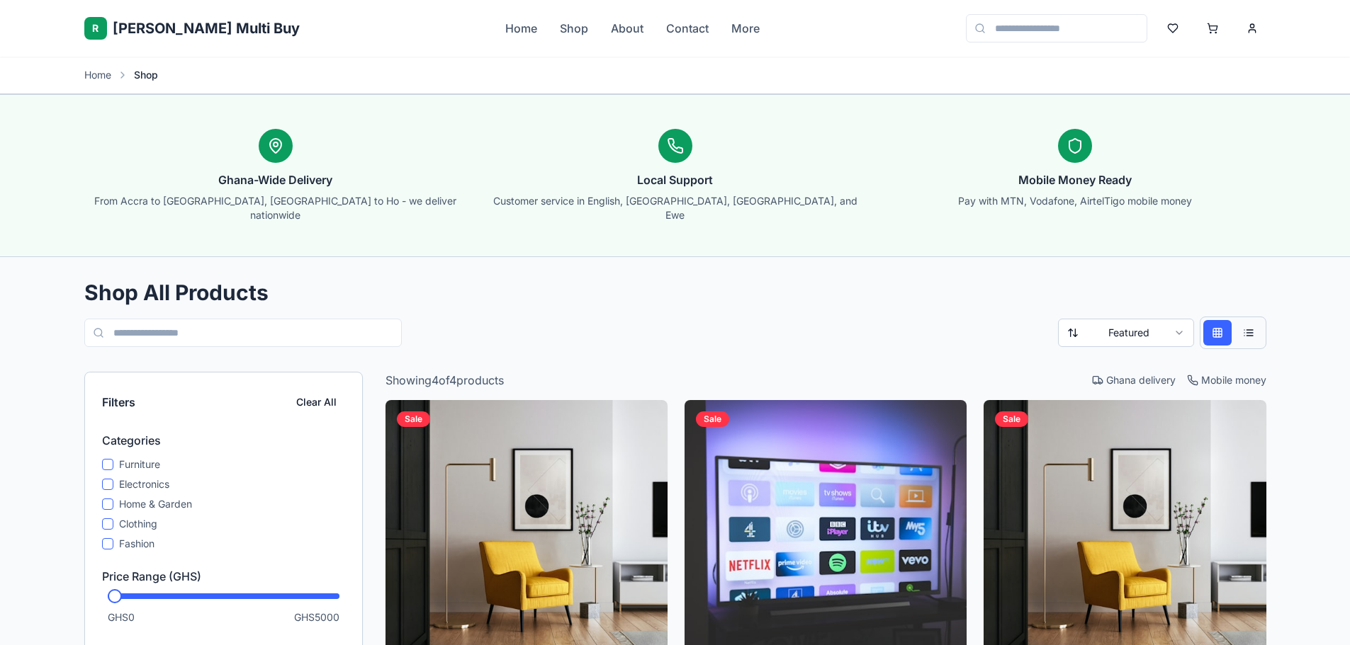
click at [208, 18] on span "[PERSON_NAME] Multi Buy" at bounding box center [206, 28] width 187 height 20
click at [505, 23] on link "Home" at bounding box center [521, 28] width 32 height 17
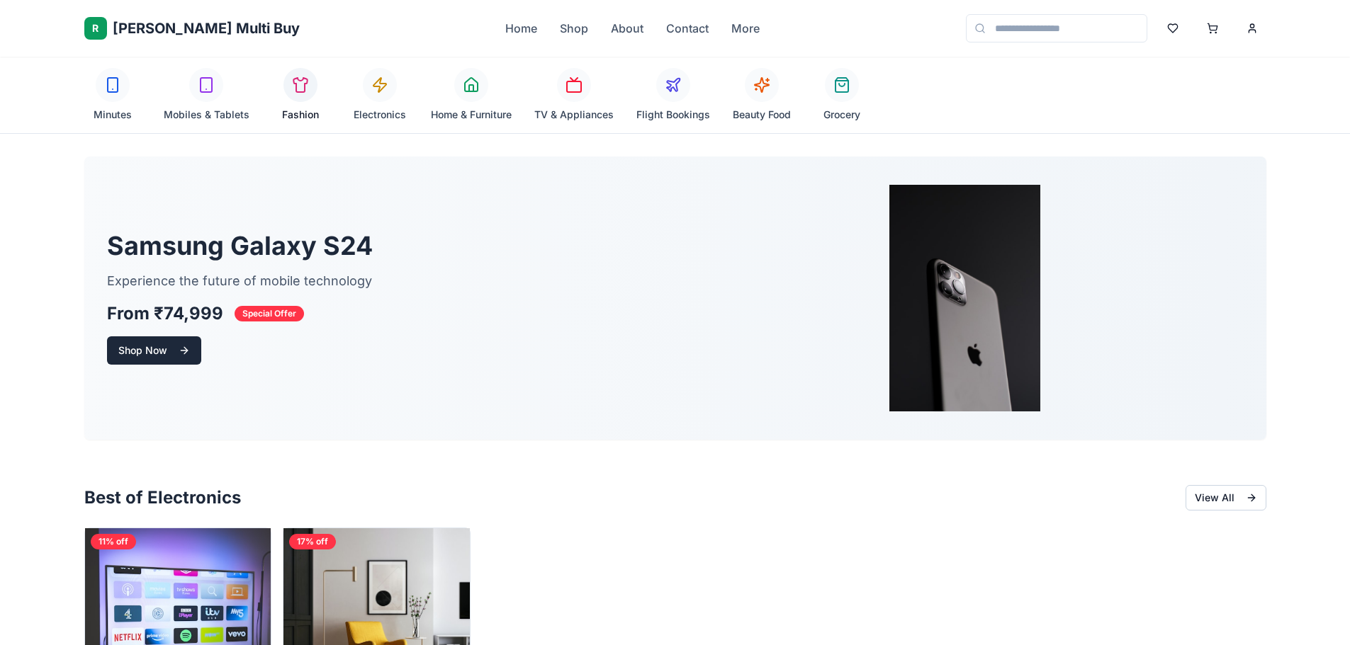
click at [312, 106] on link "Fashion" at bounding box center [300, 95] width 57 height 54
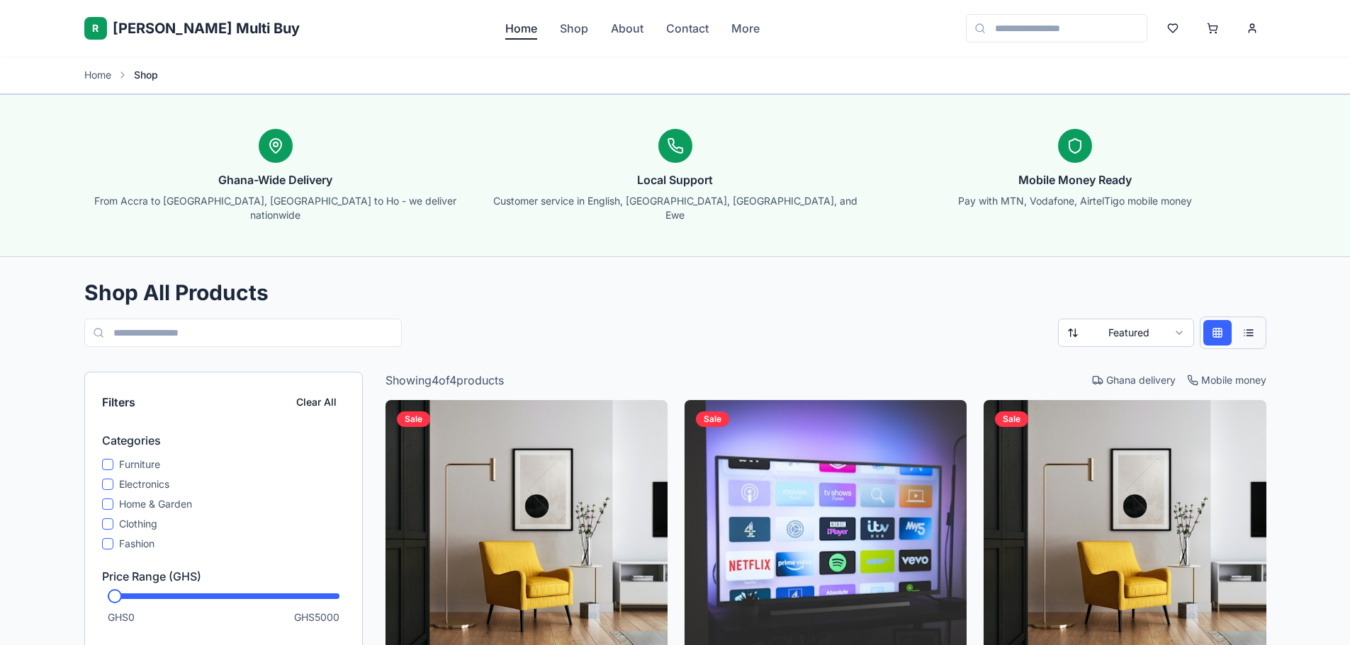
click at [505, 23] on link "Home" at bounding box center [521, 28] width 32 height 17
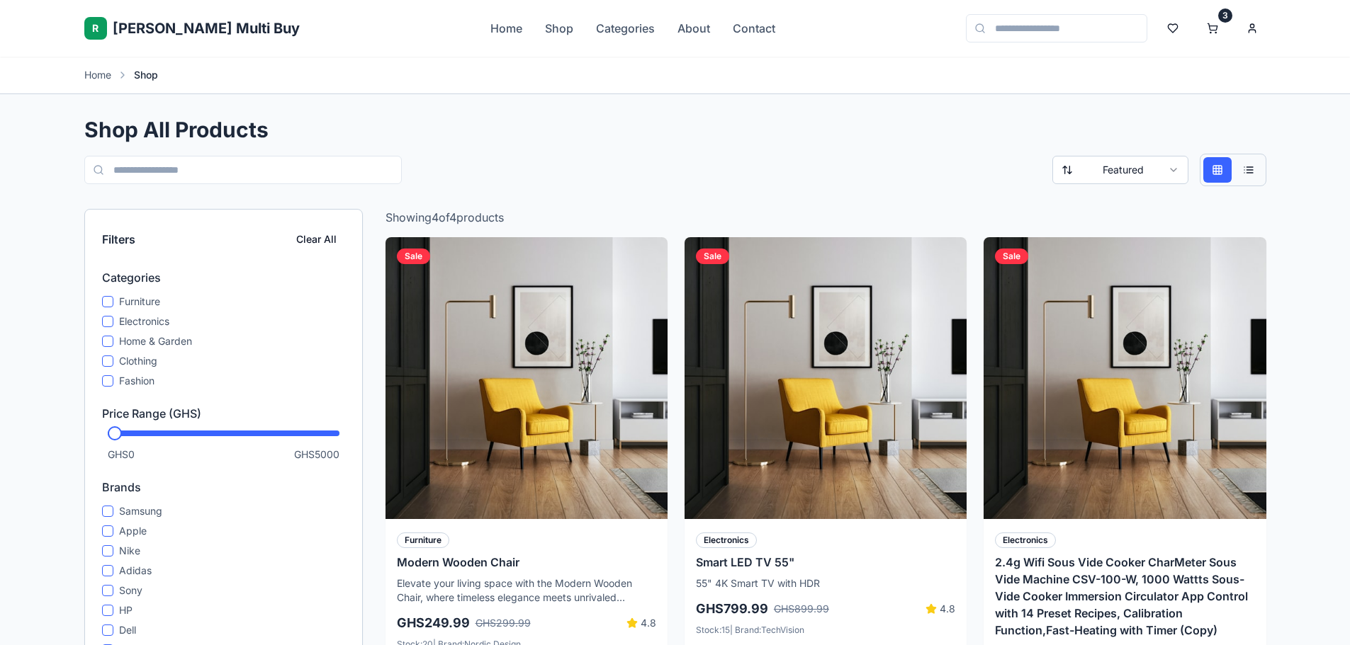
click at [132, 33] on span "[PERSON_NAME] Multi Buy" at bounding box center [206, 28] width 187 height 20
